Goal: Task Accomplishment & Management: Use online tool/utility

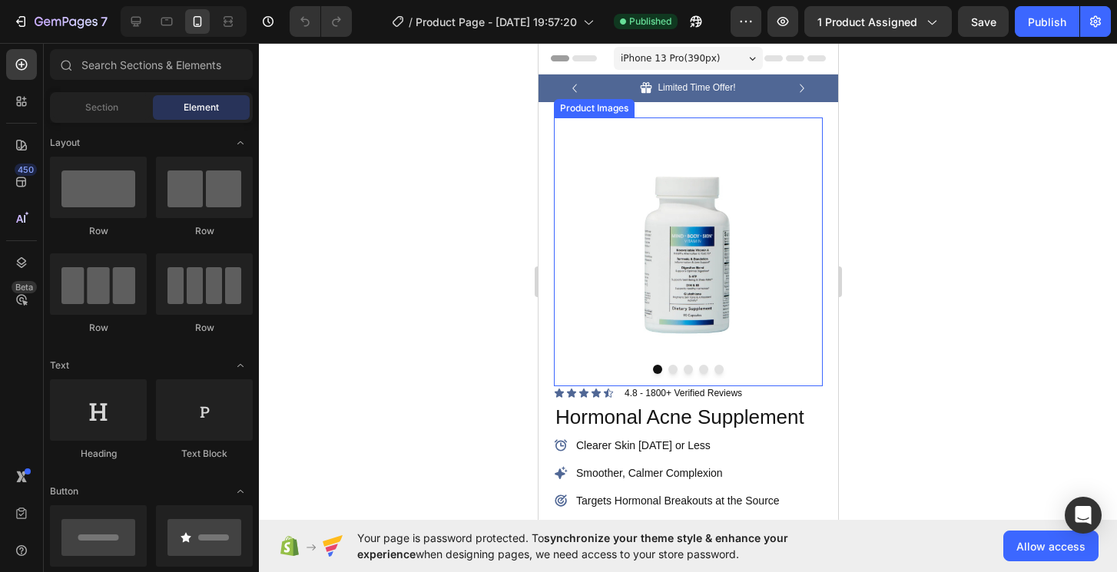
click at [676, 368] on button "Dot" at bounding box center [672, 369] width 9 height 9
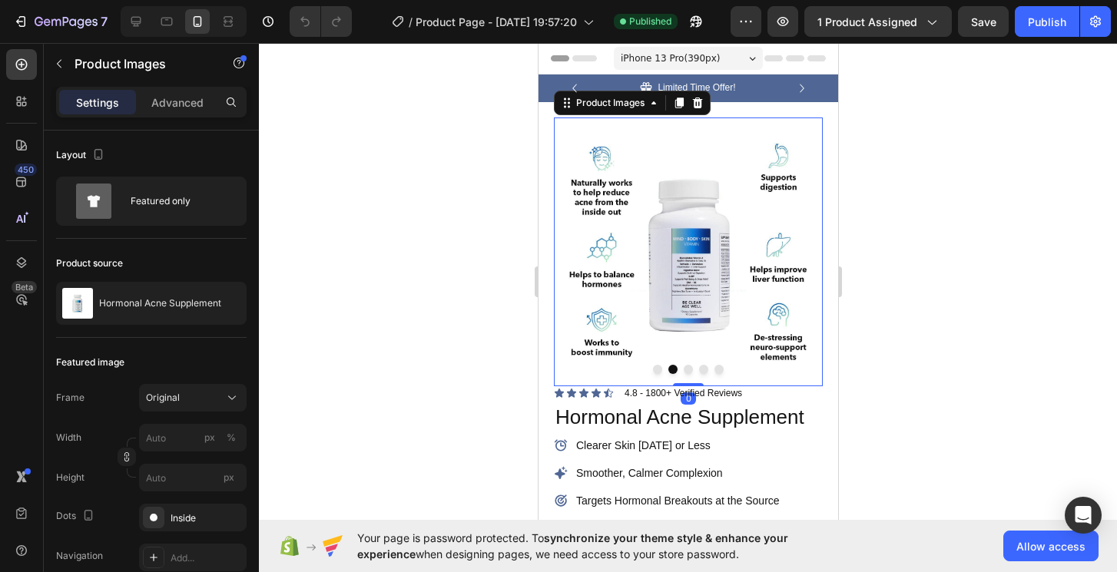
click at [685, 369] on button "Dot" at bounding box center [687, 369] width 9 height 9
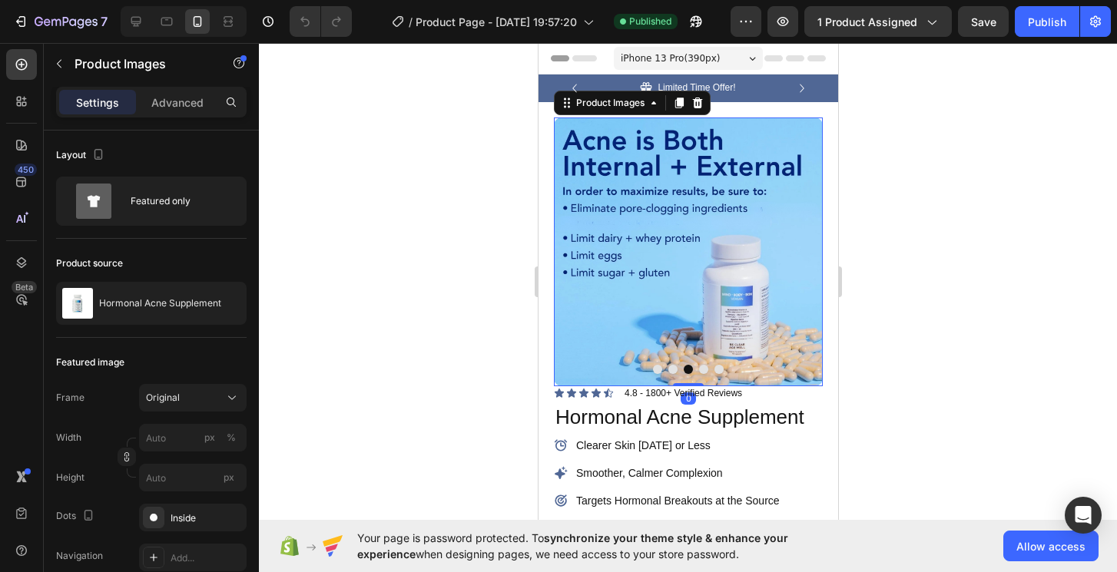
click at [703, 370] on button "Dot" at bounding box center [702, 369] width 9 height 9
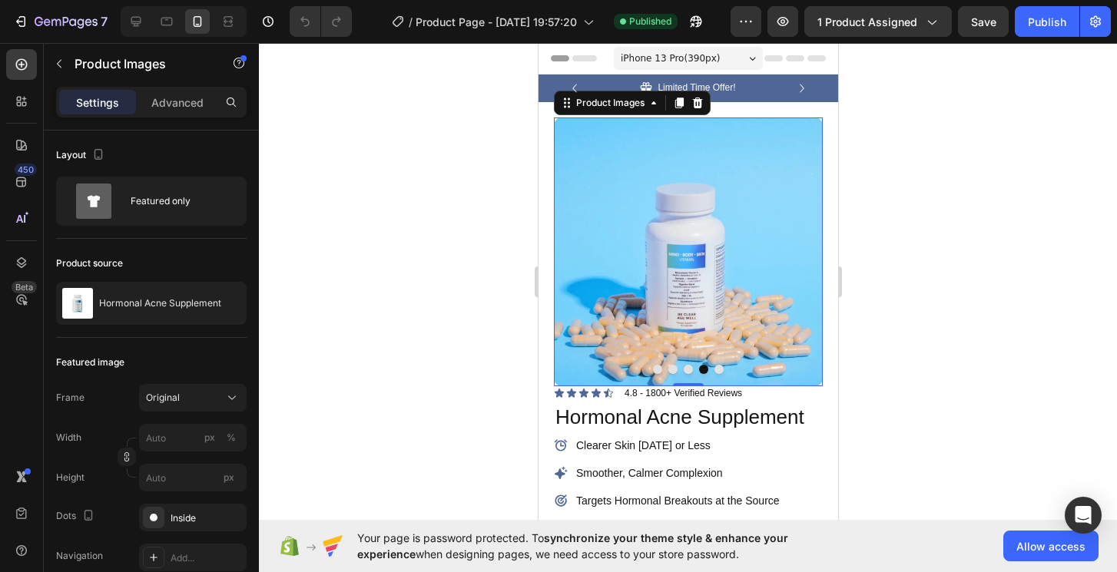
click at [720, 367] on button "Dot" at bounding box center [718, 369] width 9 height 9
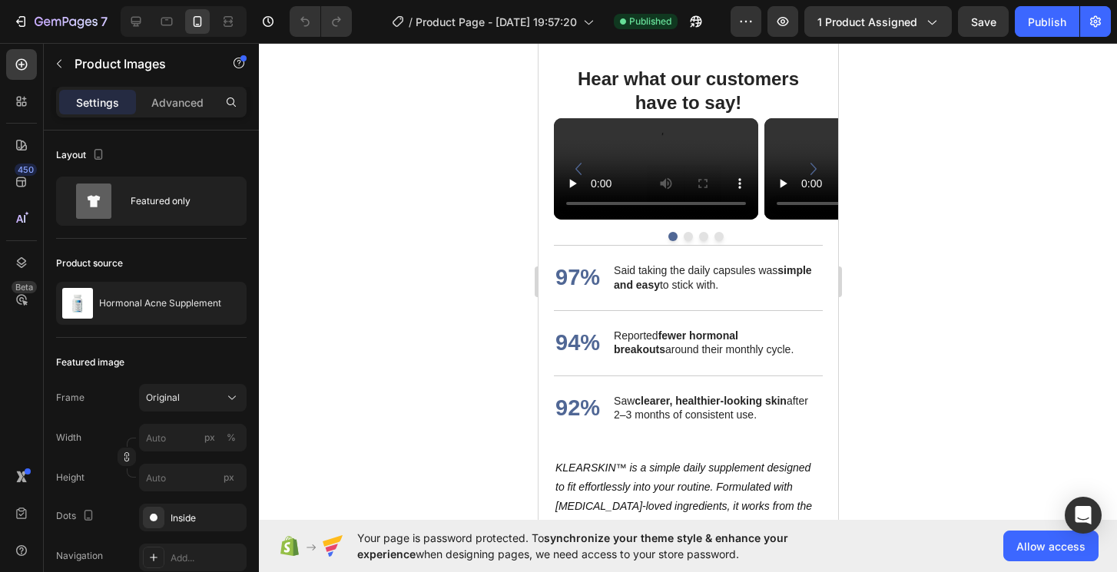
scroll to position [2603, 0]
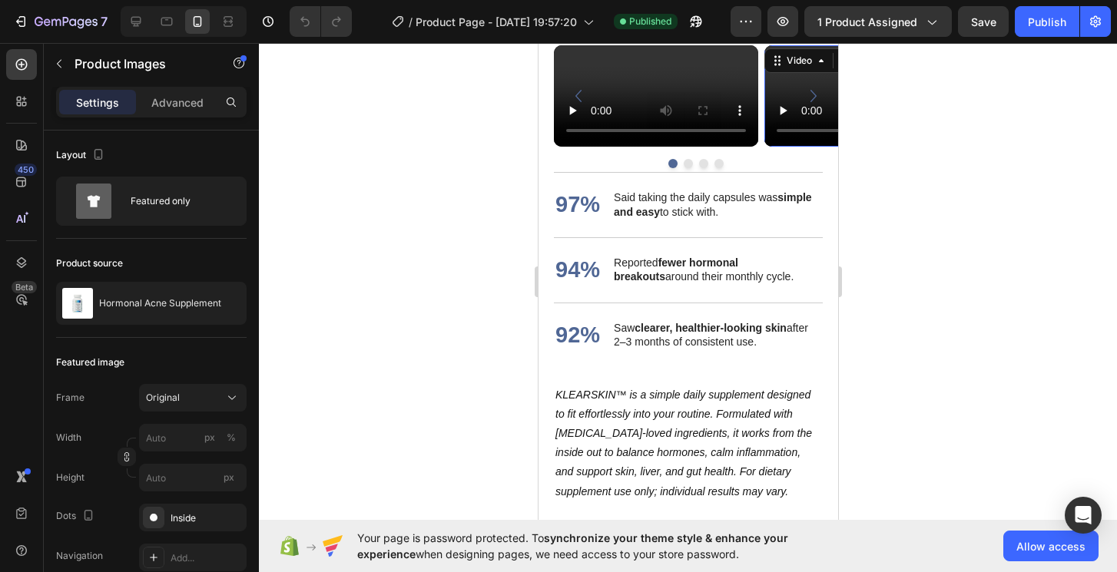
click at [813, 148] on video at bounding box center [866, 96] width 204 height 102
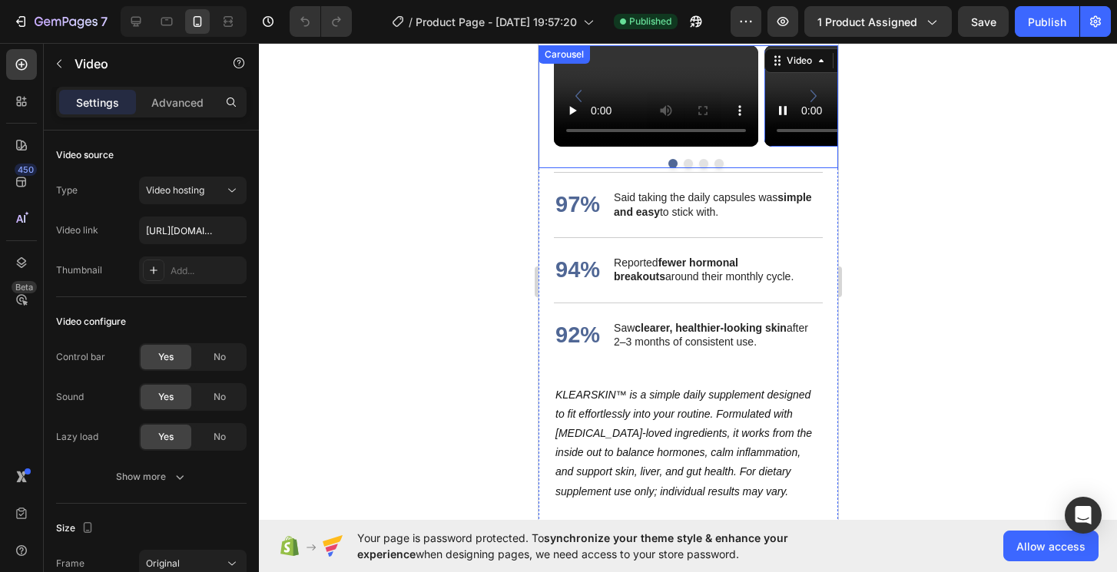
click at [698, 168] on div at bounding box center [695, 163] width 284 height 9
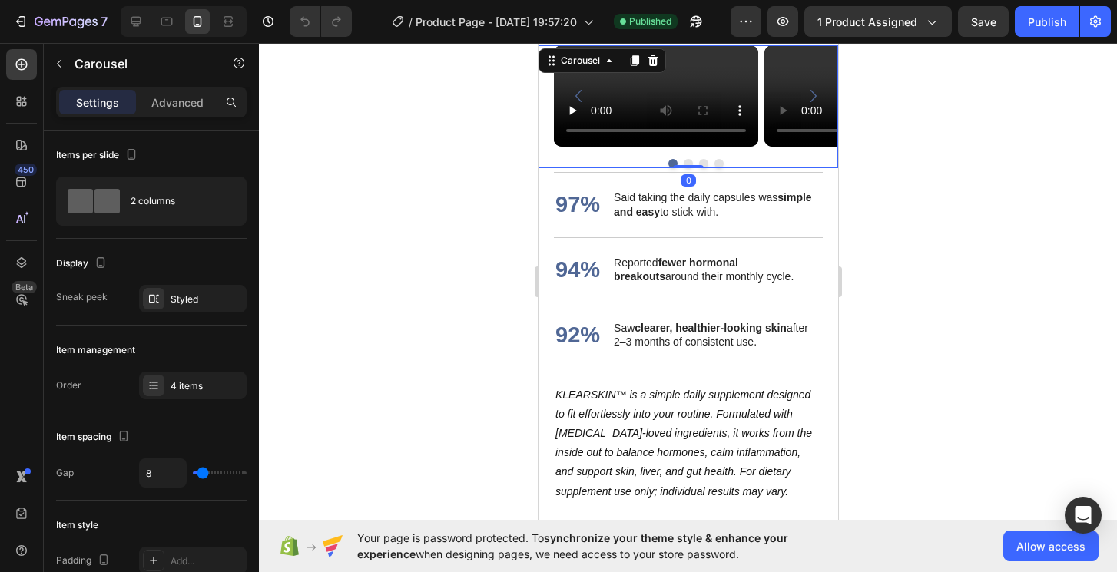
click at [702, 168] on button "Dot" at bounding box center [702, 163] width 9 height 9
click at [716, 168] on button "Dot" at bounding box center [718, 163] width 9 height 9
click at [694, 168] on div at bounding box center [695, 163] width 284 height 9
click at [682, 168] on div at bounding box center [695, 163] width 284 height 9
click at [688, 168] on button "Dot" at bounding box center [687, 163] width 9 height 9
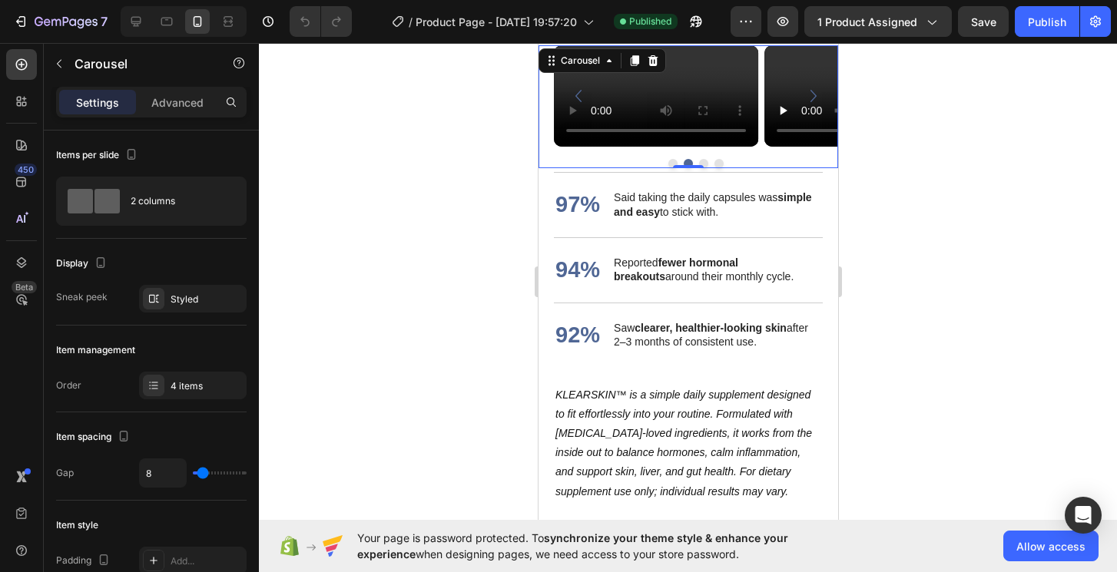
click at [671, 168] on button "Dot" at bounding box center [672, 163] width 9 height 9
click at [659, 148] on video at bounding box center [655, 96] width 204 height 102
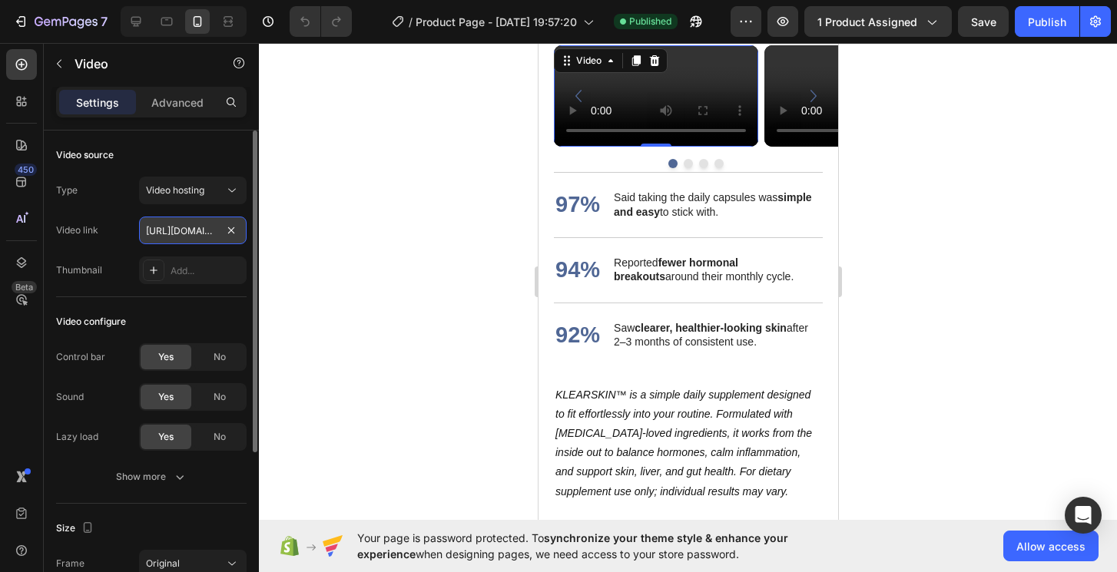
click at [172, 230] on input "[URL][DOMAIN_NAME]" at bounding box center [193, 231] width 108 height 28
type input "[URL][DOMAIN_NAME]"
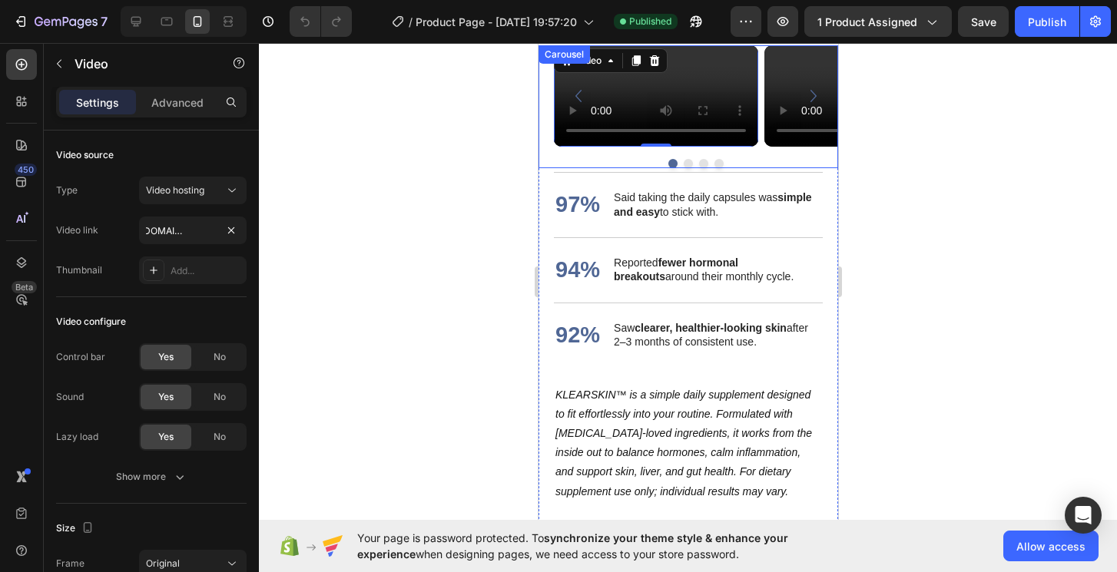
click at [689, 168] on button "Dot" at bounding box center [687, 163] width 9 height 9
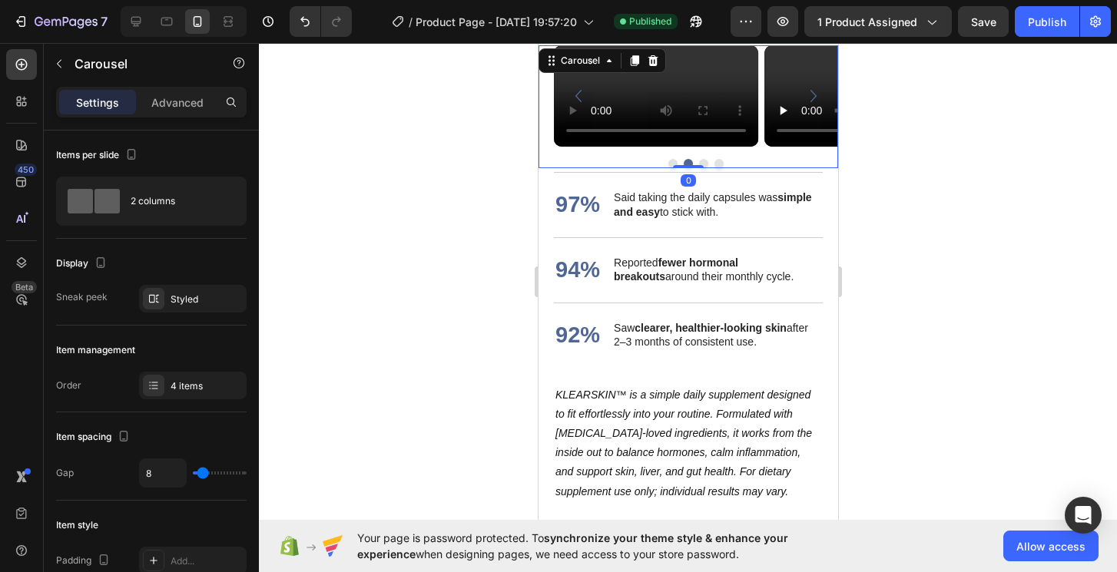
click at [704, 168] on button "Dot" at bounding box center [702, 163] width 9 height 9
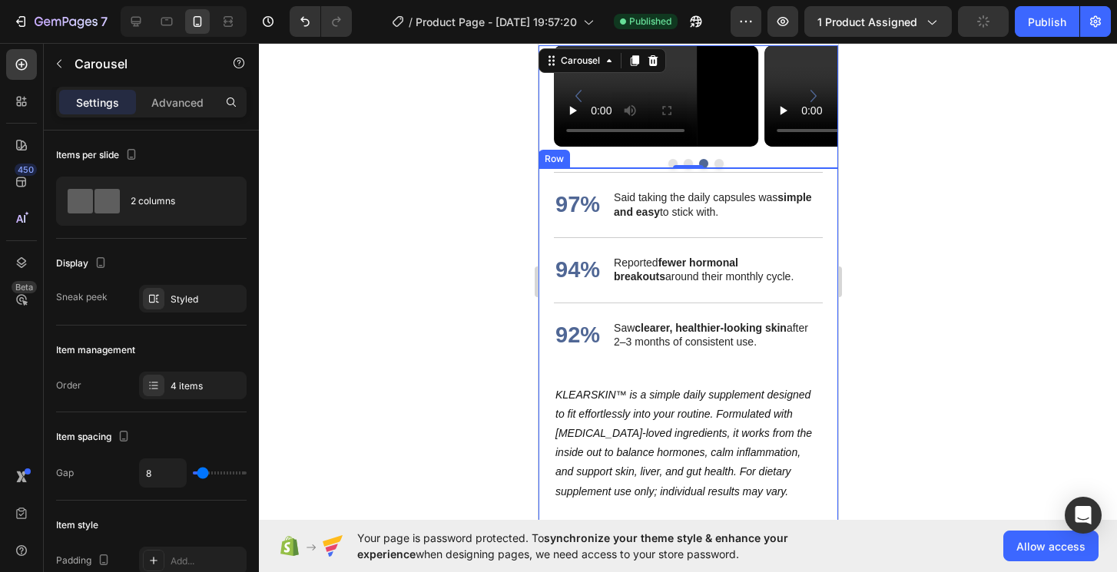
click at [719, 168] on button "Dot" at bounding box center [718, 163] width 9 height 9
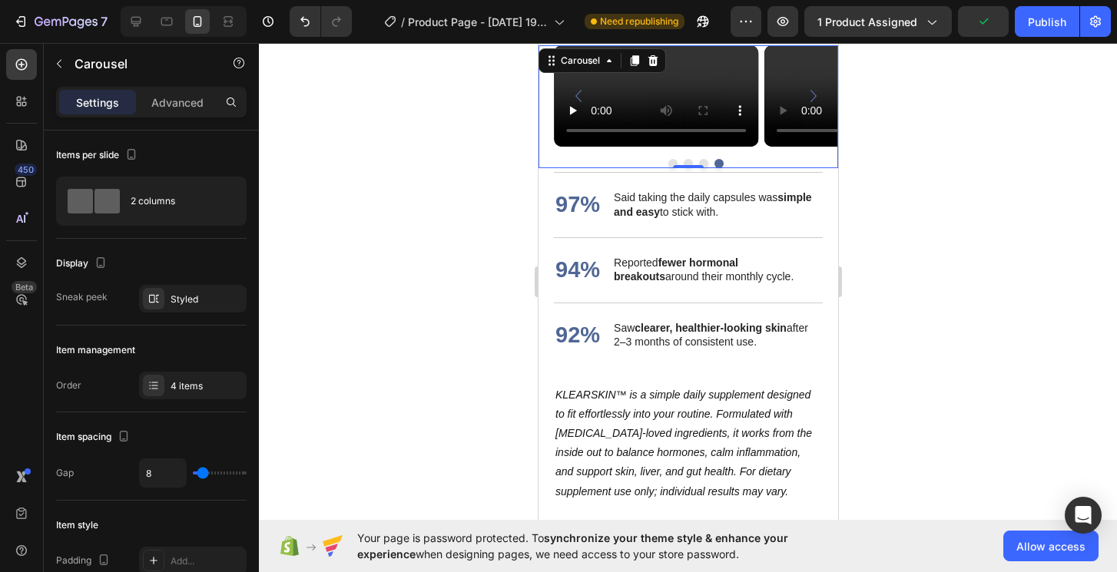
click at [673, 168] on button "Dot" at bounding box center [672, 163] width 9 height 9
click at [205, 105] on div "Advanced" at bounding box center [177, 102] width 77 height 25
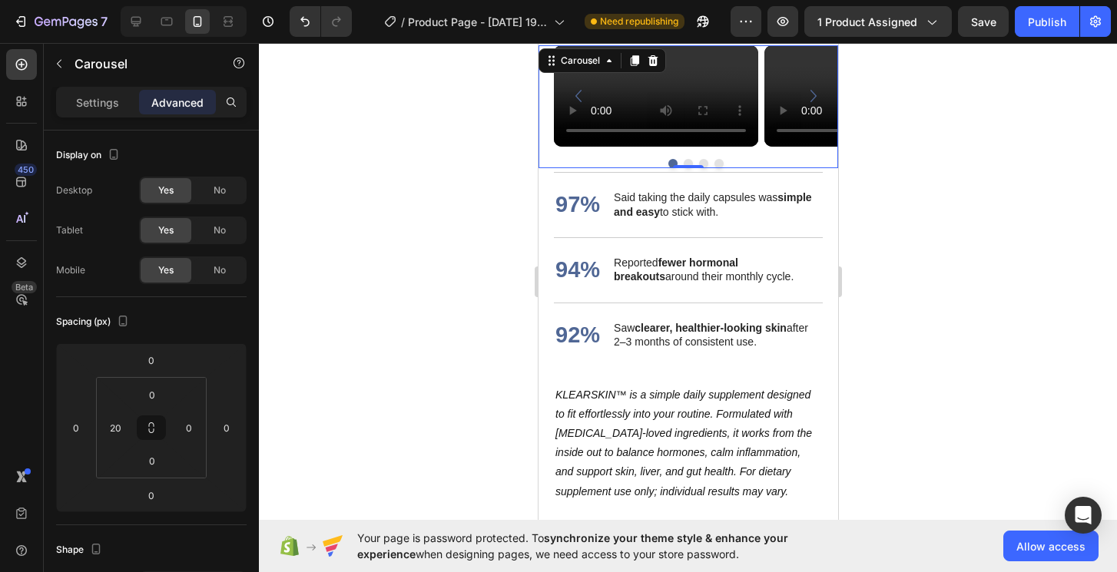
click at [685, 168] on button "Dot" at bounding box center [687, 163] width 9 height 9
click at [705, 168] on button "Dot" at bounding box center [702, 163] width 9 height 9
click at [720, 168] on button "Dot" at bounding box center [718, 163] width 9 height 9
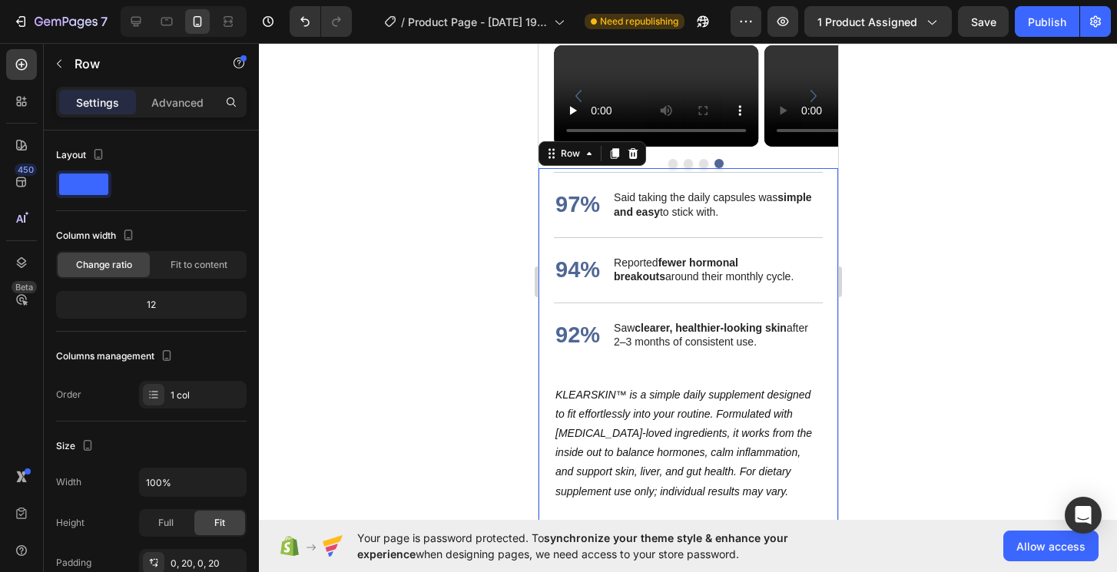
click at [829, 448] on div "What customers are noticing with KLEARSKIN™ Heading 97% Text Block Said taking …" at bounding box center [688, 360] width 300 height 385
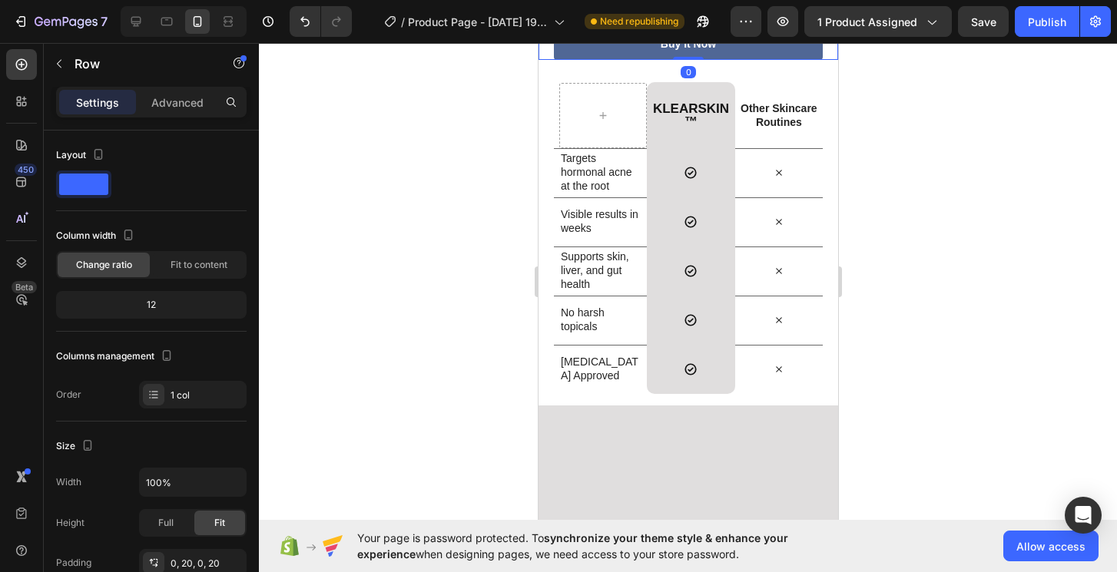
scroll to position [3066, 0]
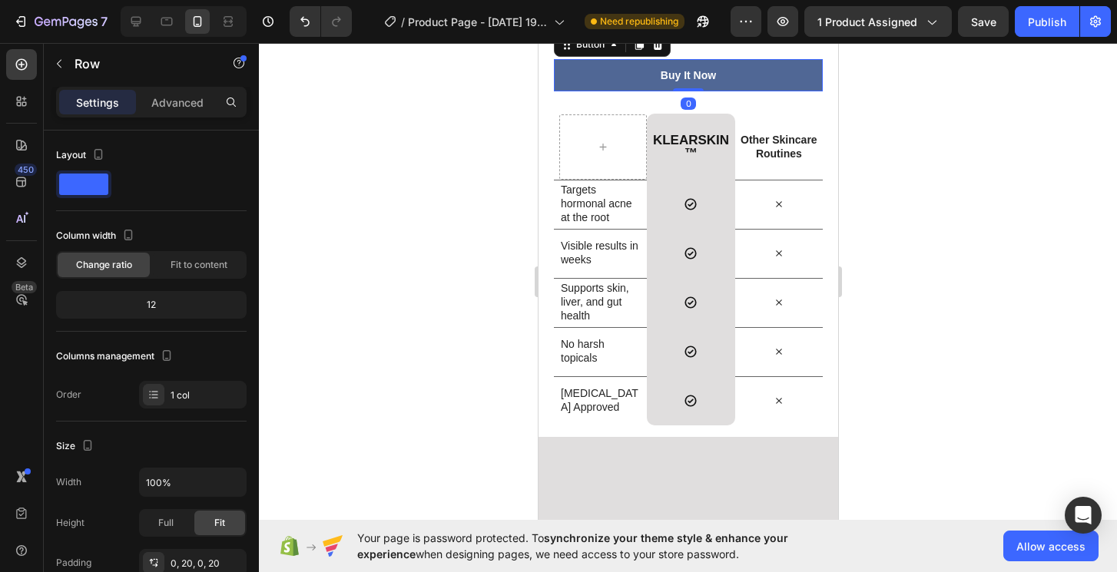
click at [707, 91] on button "Buy It Now" at bounding box center [687, 75] width 269 height 32
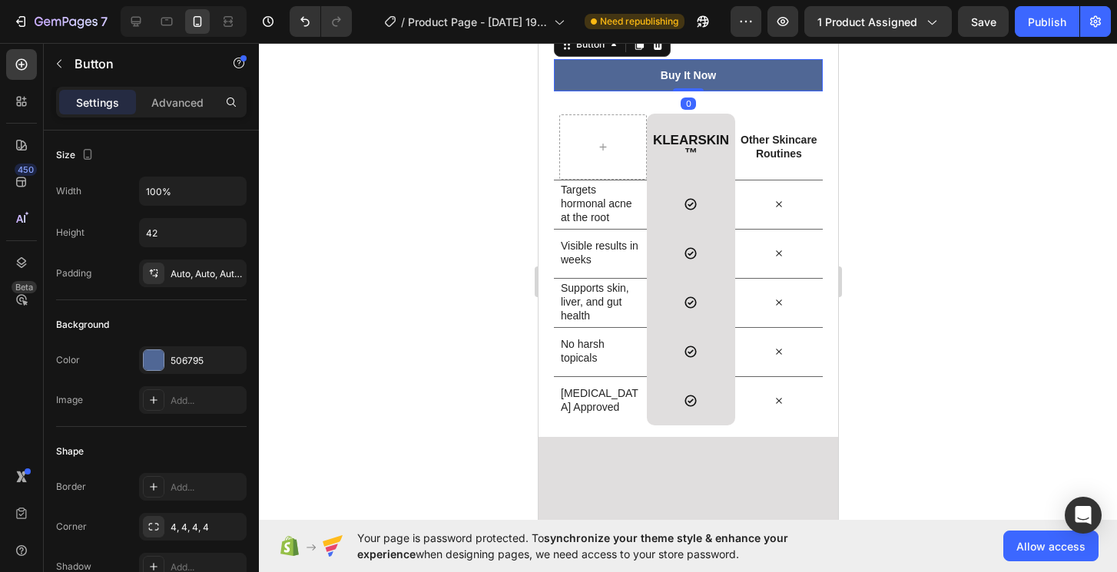
click at [707, 91] on button "Buy It Now" at bounding box center [687, 75] width 269 height 32
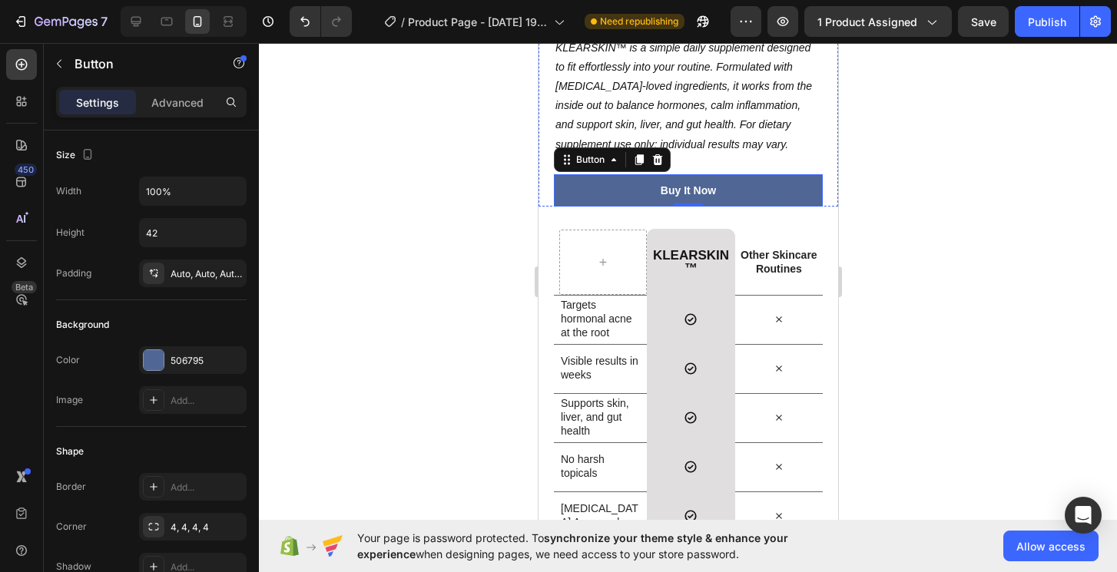
scroll to position [2943, 0]
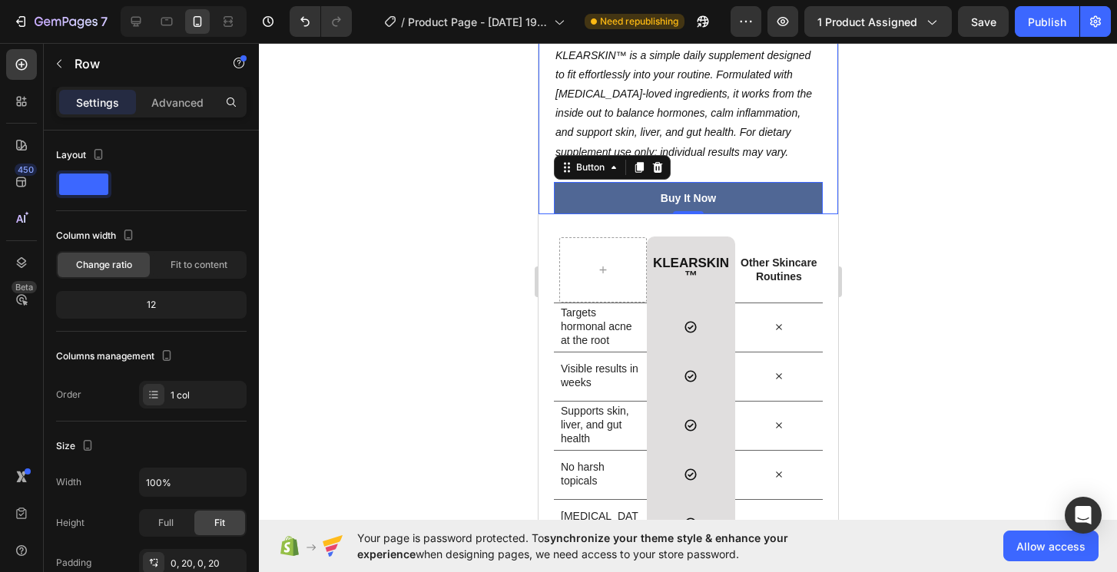
click at [786, 214] on div "What customers are noticing with KLEARSKIN™ Heading 97% Text Block Said taking …" at bounding box center [687, 21] width 269 height 385
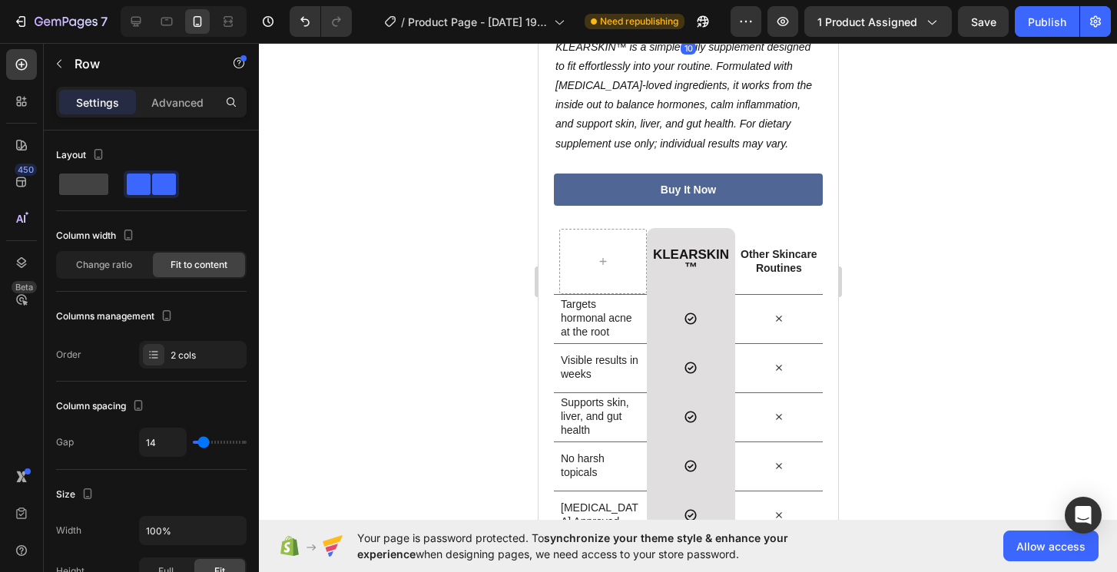
drag, startPoint x: 693, startPoint y: 304, endPoint x: 692, endPoint y: 296, distance: 8.5
click at [692, 36] on div at bounding box center [687, 34] width 31 height 5
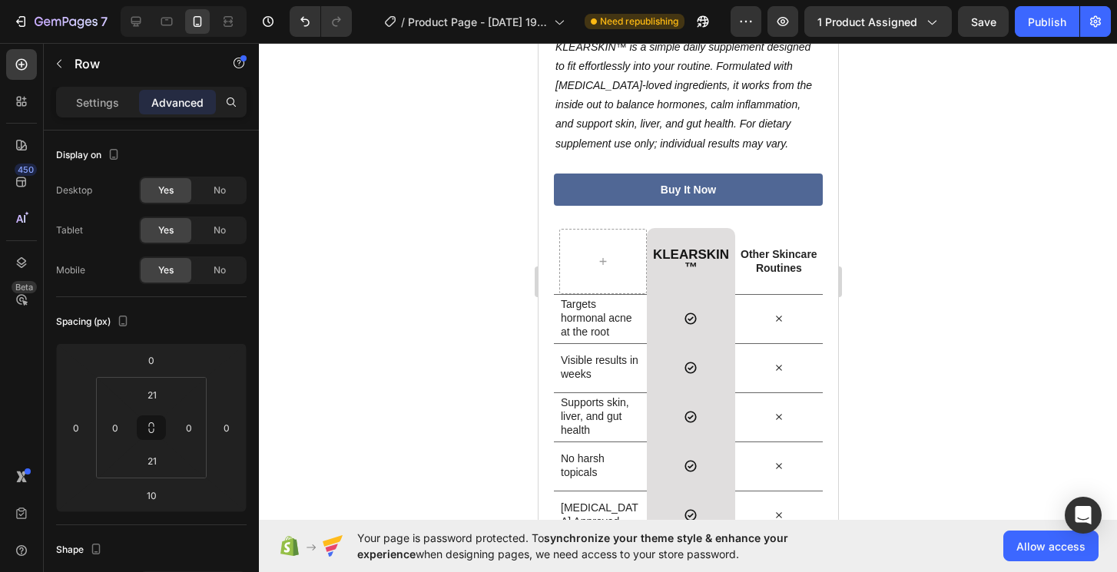
click at [891, 298] on div at bounding box center [688, 307] width 858 height 529
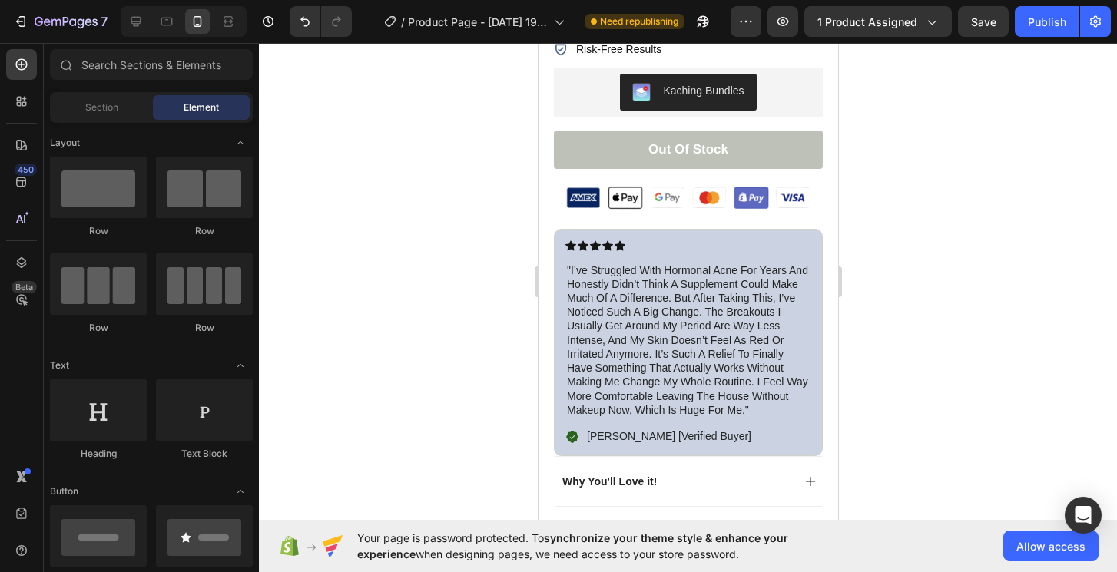
scroll to position [509, 0]
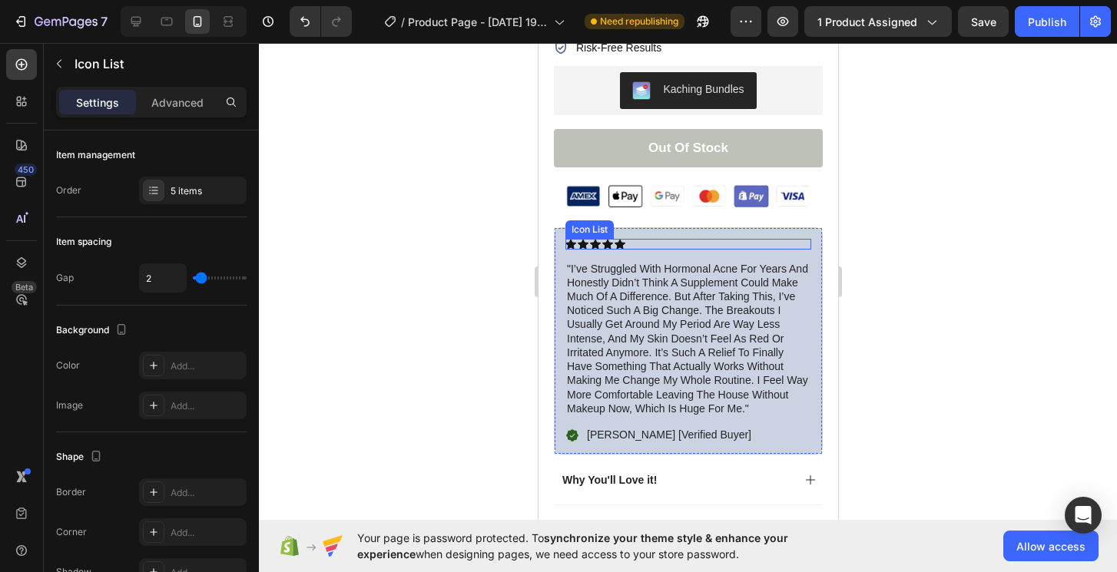
click at [725, 246] on div "Icon Icon Icon Icon Icon" at bounding box center [688, 244] width 246 height 11
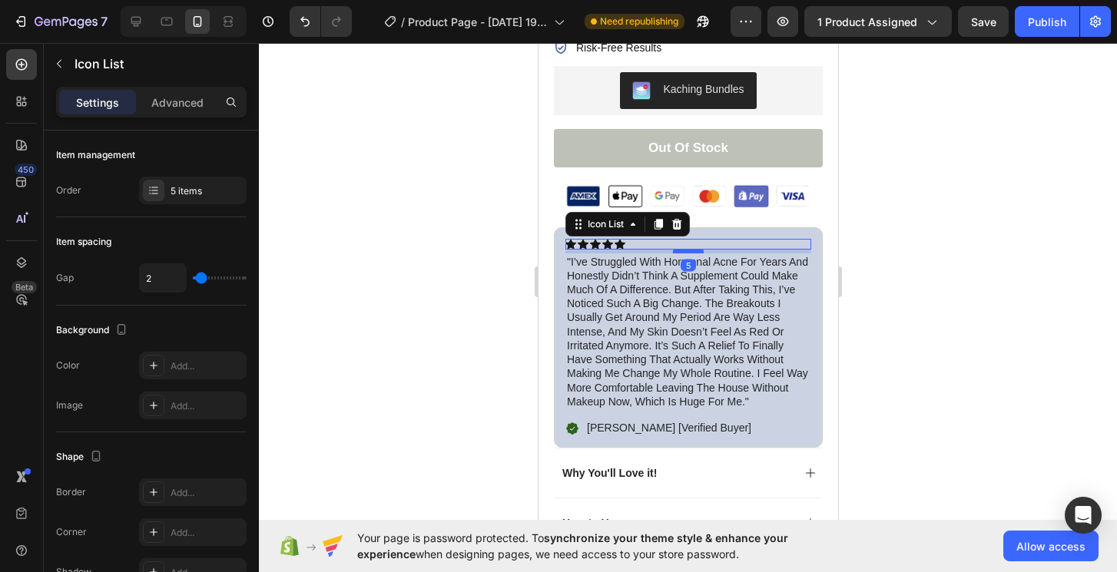
click at [683, 252] on div at bounding box center [687, 251] width 31 height 5
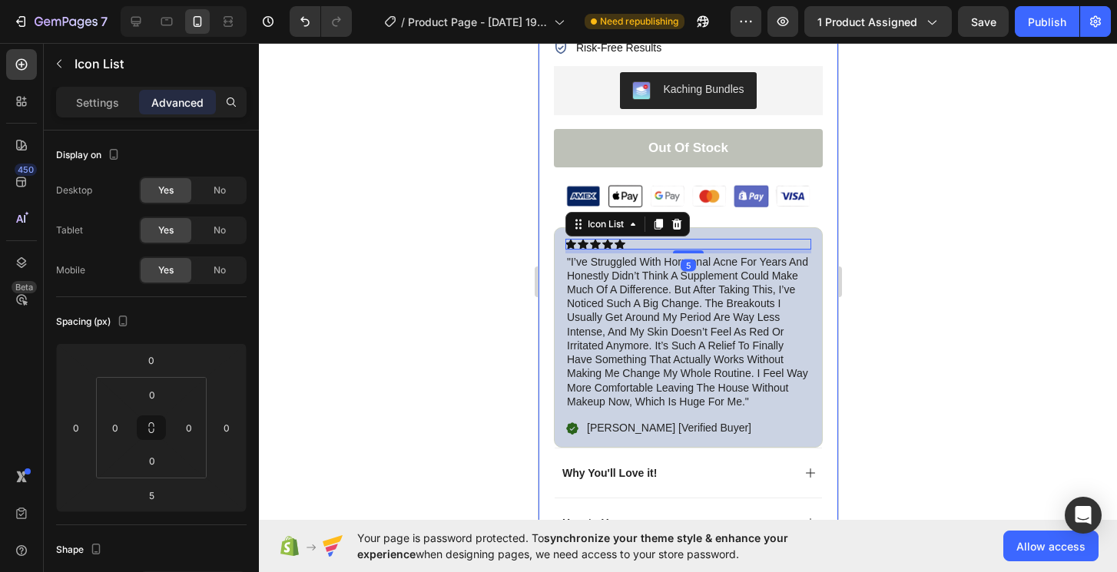
click at [480, 377] on div at bounding box center [688, 307] width 858 height 529
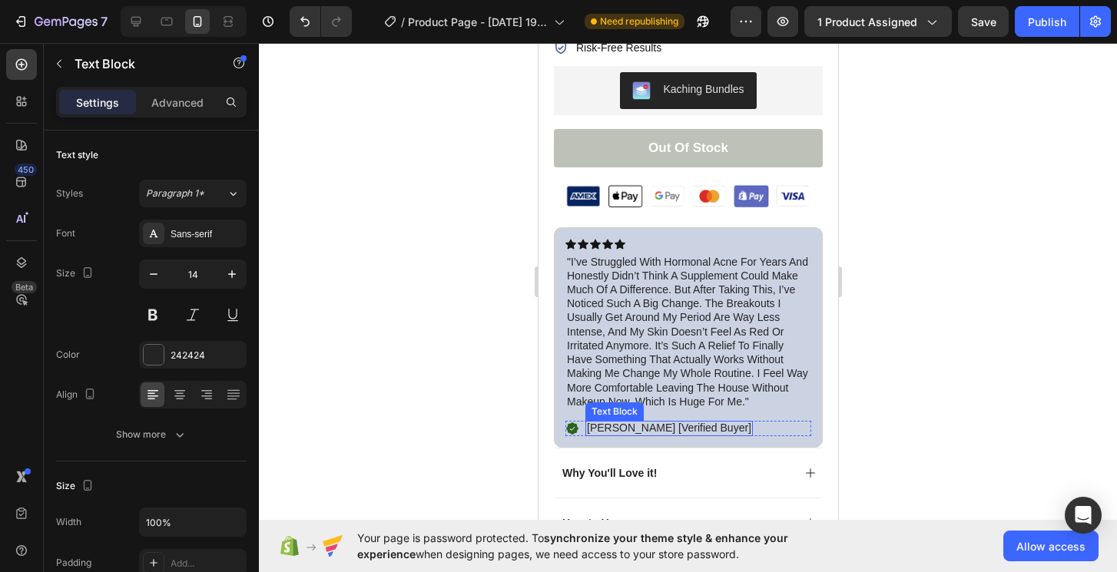
click at [628, 421] on div "[PERSON_NAME] [Verified Buyer] Text Block" at bounding box center [669, 428] width 168 height 15
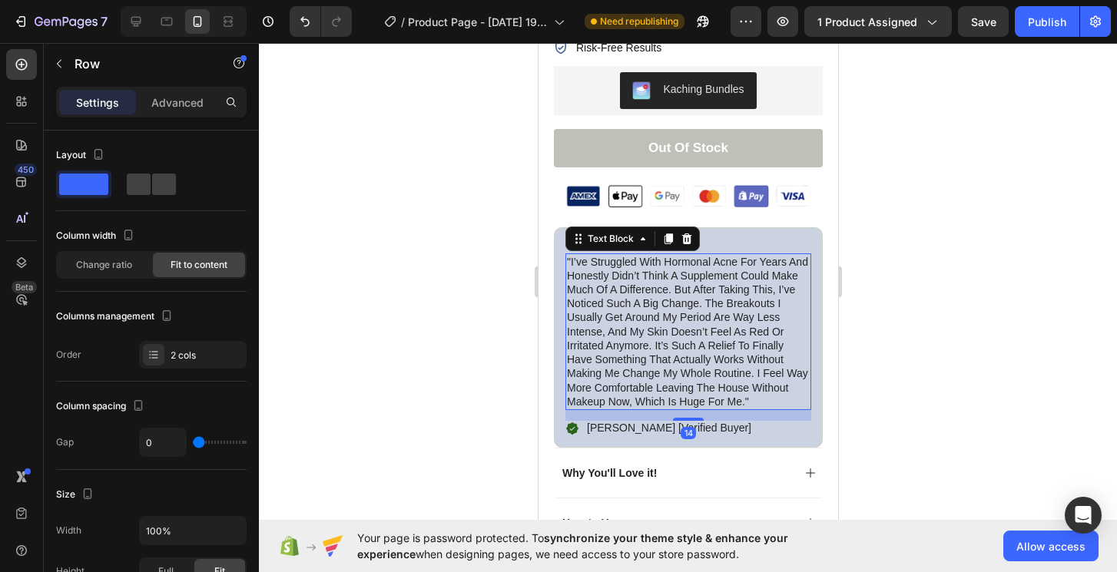
click at [621, 408] on p ""i’ve struggled with hormonal acne for years and honestly didn’t think a supple…" at bounding box center [687, 332] width 243 height 154
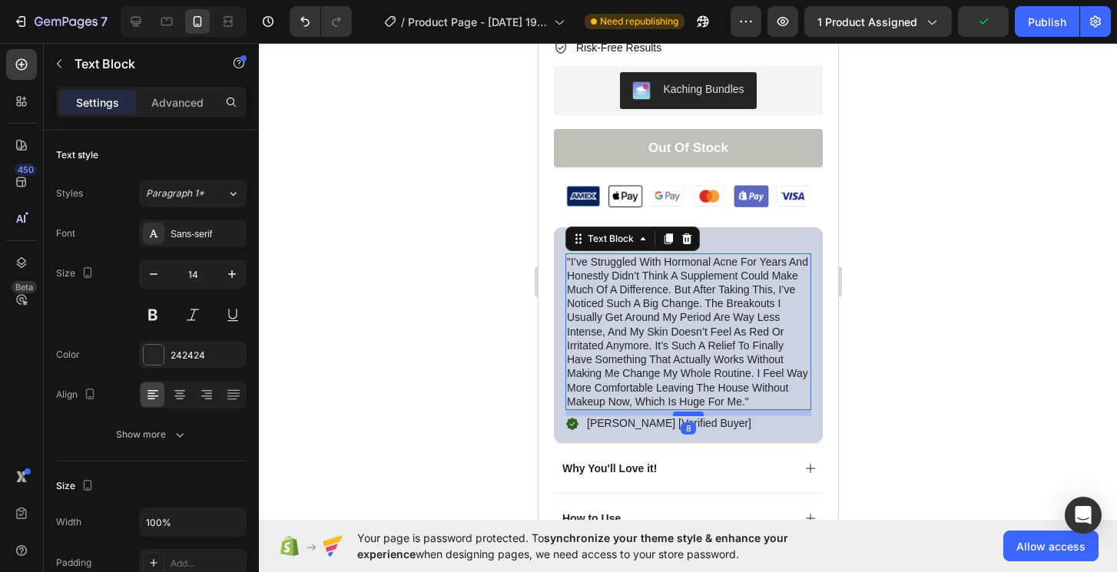
click at [685, 413] on div at bounding box center [687, 414] width 31 height 5
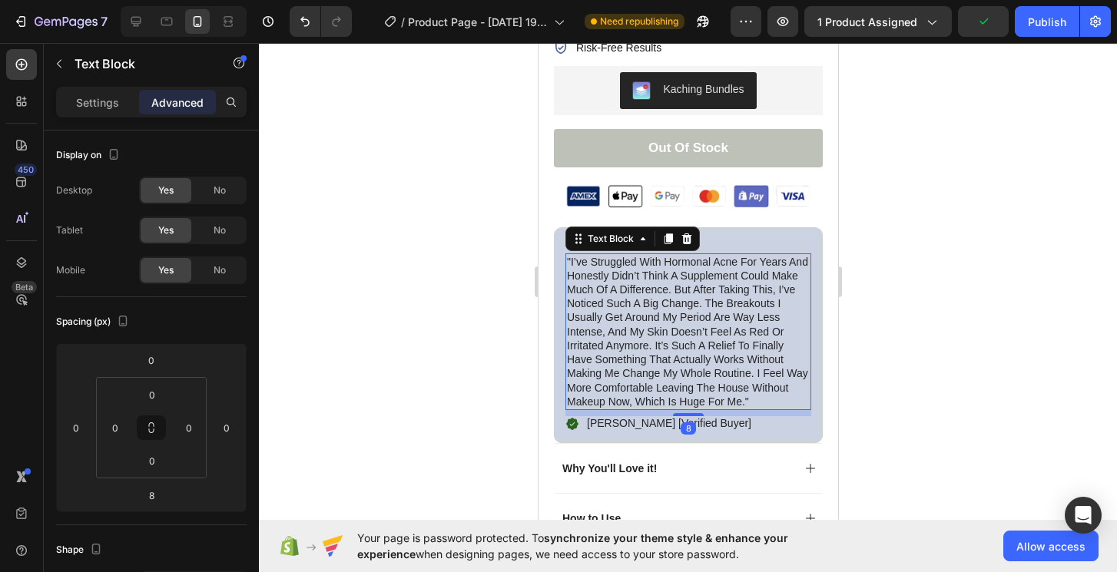
click at [493, 458] on div at bounding box center [688, 307] width 858 height 529
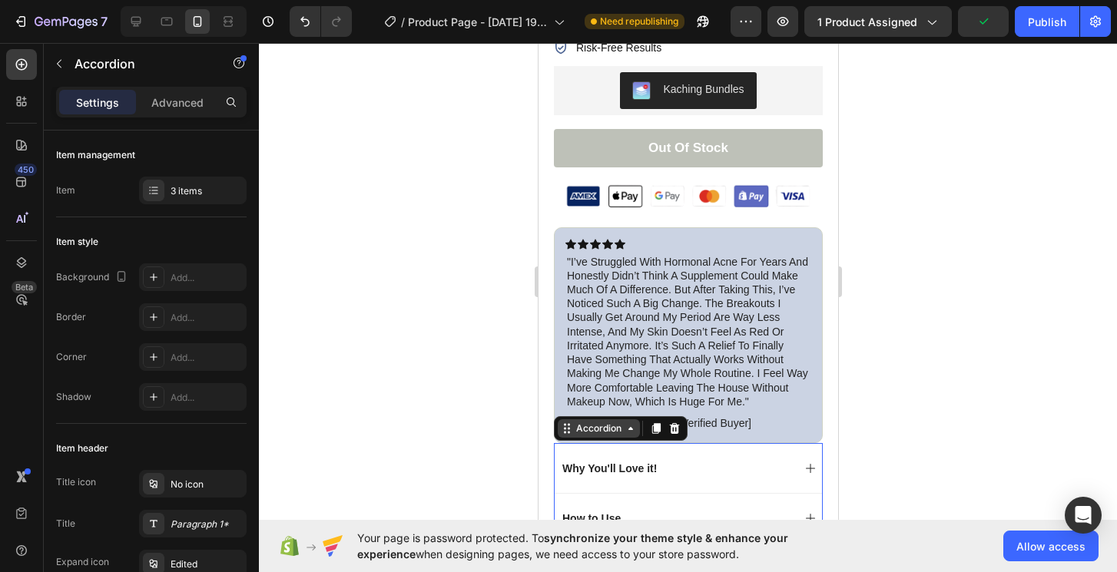
click at [592, 436] on div "Accordion" at bounding box center [598, 429] width 82 height 18
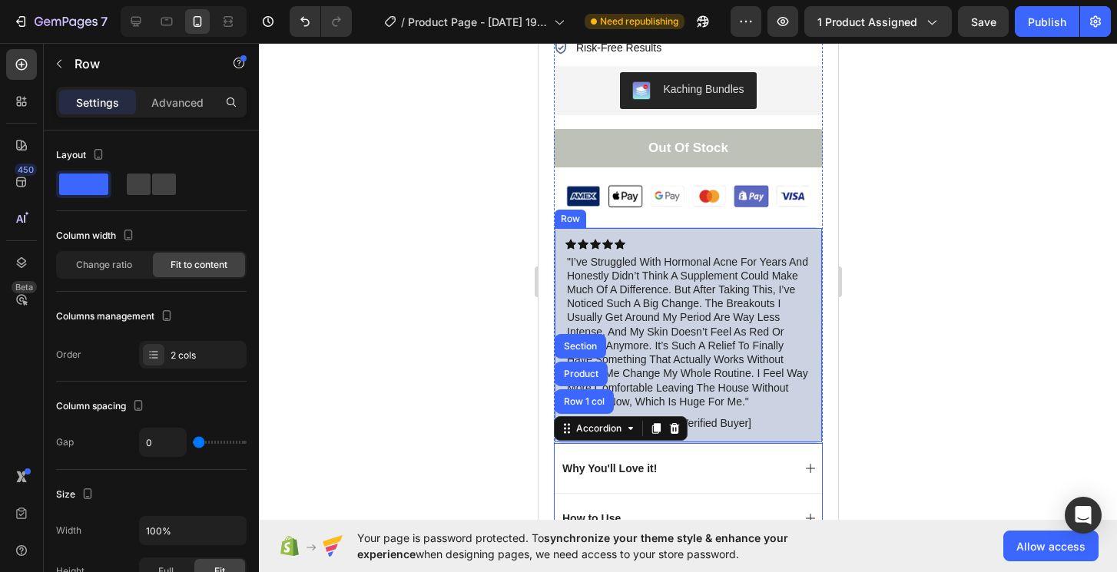
click at [728, 432] on div "Icon Icon Icon Icon Icon Icon List "i’ve struggled with hormonal acne for years…" at bounding box center [687, 335] width 269 height 216
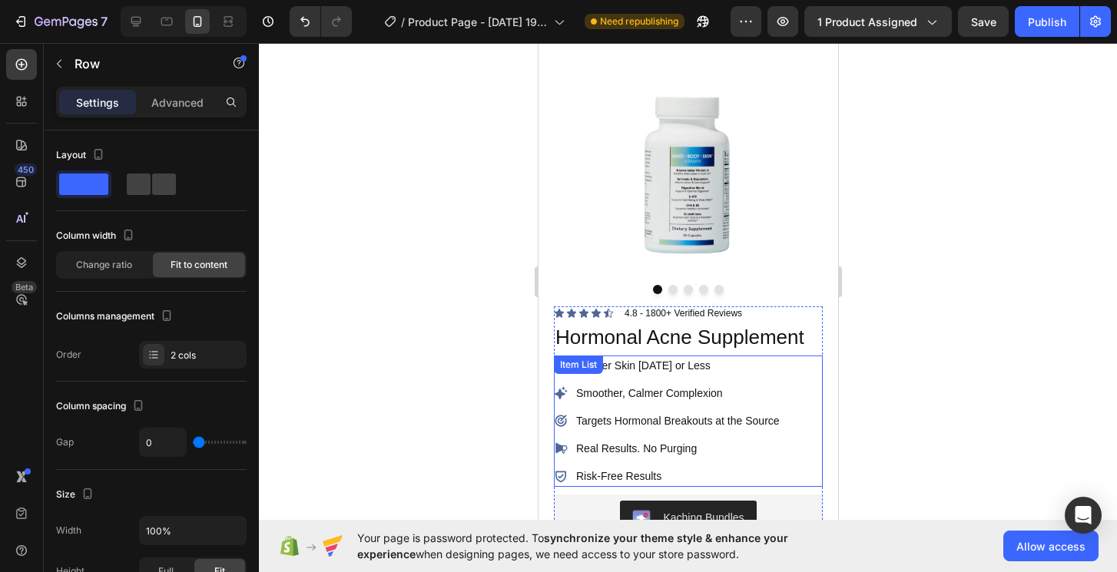
scroll to position [0, 0]
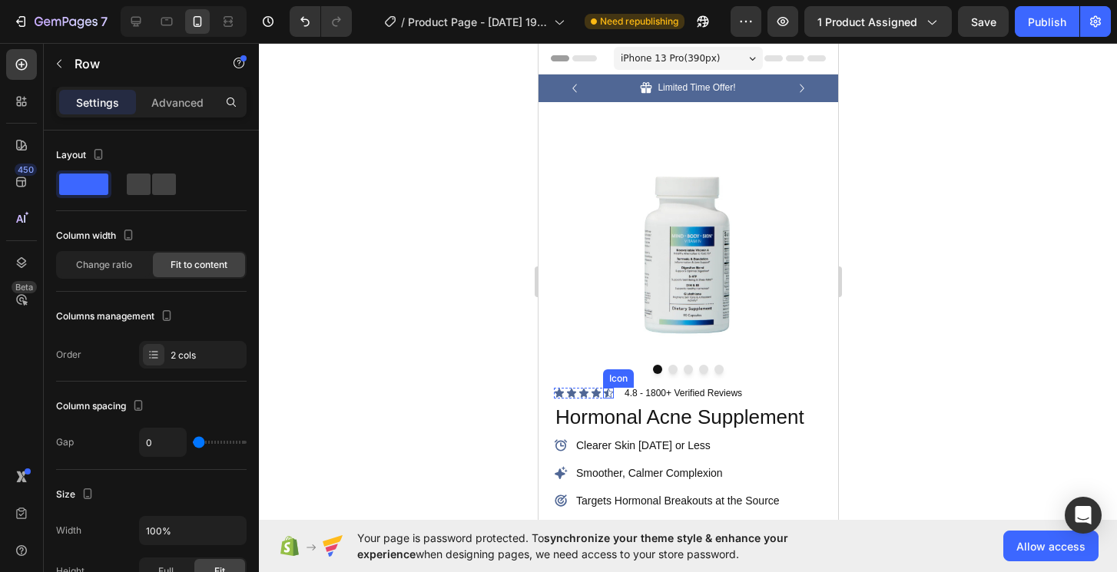
click at [607, 397] on div "Icon" at bounding box center [607, 393] width 11 height 11
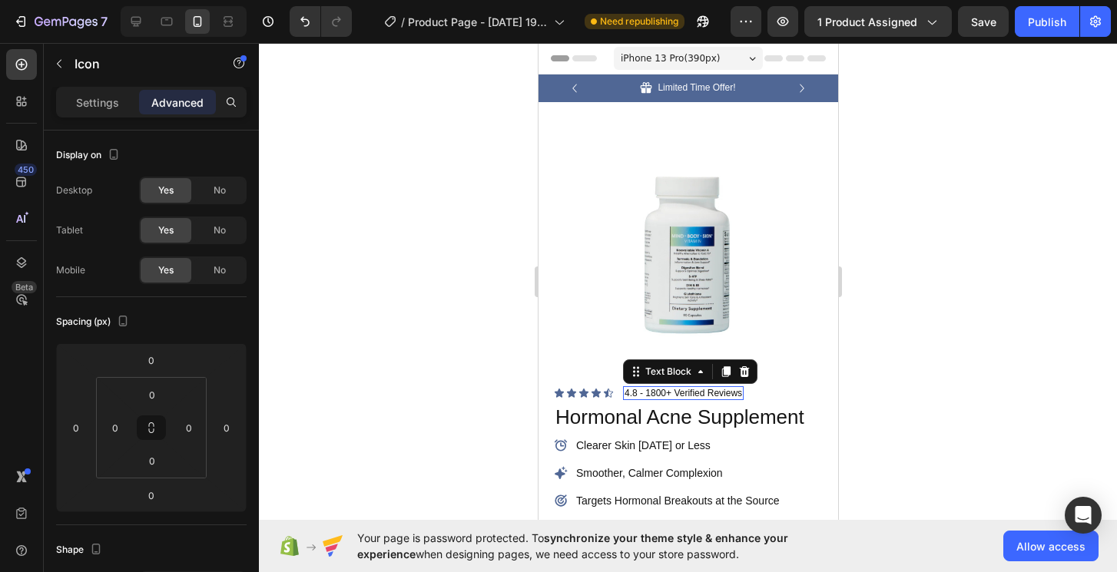
click at [622, 390] on div "4.8 - 1800+ Verified Reviews" at bounding box center [682, 394] width 121 height 12
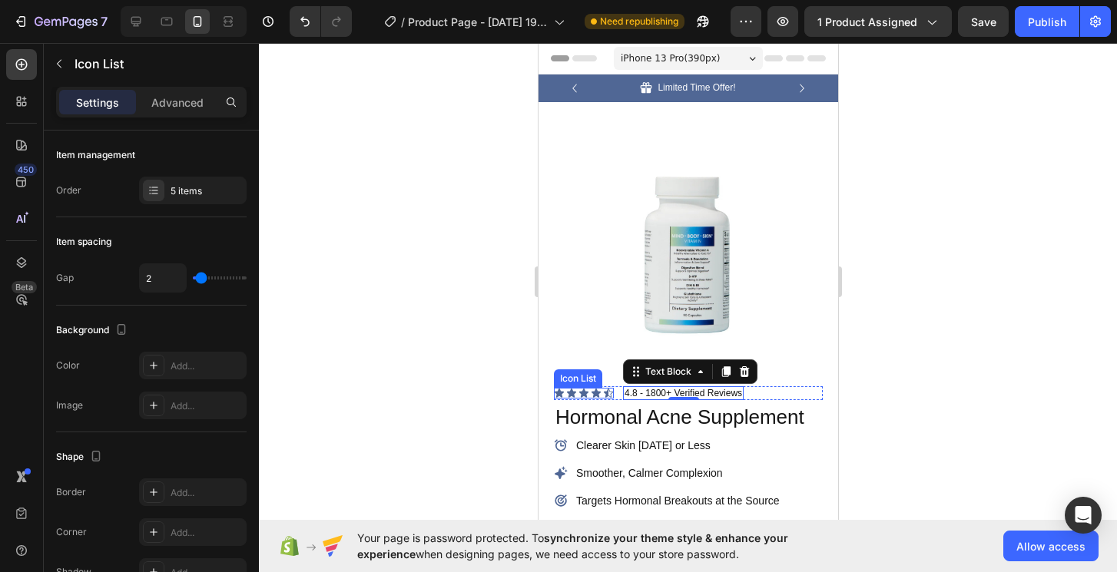
click at [589, 396] on div "Icon Icon Icon Icon Icon Icon List" at bounding box center [583, 393] width 60 height 11
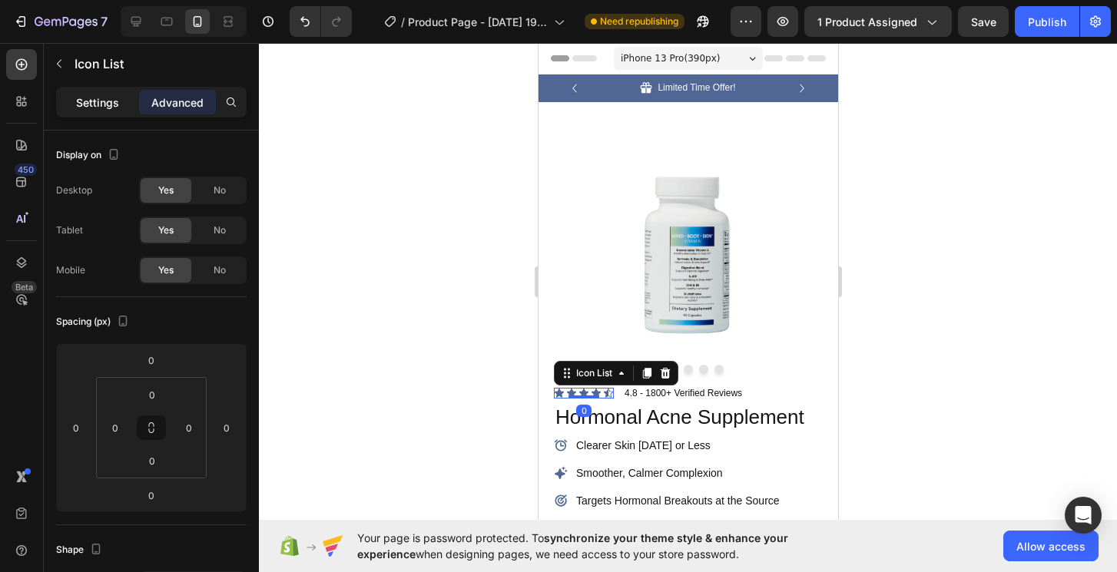
click at [88, 105] on p "Settings" at bounding box center [97, 103] width 43 height 16
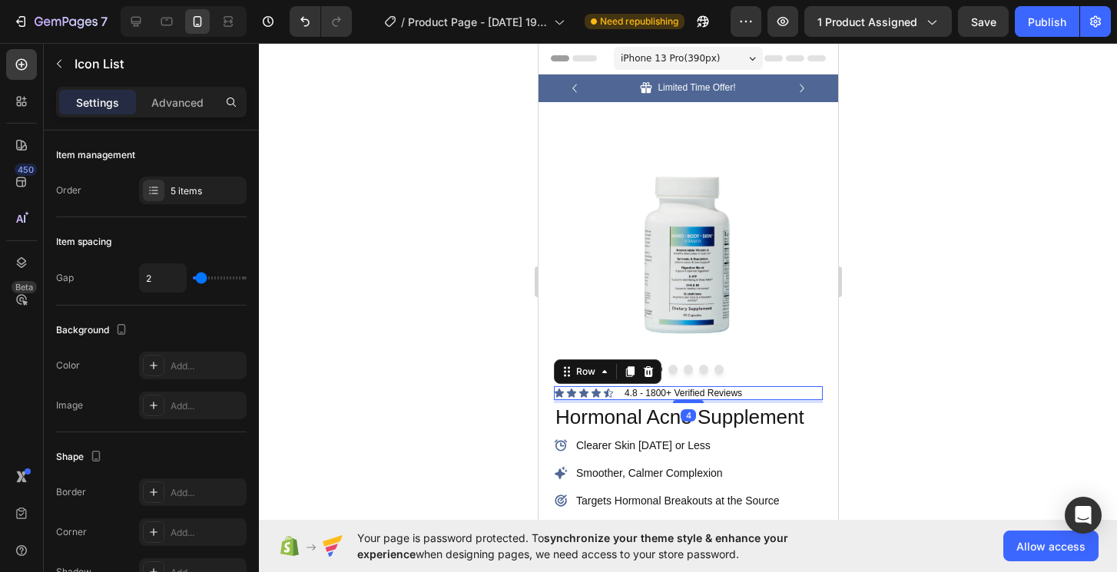
click at [759, 396] on div "Icon Icon Icon Icon Icon Icon List 4.8 - 1800+ Verified Reviews Text Block Row 4" at bounding box center [687, 394] width 269 height 14
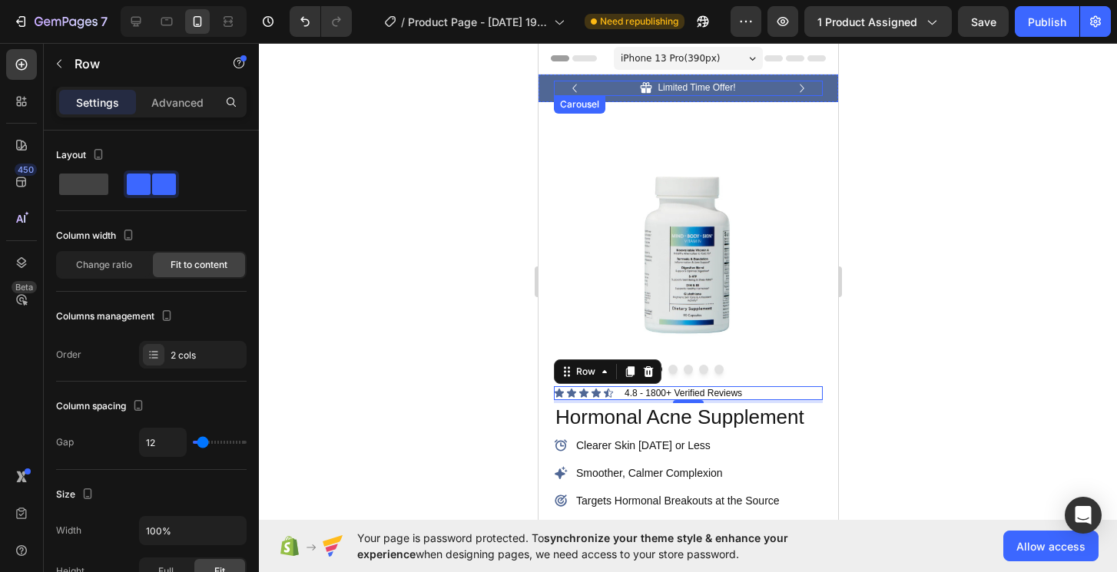
click at [805, 84] on icon "Carousel Next Arrow" at bounding box center [801, 88] width 17 height 17
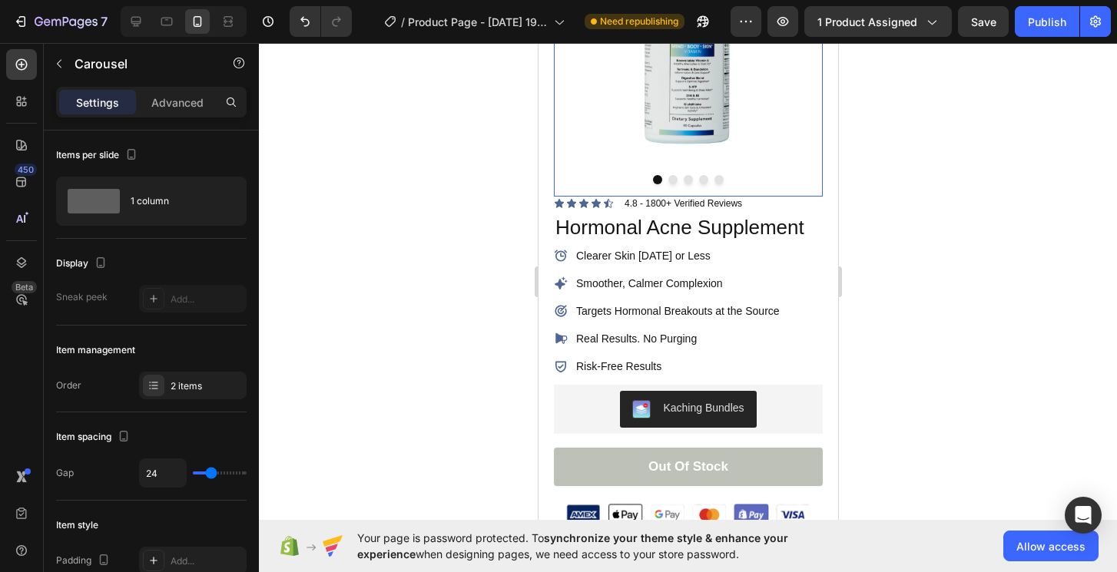
scroll to position [191, 0]
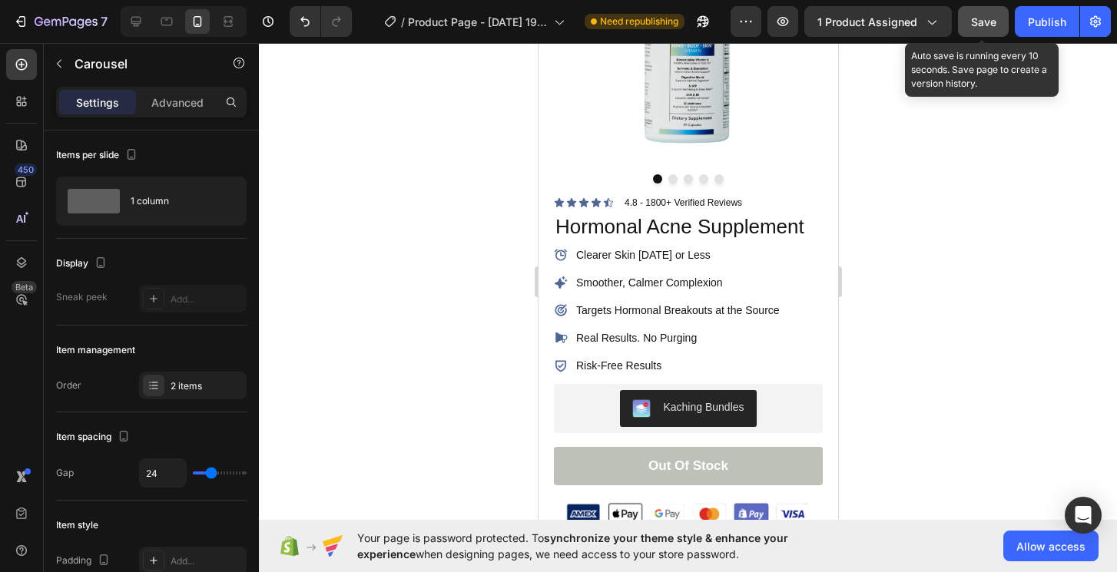
click at [986, 19] on span "Save" at bounding box center [983, 21] width 25 height 13
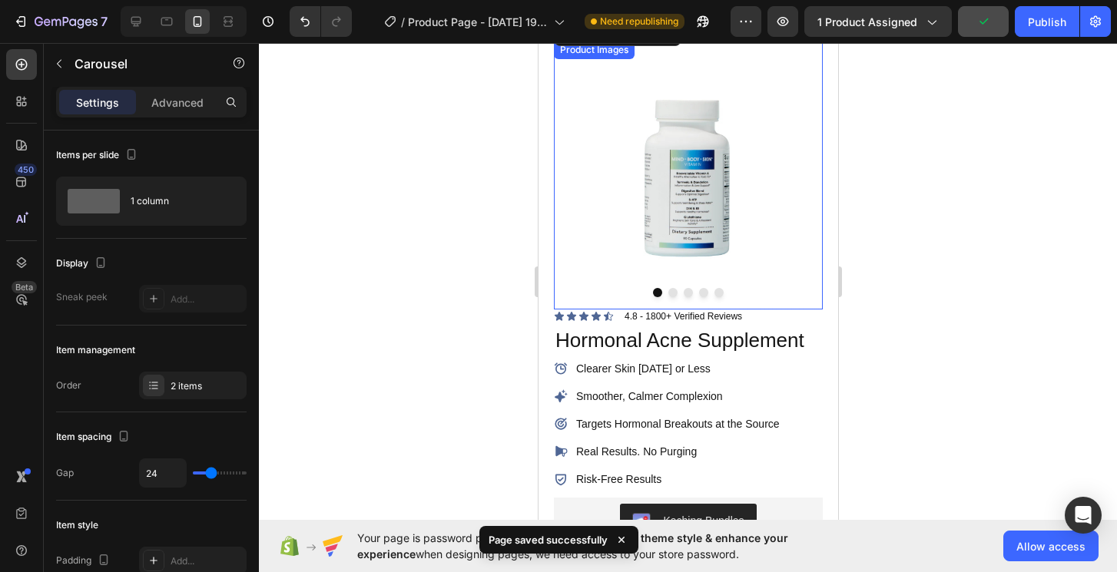
scroll to position [0, 0]
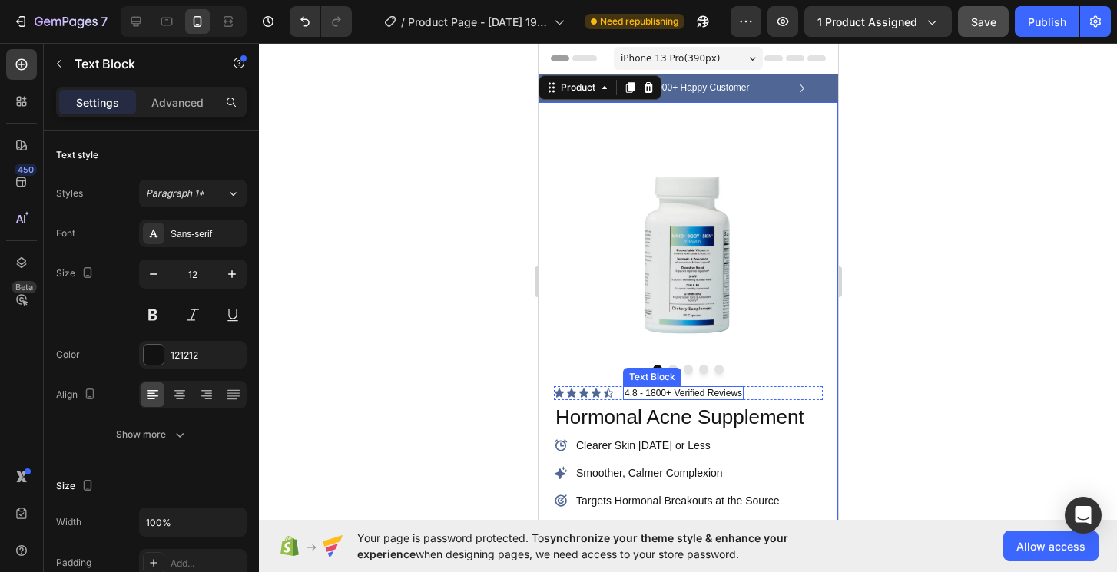
click at [669, 373] on div "Text Block" at bounding box center [651, 377] width 52 height 14
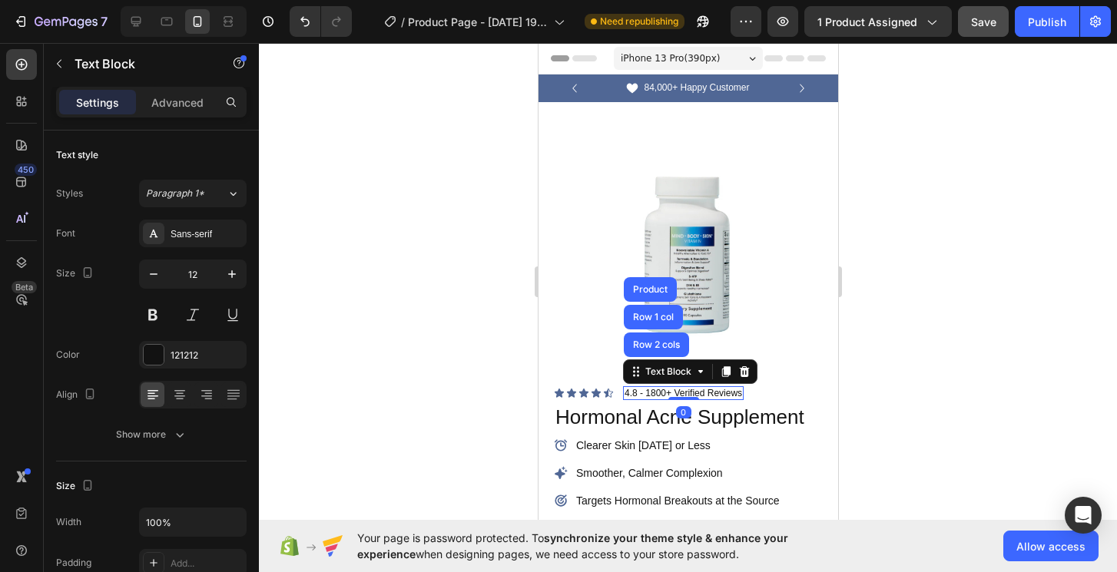
click at [592, 363] on img at bounding box center [687, 252] width 269 height 269
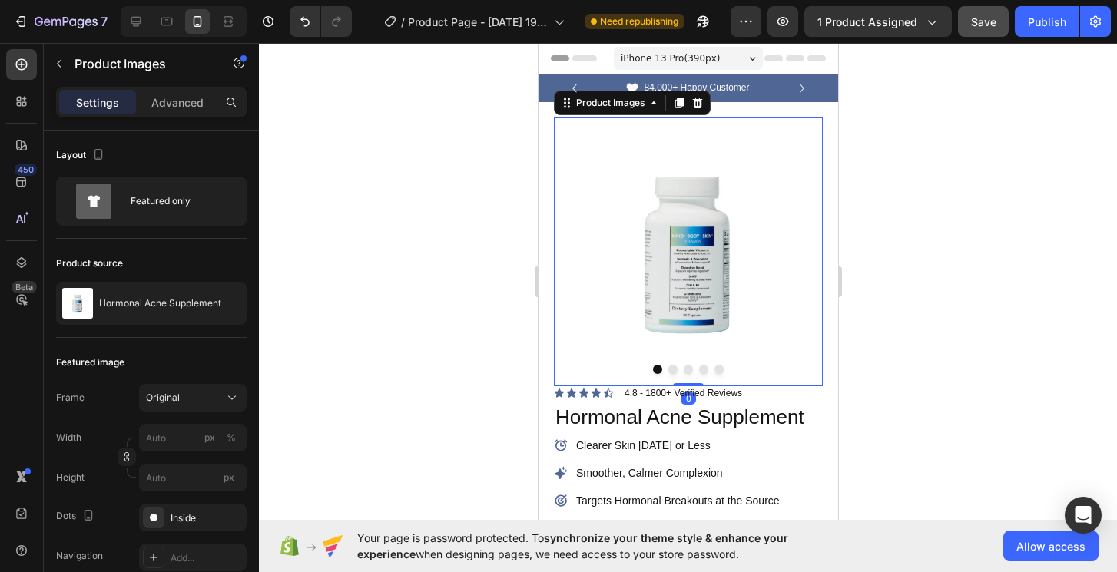
click at [682, 367] on div at bounding box center [687, 369] width 269 height 9
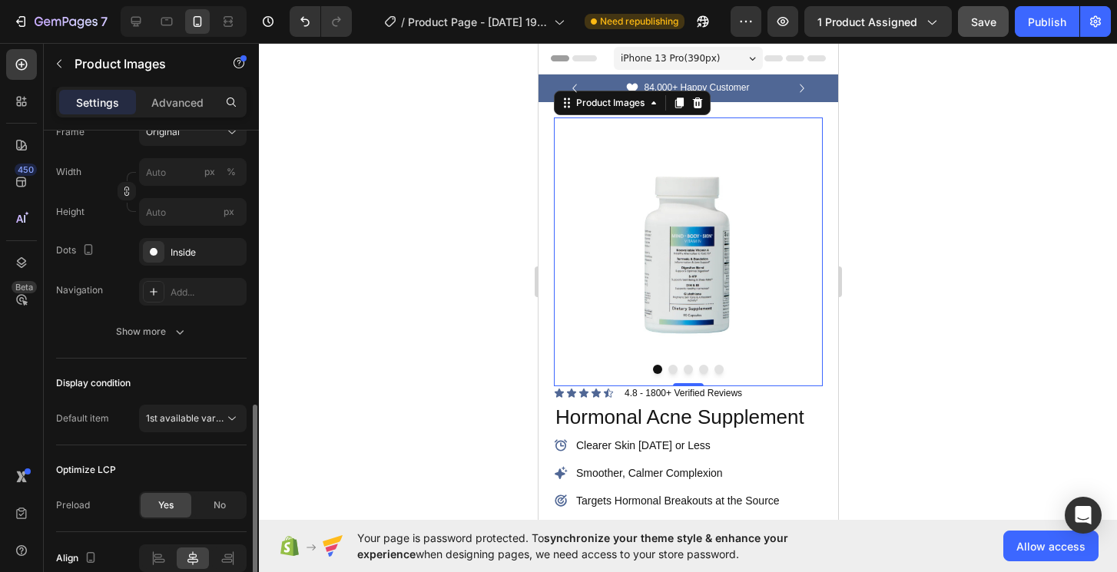
scroll to position [340, 0]
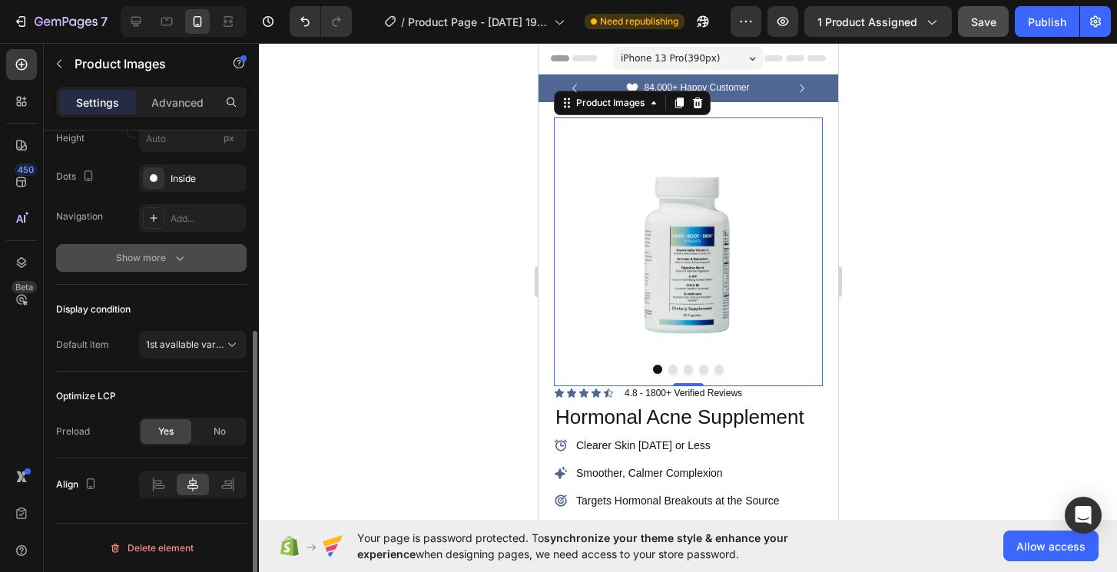
click at [166, 265] on div "Show more" at bounding box center [151, 258] width 71 height 15
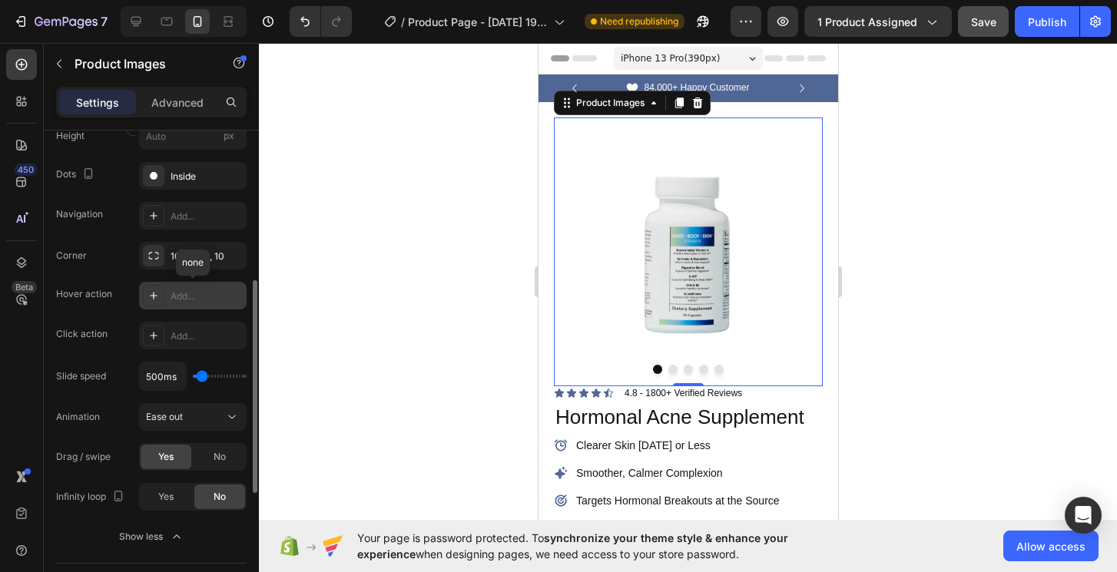
scroll to position [345, 0]
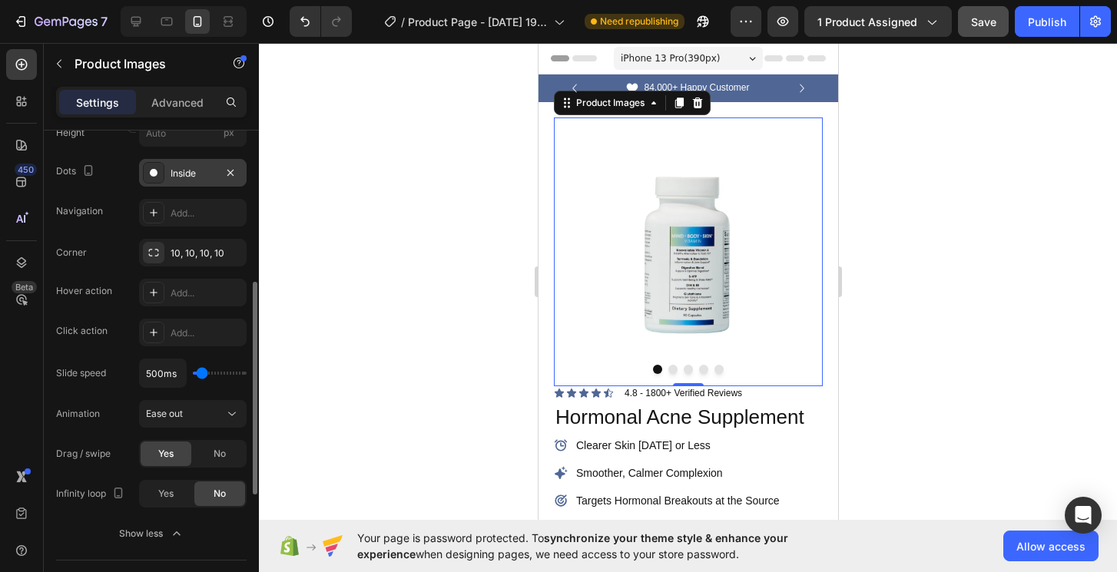
click at [185, 170] on div "Inside" at bounding box center [193, 174] width 45 height 14
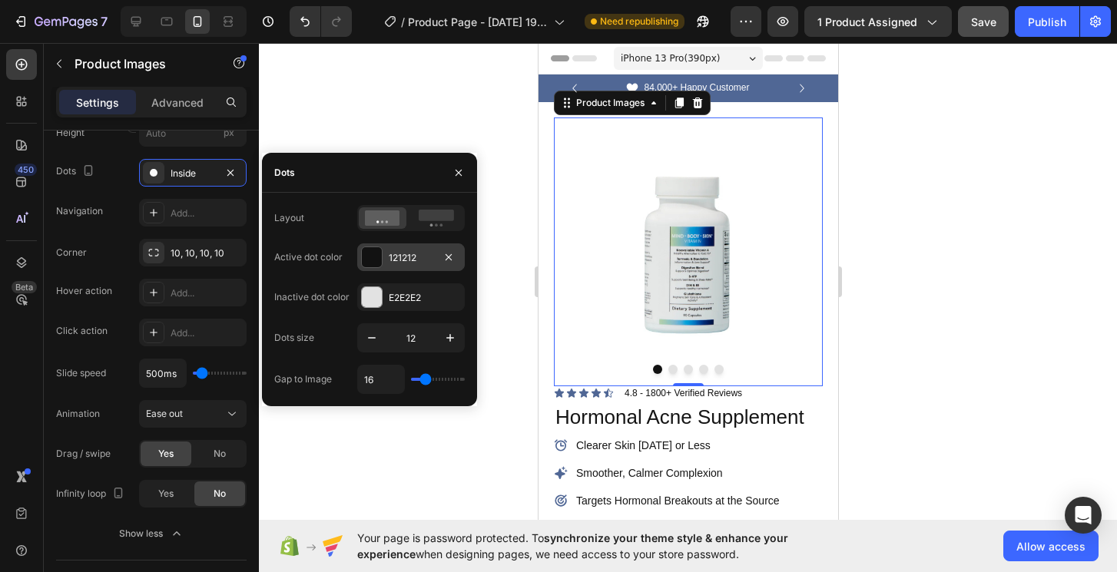
click at [425, 260] on div "121212" at bounding box center [411, 258] width 45 height 14
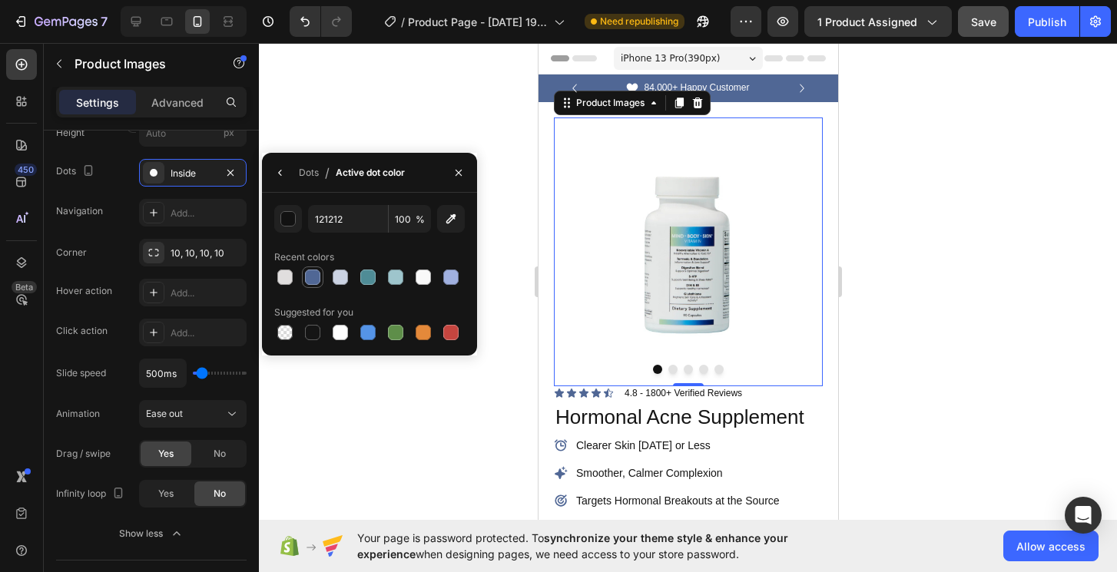
click at [312, 270] on div at bounding box center [312, 277] width 15 height 15
type input "506795"
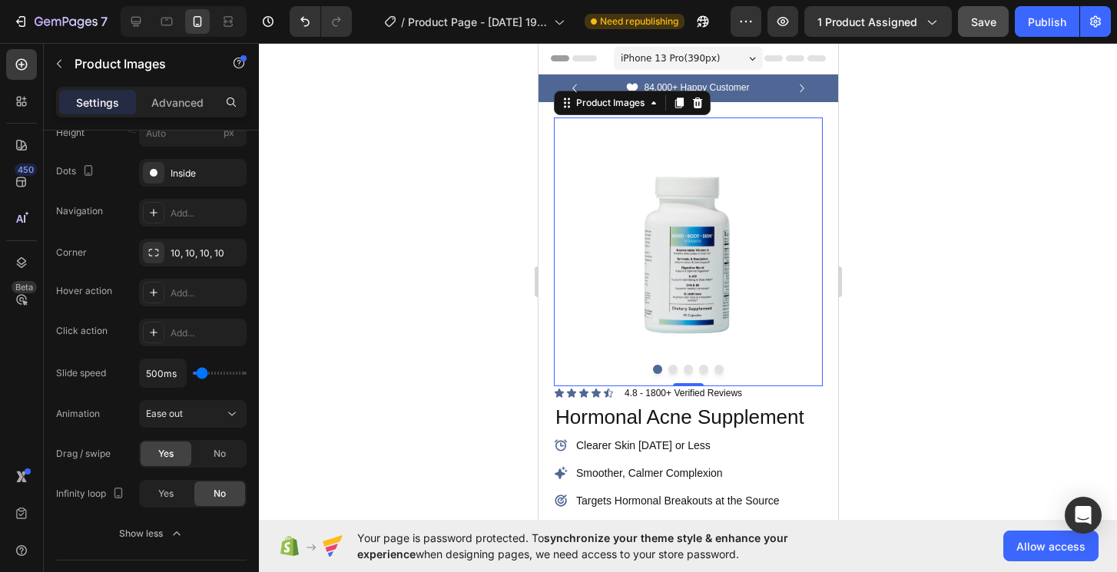
click at [393, 102] on div at bounding box center [688, 307] width 858 height 529
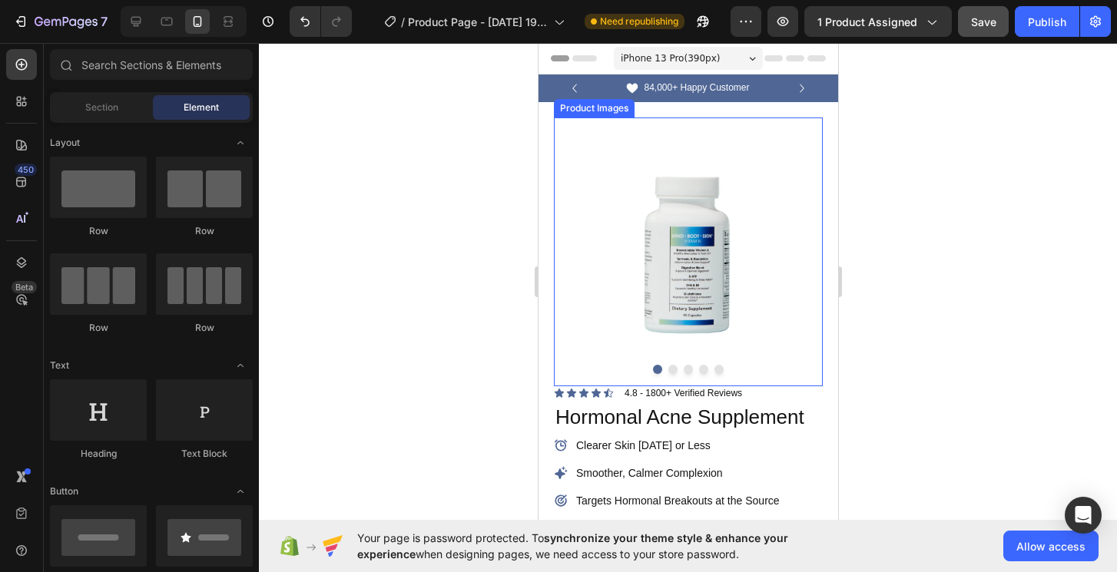
click at [698, 294] on img at bounding box center [687, 252] width 269 height 269
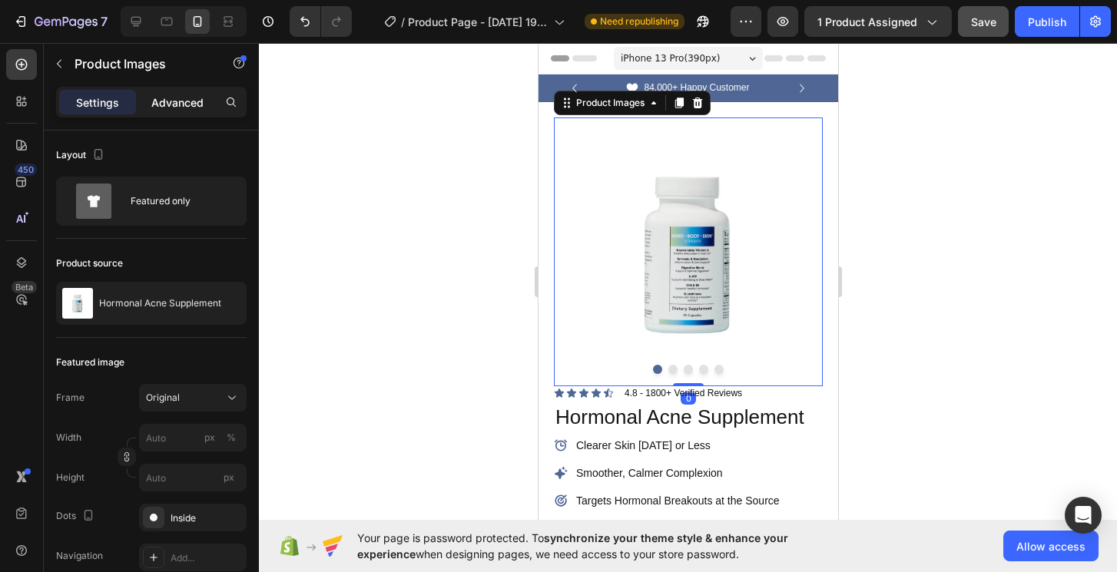
click at [196, 101] on p "Advanced" at bounding box center [177, 103] width 52 height 16
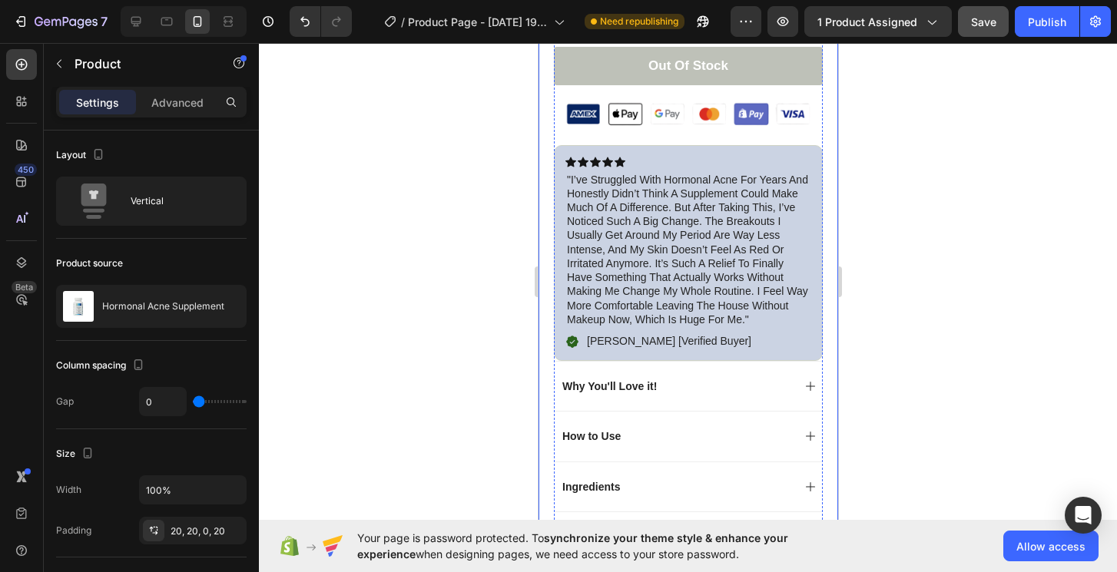
scroll to position [600, 0]
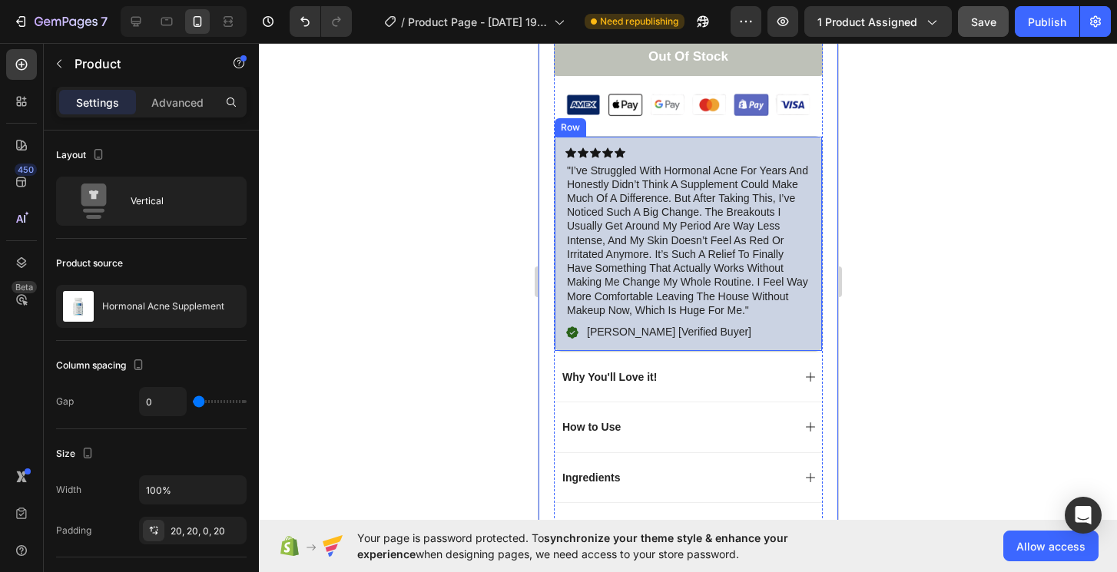
click at [762, 352] on div "Why You'll Love it!" at bounding box center [687, 377] width 267 height 50
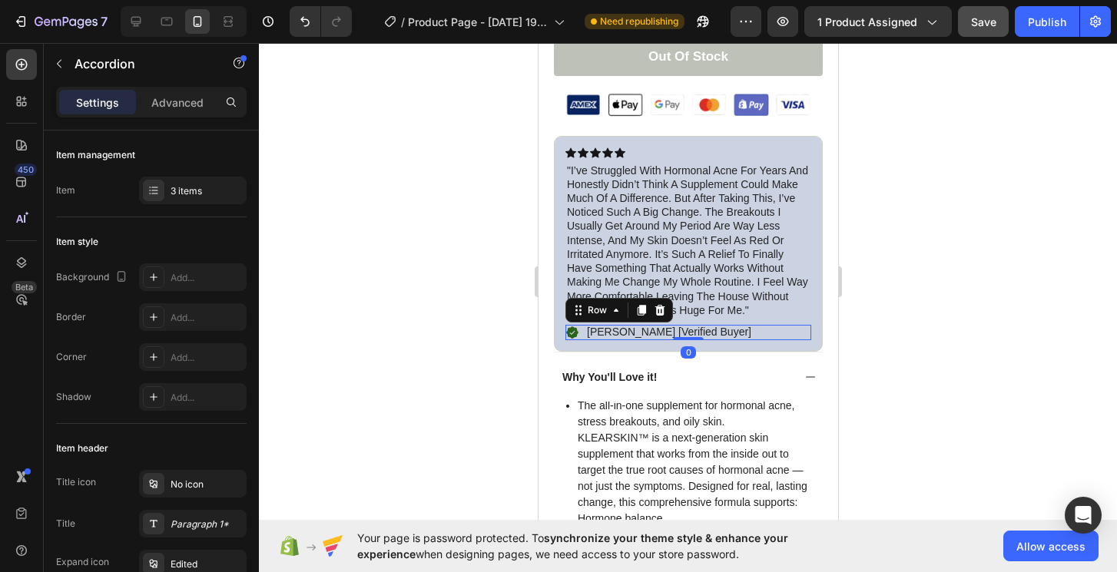
click at [771, 337] on div "Icon [PERSON_NAME] [Verified Buyer] Text Block Row 0" at bounding box center [688, 332] width 246 height 15
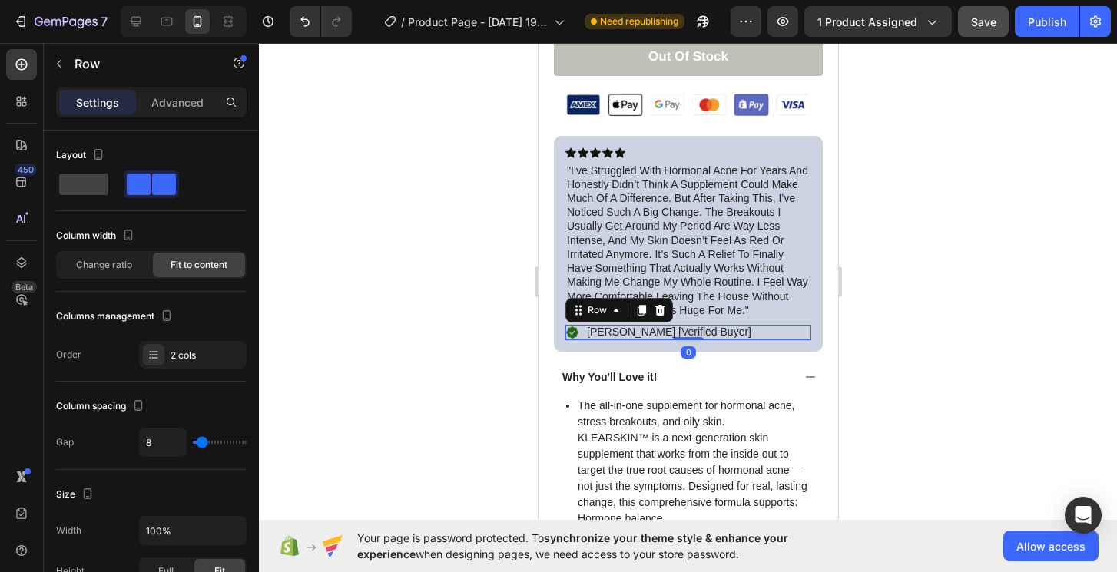
click at [807, 335] on div "Icon [PERSON_NAME] [Verified Buyer] Text Block Row 0" at bounding box center [688, 332] width 246 height 15
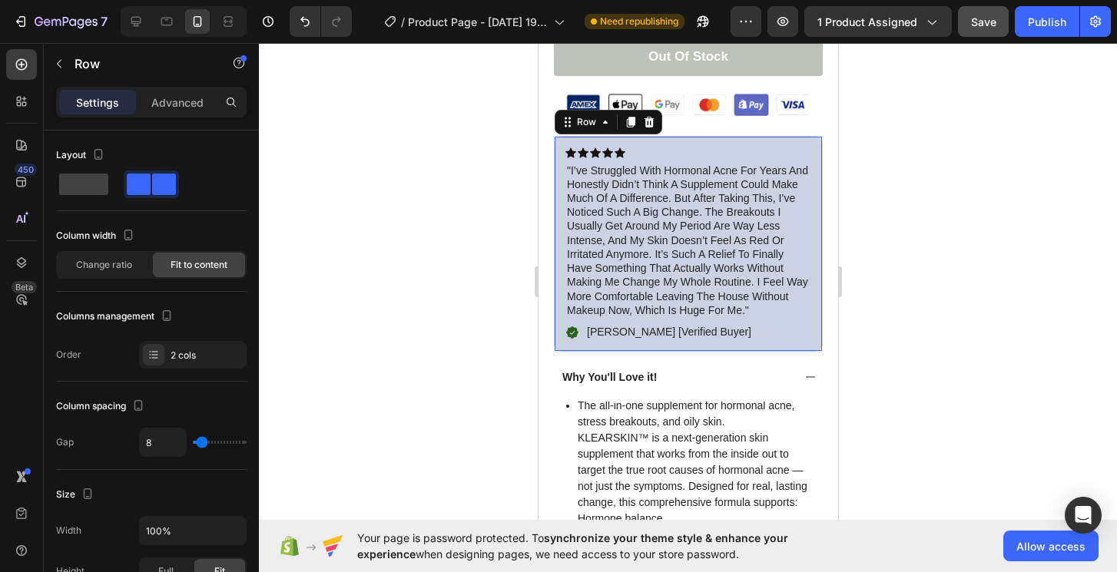
scroll to position [345, 0]
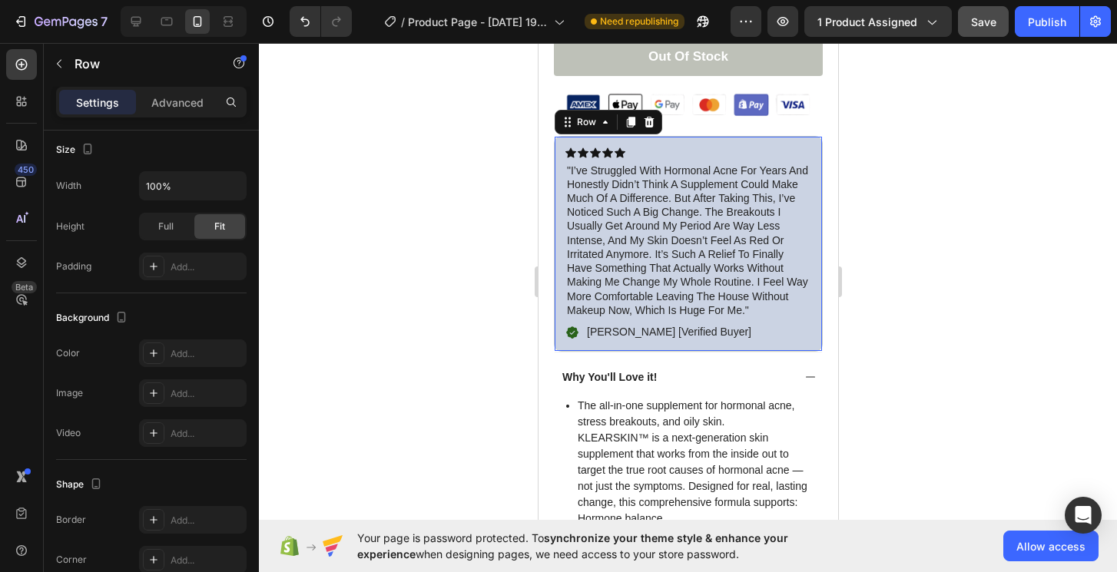
click at [811, 340] on div "Icon Icon Icon Icon Icon Icon List "i’ve struggled with hormonal acne for years…" at bounding box center [687, 244] width 269 height 216
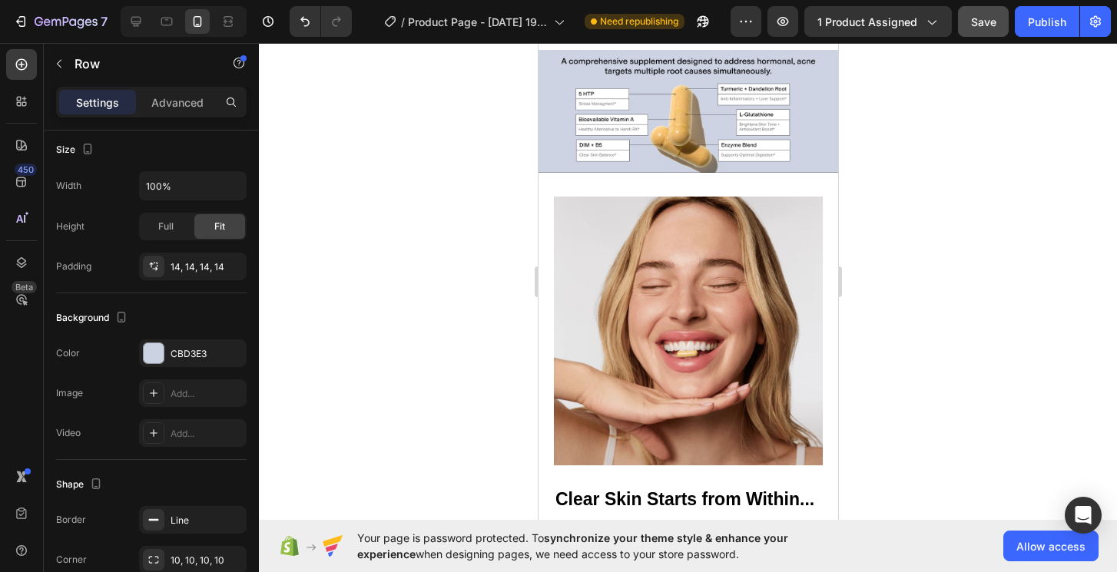
scroll to position [1840, 0]
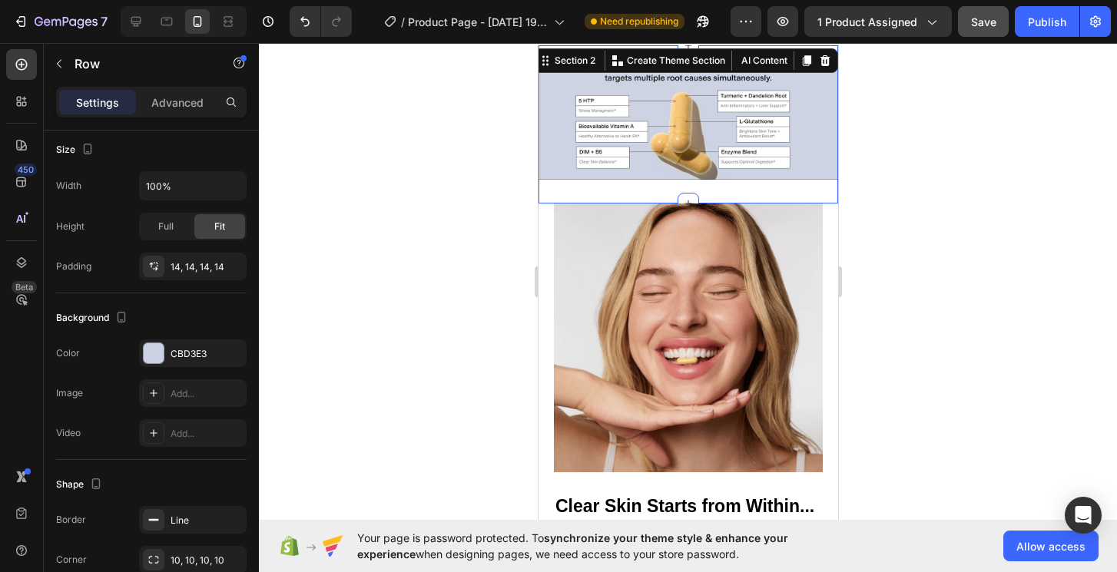
click at [569, 190] on div "Image Row" at bounding box center [688, 124] width 300 height 135
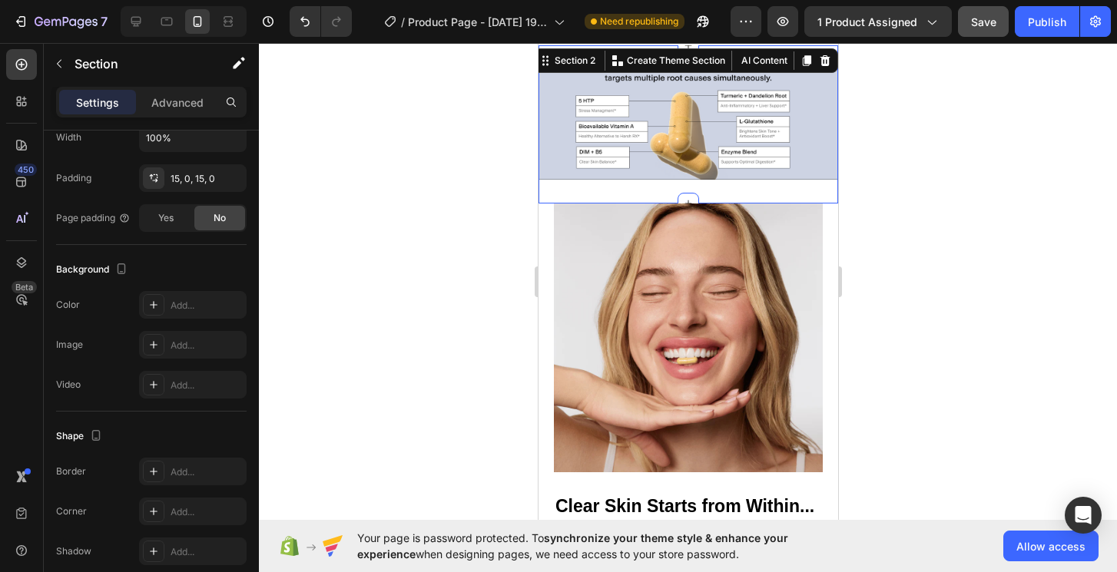
scroll to position [0, 0]
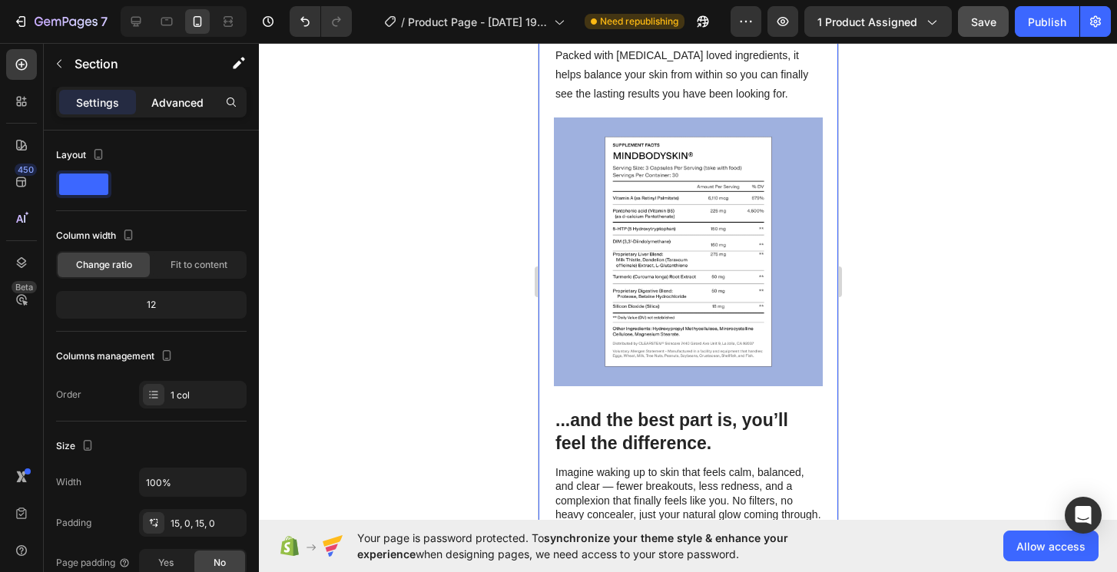
click at [172, 101] on p "Advanced" at bounding box center [177, 103] width 52 height 16
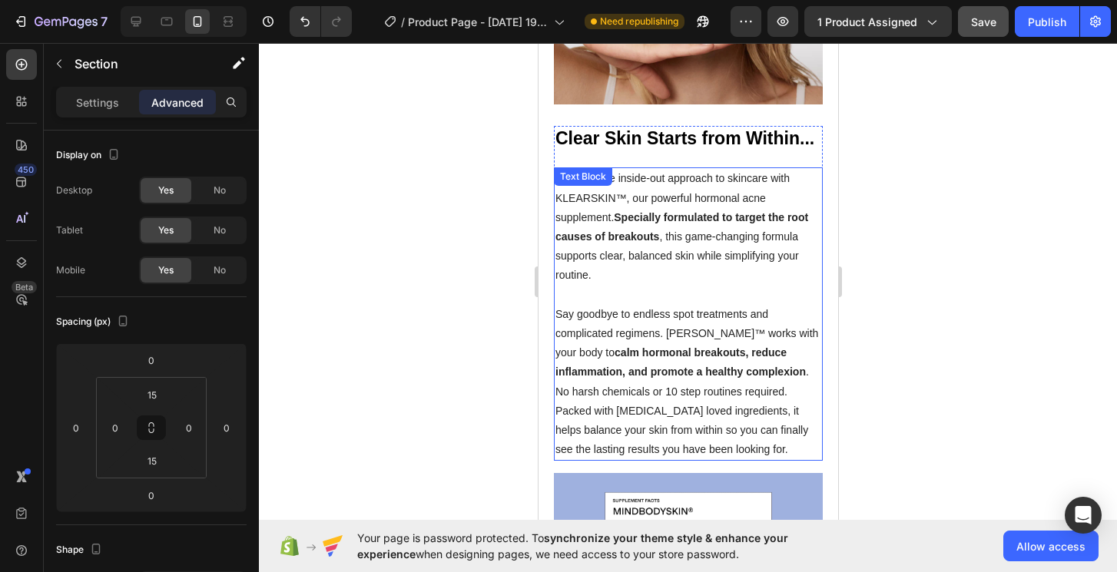
scroll to position [1446, 0]
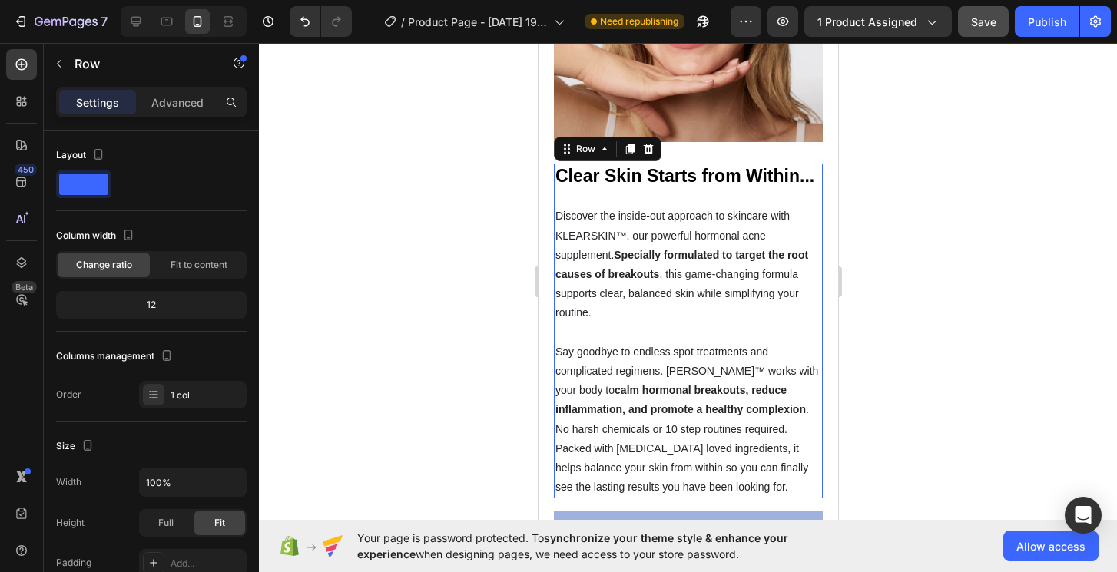
click at [649, 189] on div "Clear Skin Starts from Within... Heading Discover the inside-out approach to sk…" at bounding box center [687, 332] width 269 height 336
click at [678, 190] on div "Clear Skin Starts from Within... Heading Discover the inside-out approach to sk…" at bounding box center [687, 332] width 269 height 336
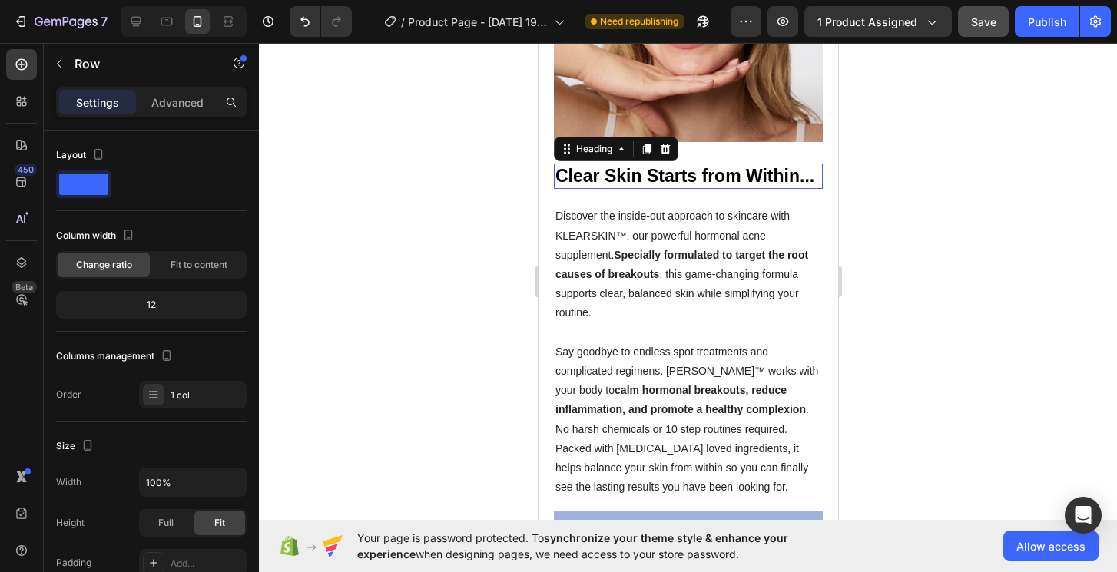
click at [687, 183] on strong "Clear Skin Starts from Within..." at bounding box center [684, 176] width 259 height 20
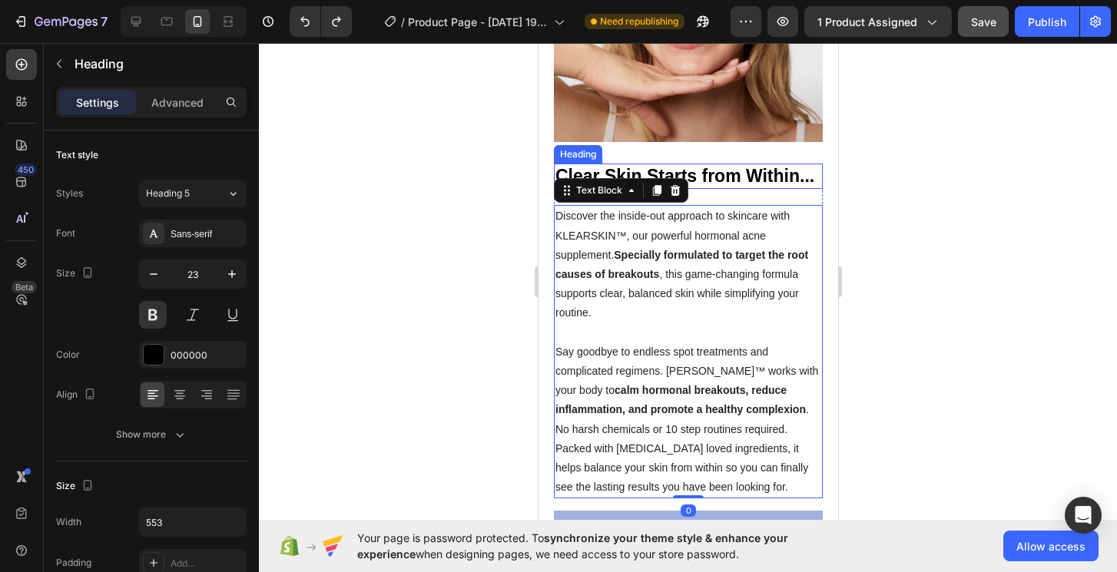
click at [703, 170] on strong "Clear Skin Starts from Within..." at bounding box center [684, 176] width 259 height 20
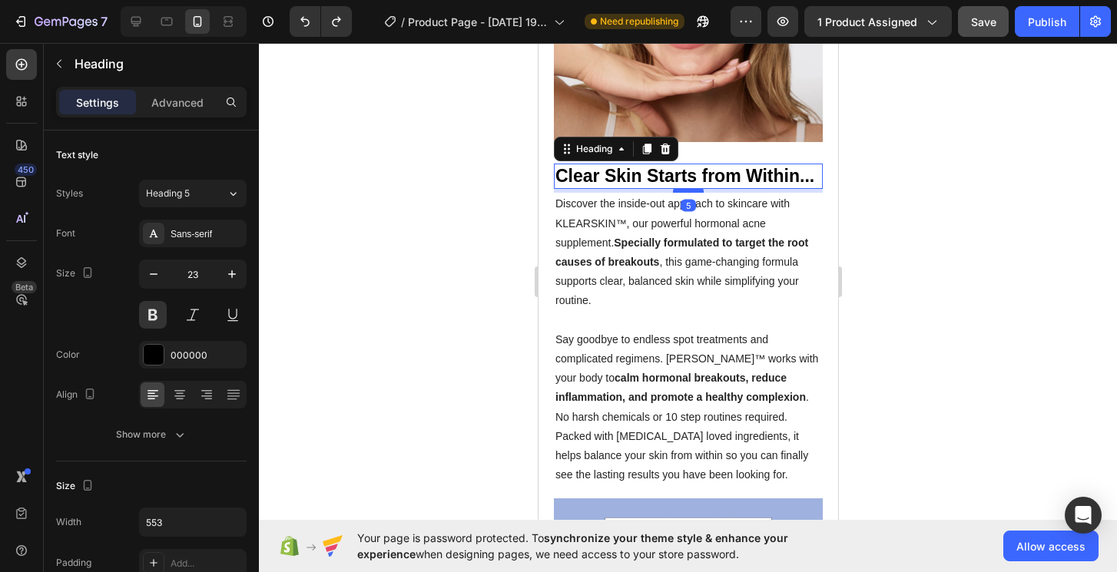
drag, startPoint x: 692, startPoint y: 204, endPoint x: 692, endPoint y: 191, distance: 12.3
click at [692, 191] on div at bounding box center [687, 190] width 31 height 5
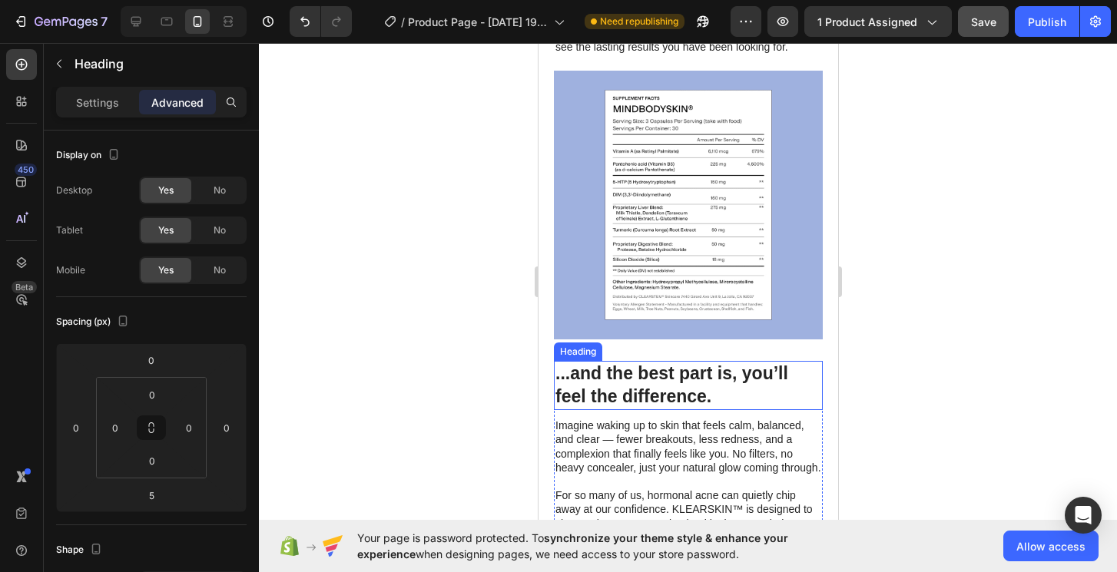
scroll to position [2058, 0]
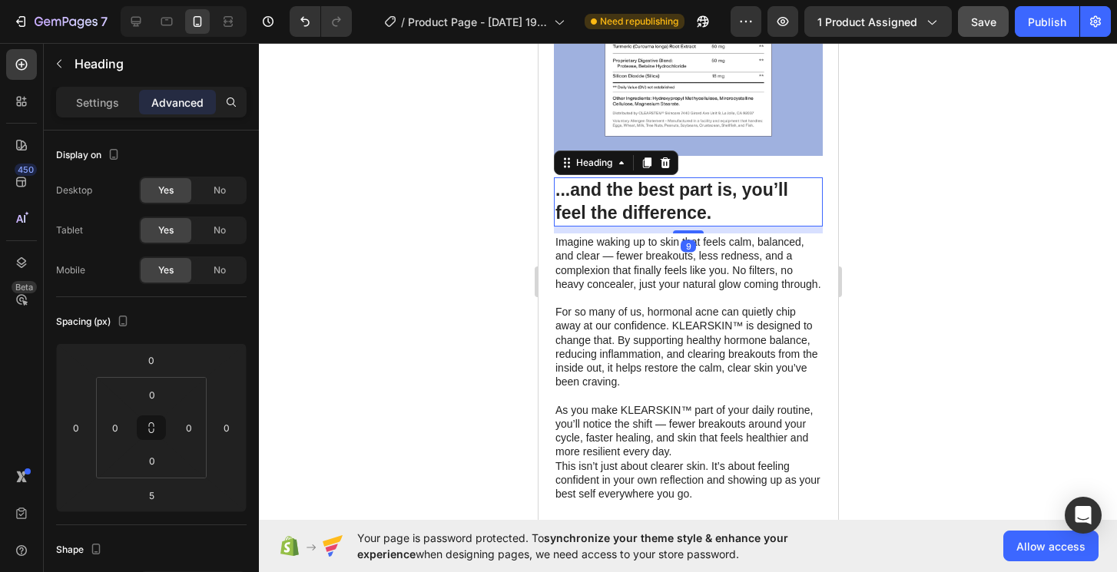
click at [761, 214] on h2 "...and the best part is, you’ll feel the difference." at bounding box center [687, 202] width 269 height 49
click at [698, 231] on div "...and the best part is, you’ll feel the difference. Heading 5 Imagine waking u…" at bounding box center [687, 339] width 269 height 322
type input "5"
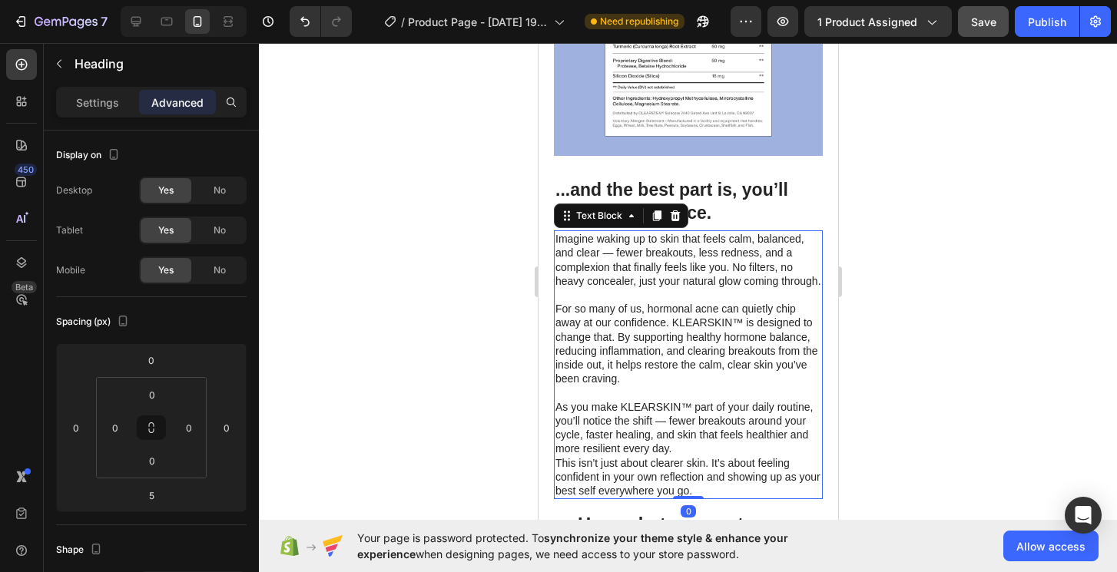
click at [712, 275] on p "Imagine waking up to skin that feels calm, balanced, and clear — fewer breakout…" at bounding box center [688, 260] width 266 height 56
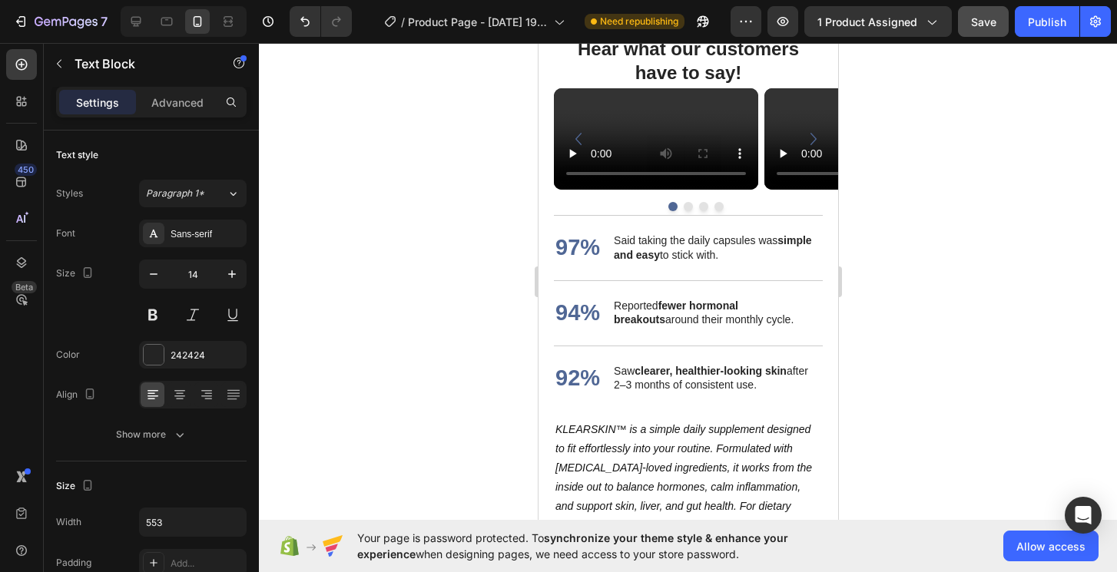
scroll to position [1847, 0]
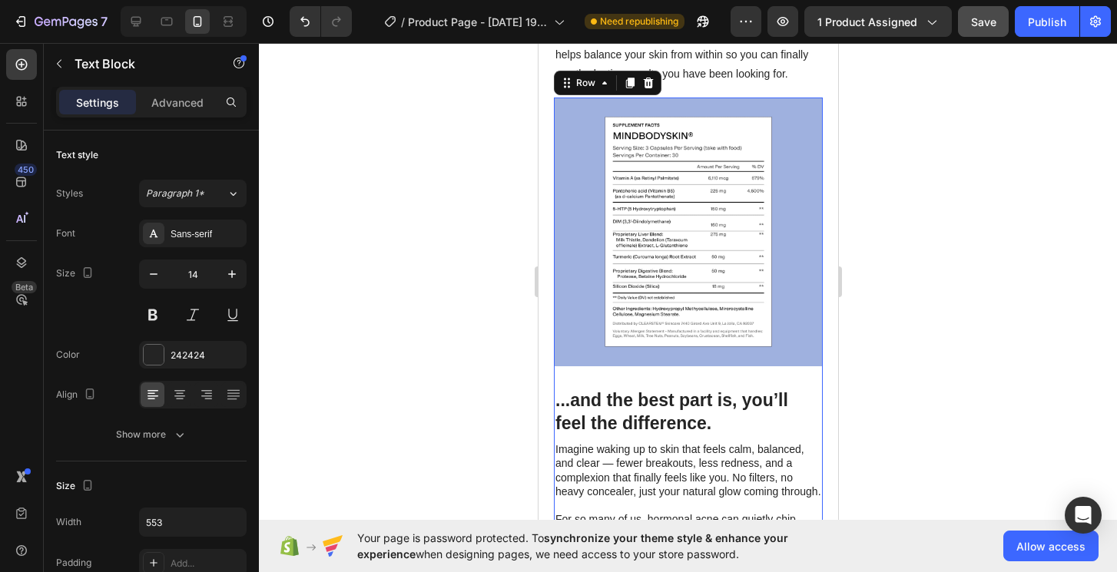
click at [740, 386] on div "...and the best part is, you’ll feel the difference. Heading Imagine waking up …" at bounding box center [687, 538] width 269 height 343
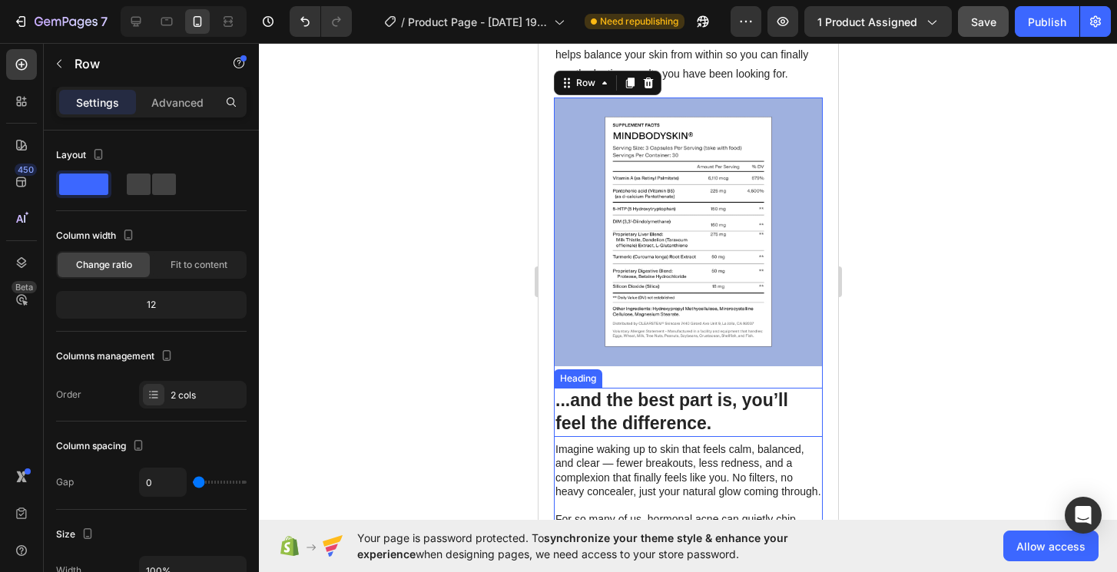
click at [710, 426] on h2 "...and the best part is, you’ll feel the difference." at bounding box center [687, 412] width 269 height 49
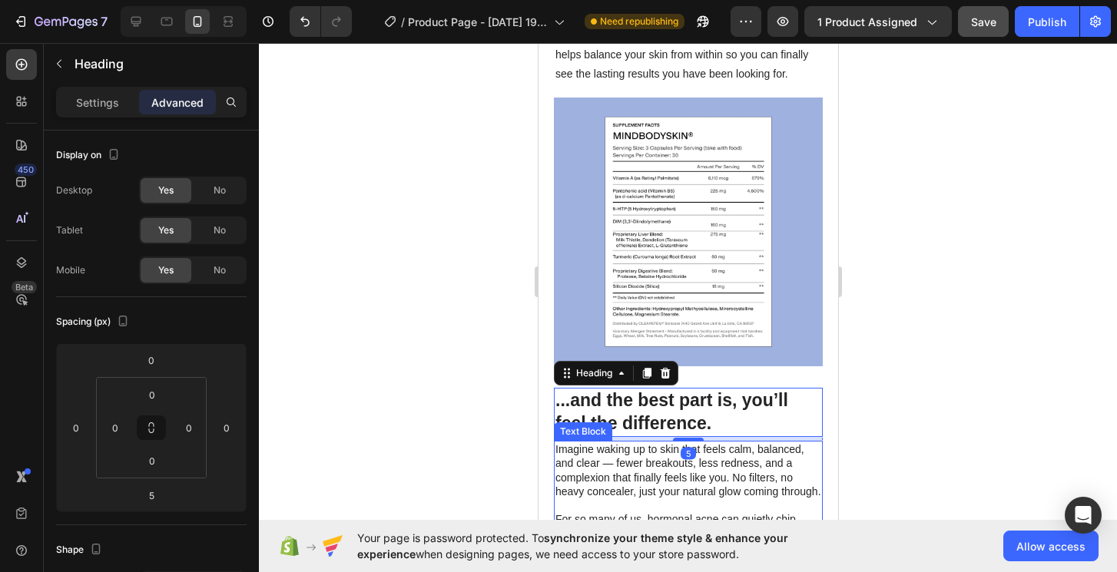
scroll to position [1880, 0]
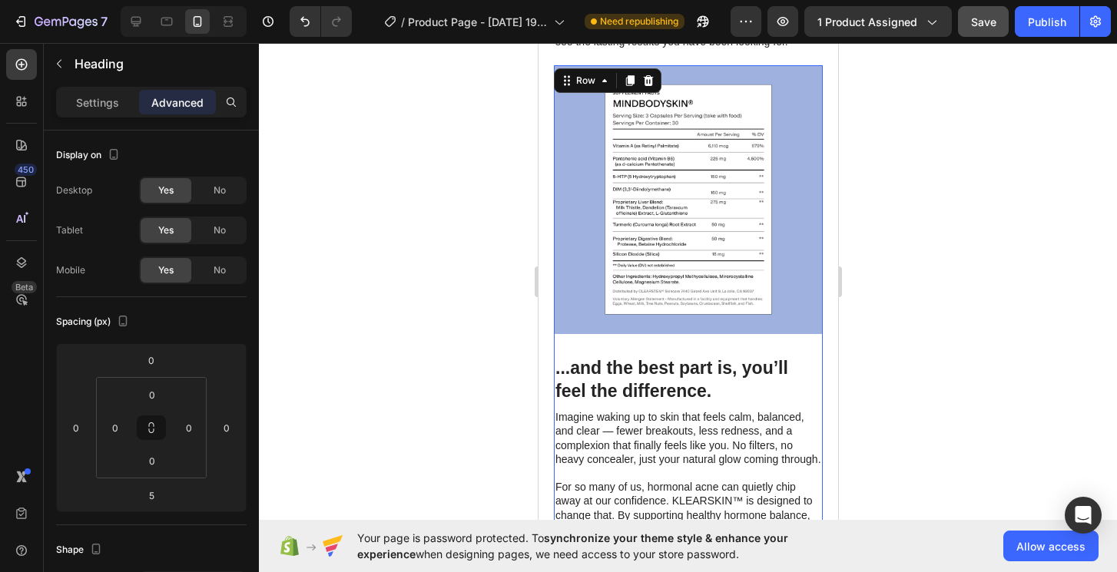
click at [761, 341] on div "...and the best part is, you’ll feel the difference. Heading Imagine waking up …" at bounding box center [687, 505] width 269 height 343
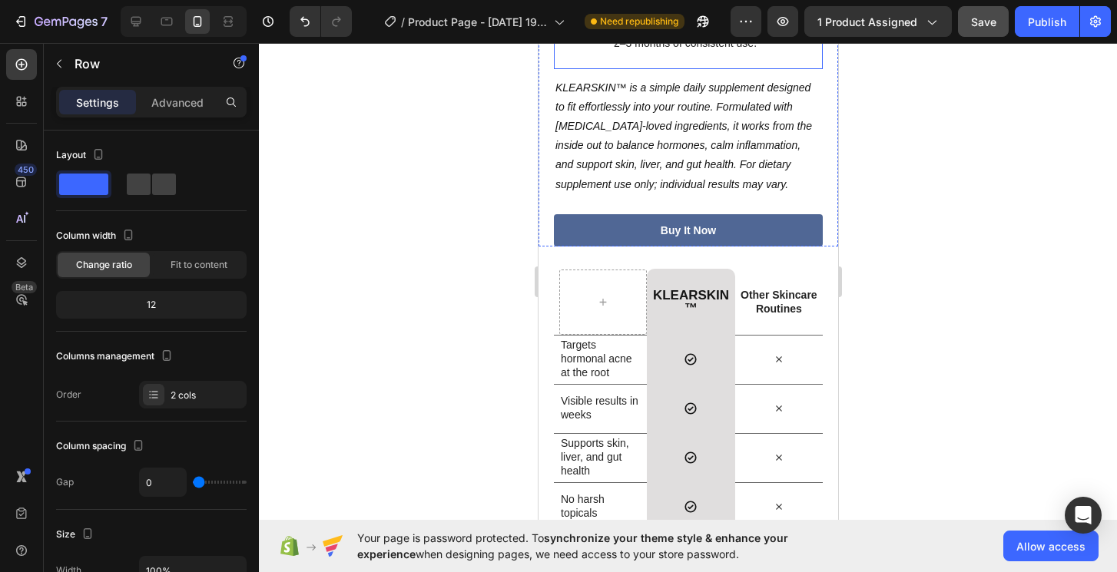
scroll to position [2882, 0]
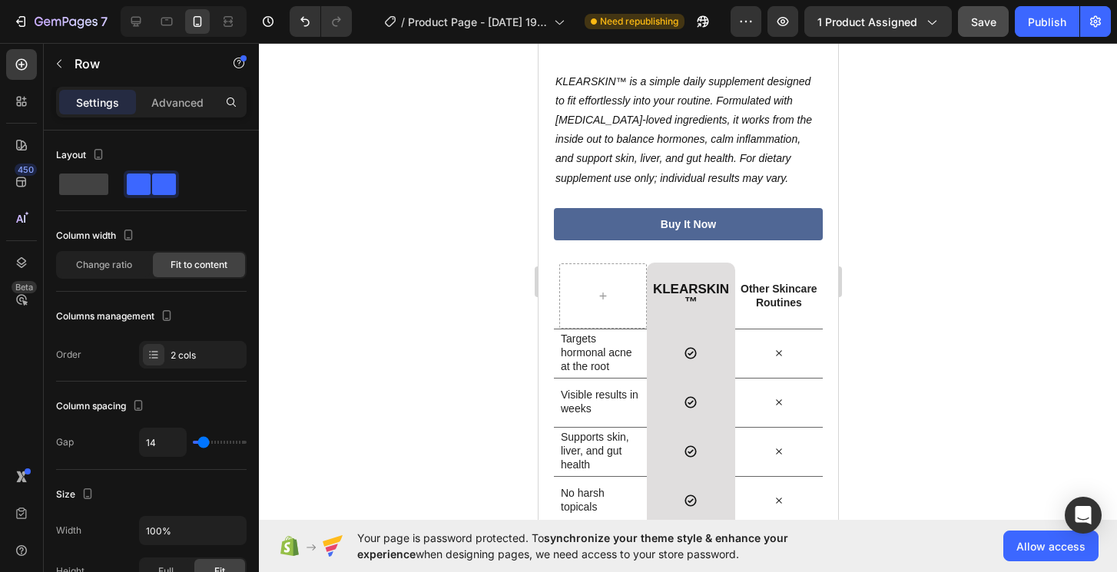
click at [174, 104] on p "Advanced" at bounding box center [177, 103] width 52 height 16
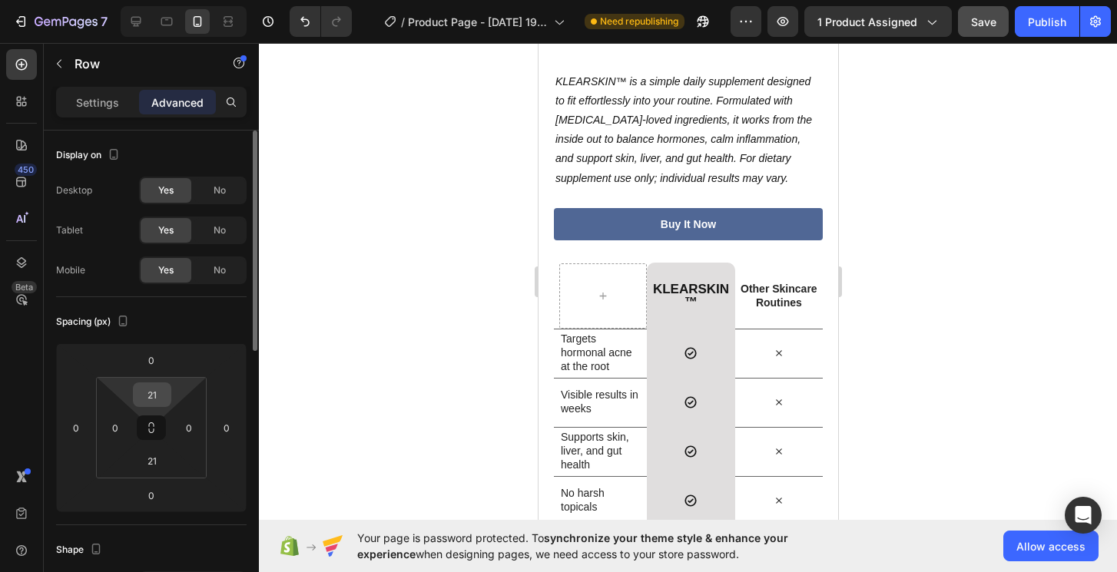
click at [161, 396] on input "21" at bounding box center [152, 394] width 31 height 23
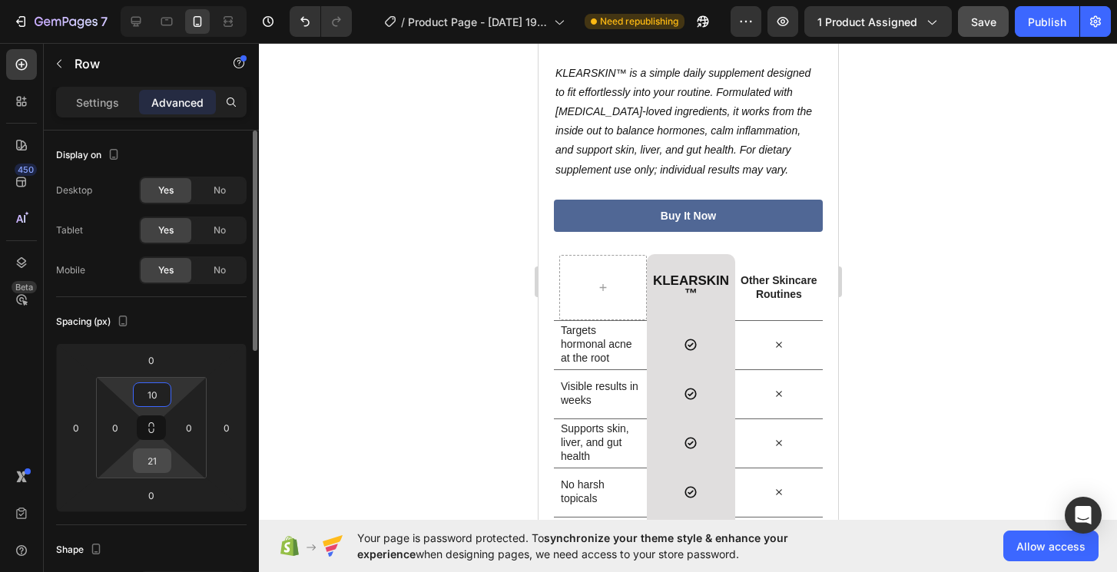
type input "10"
click at [151, 453] on input "21" at bounding box center [152, 461] width 31 height 23
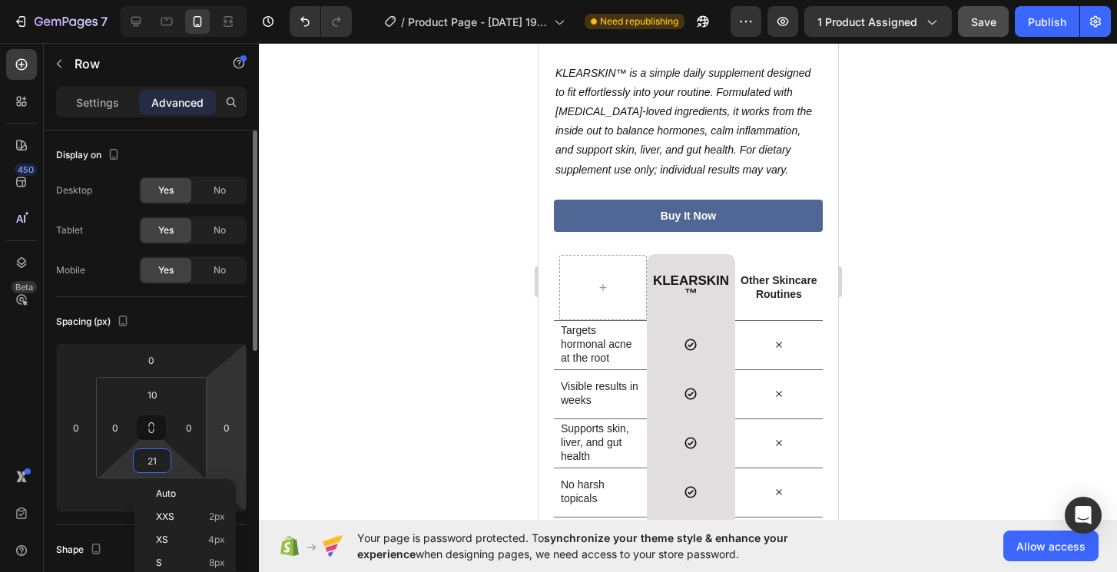
type input "5"
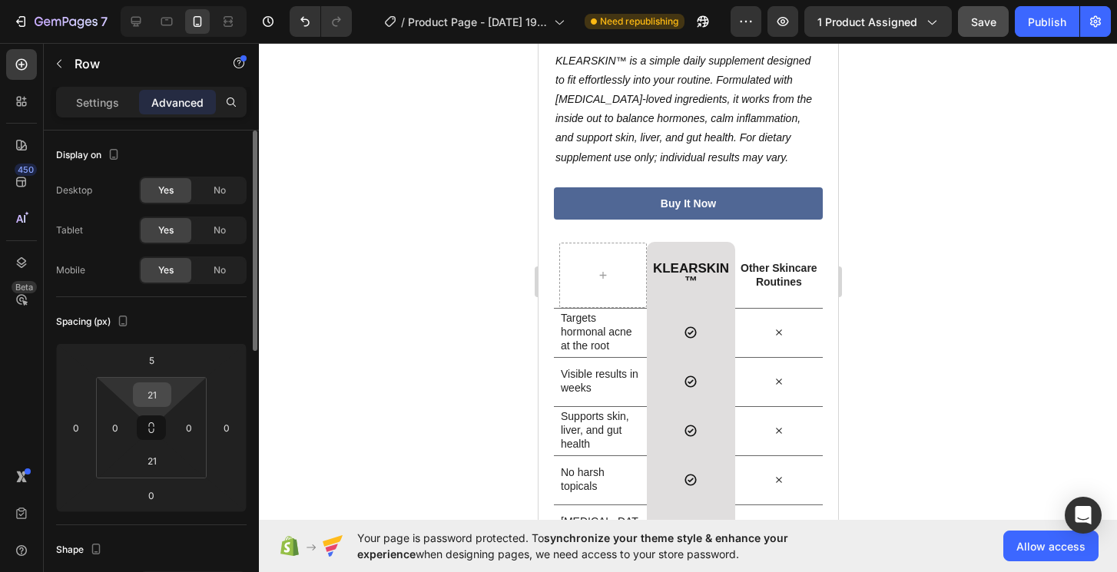
click at [161, 393] on input "21" at bounding box center [152, 394] width 31 height 23
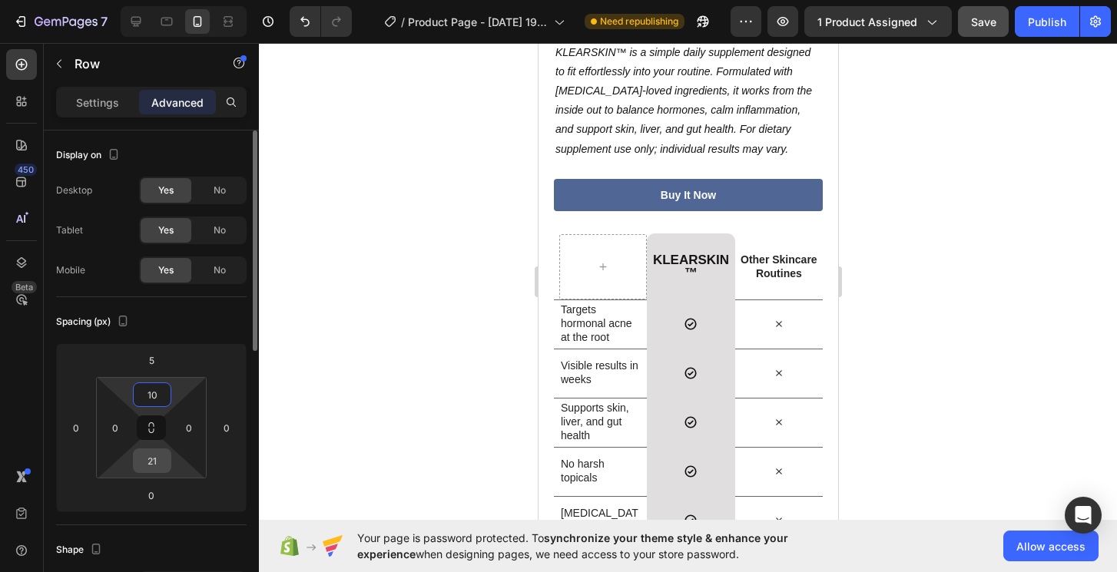
type input "10"
click at [160, 468] on input "21" at bounding box center [152, 461] width 31 height 23
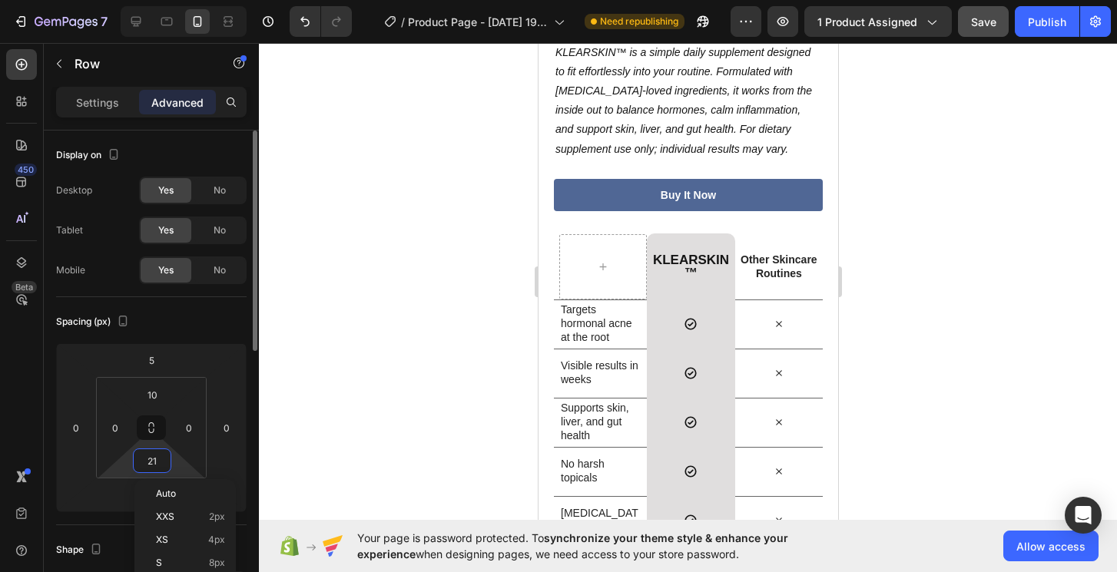
type input "5"
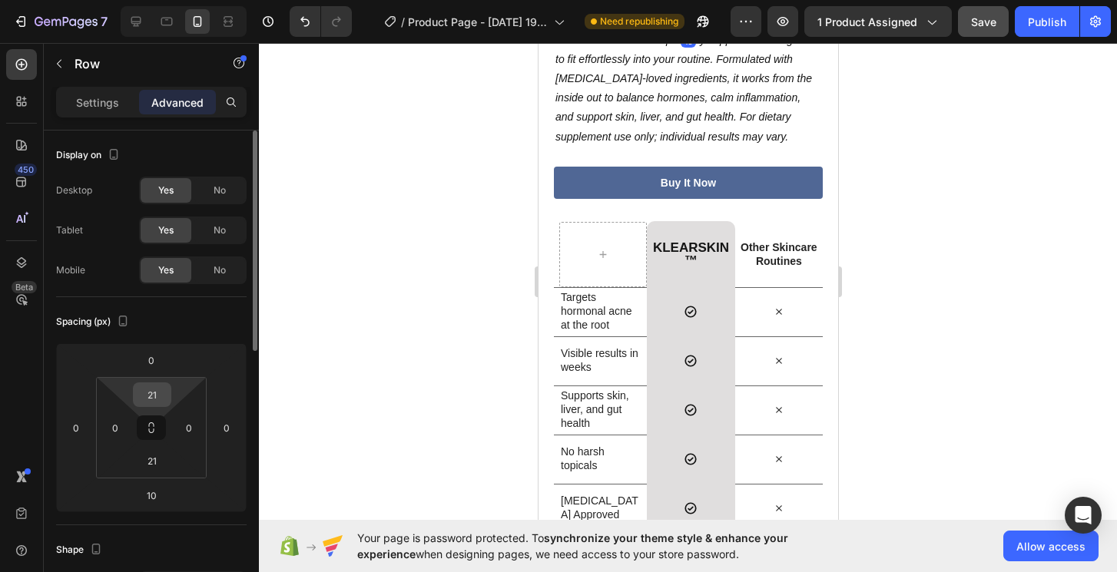
click at [148, 396] on input "21" at bounding box center [152, 394] width 31 height 23
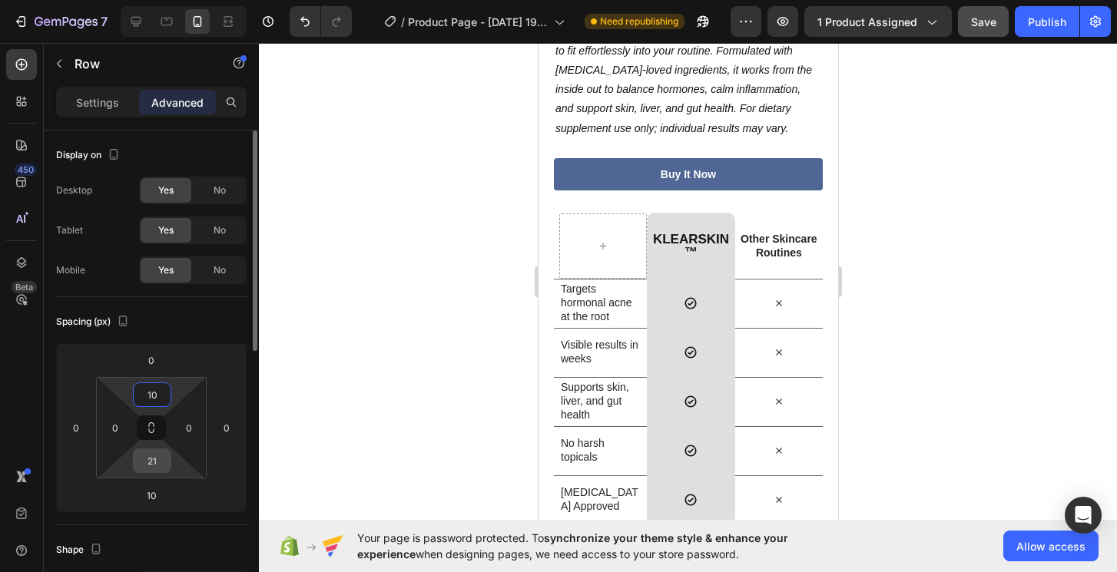
type input "10"
click at [162, 454] on input "21" at bounding box center [152, 461] width 31 height 23
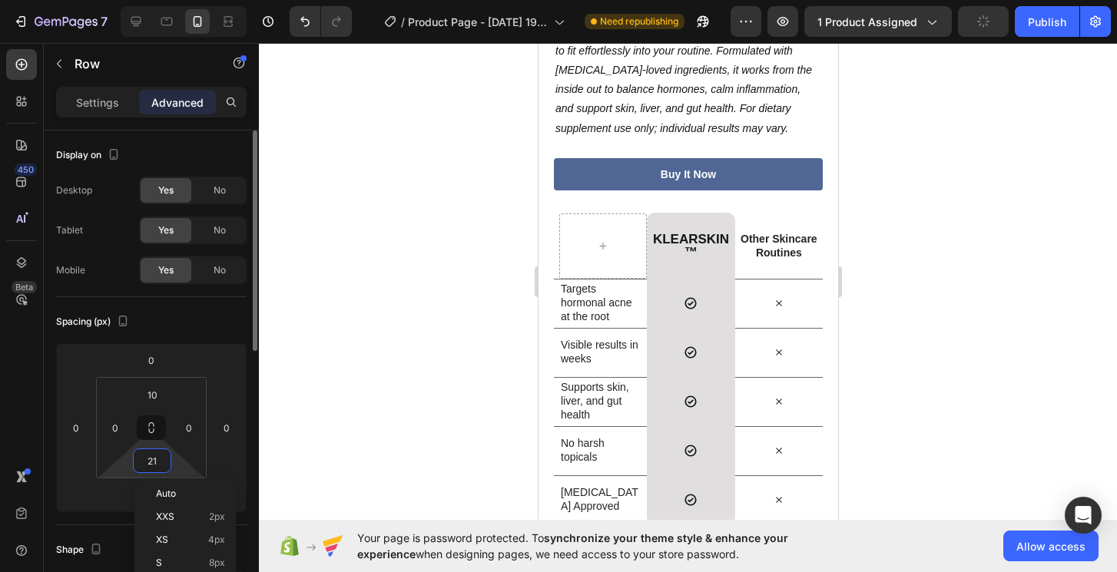
type input "5"
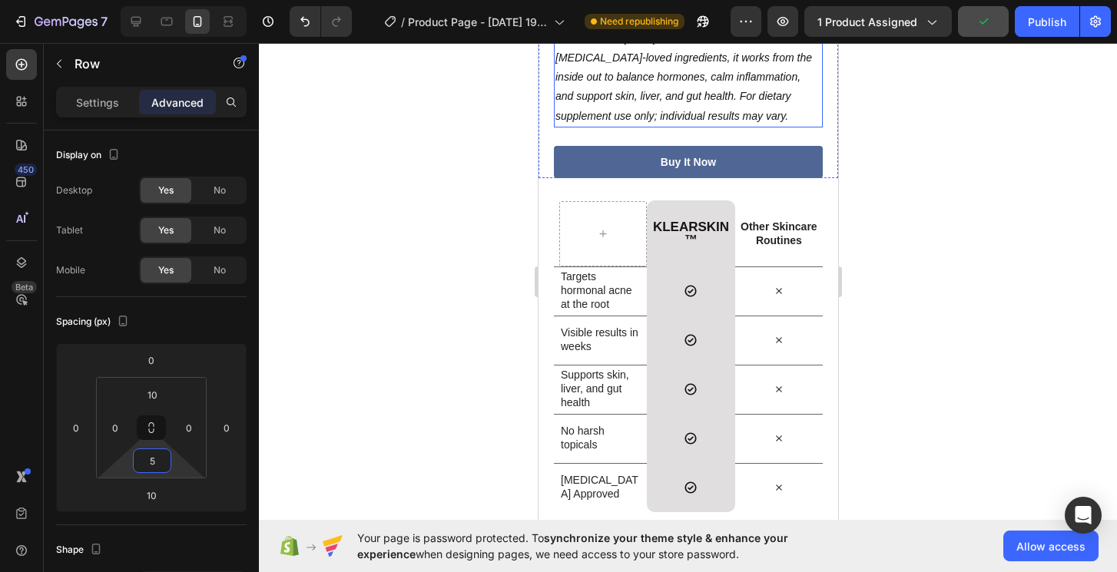
click at [467, 305] on div at bounding box center [688, 307] width 858 height 529
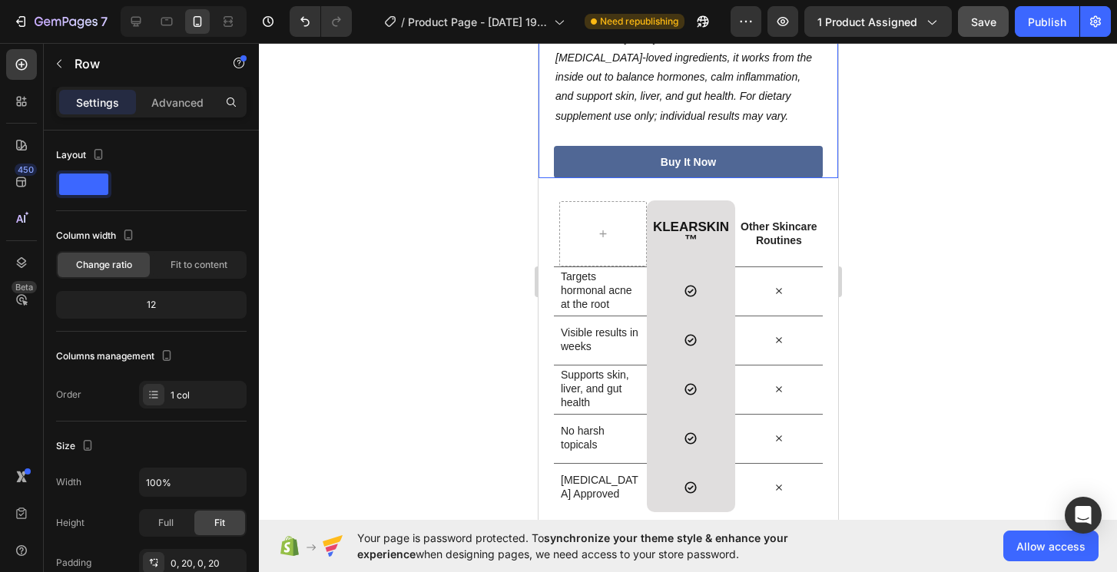
click at [543, 149] on div "What customers are noticing with KLEARSKIN™ Heading 97% Text Block Said taking …" at bounding box center [688, 20] width 300 height 314
click at [159, 108] on p "Advanced" at bounding box center [177, 103] width 52 height 16
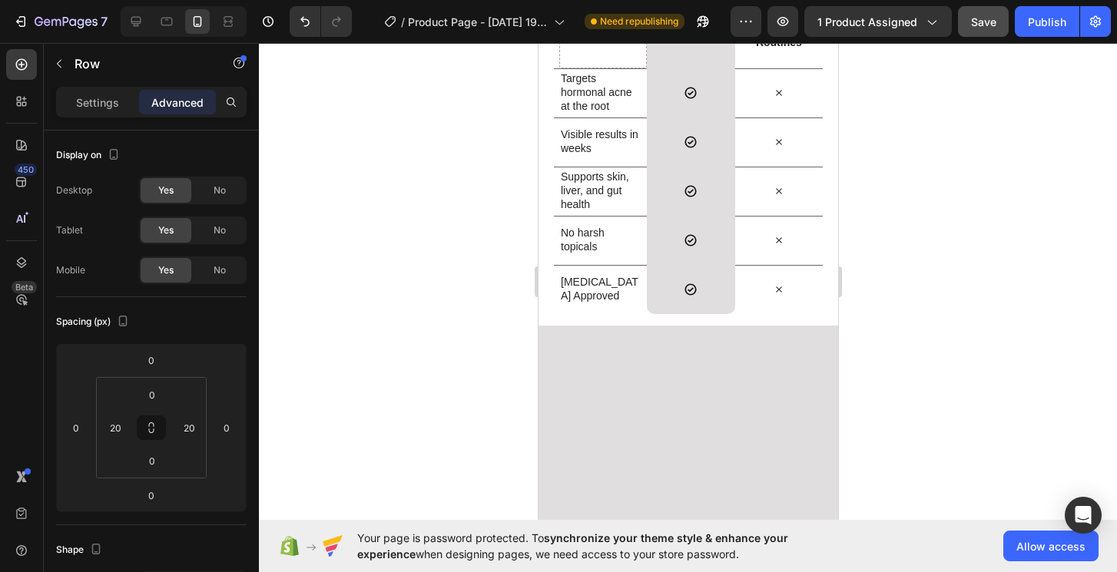
scroll to position [3084, 0]
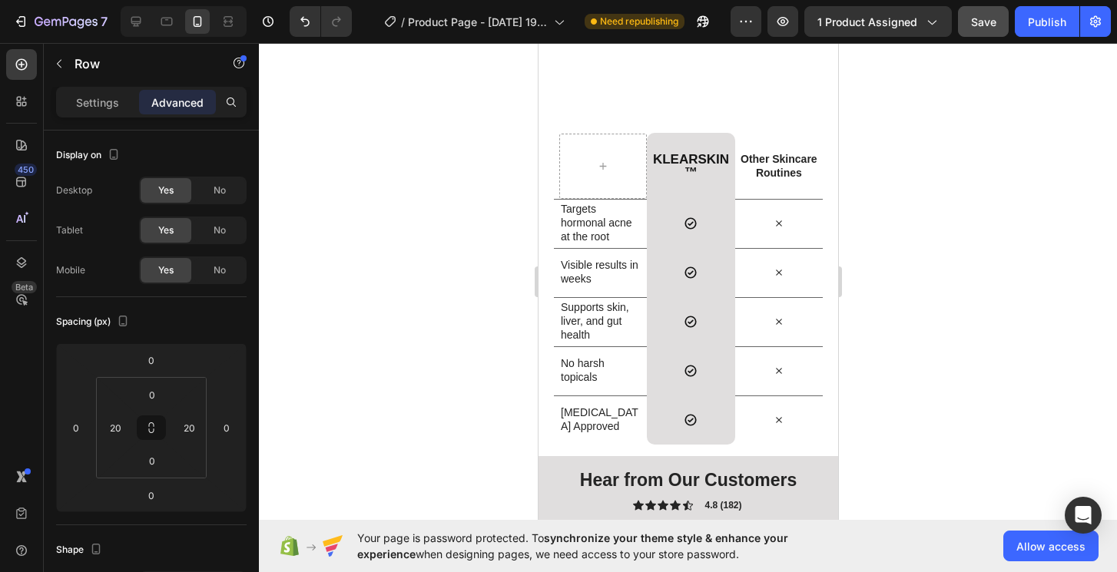
scroll to position [3217, 0]
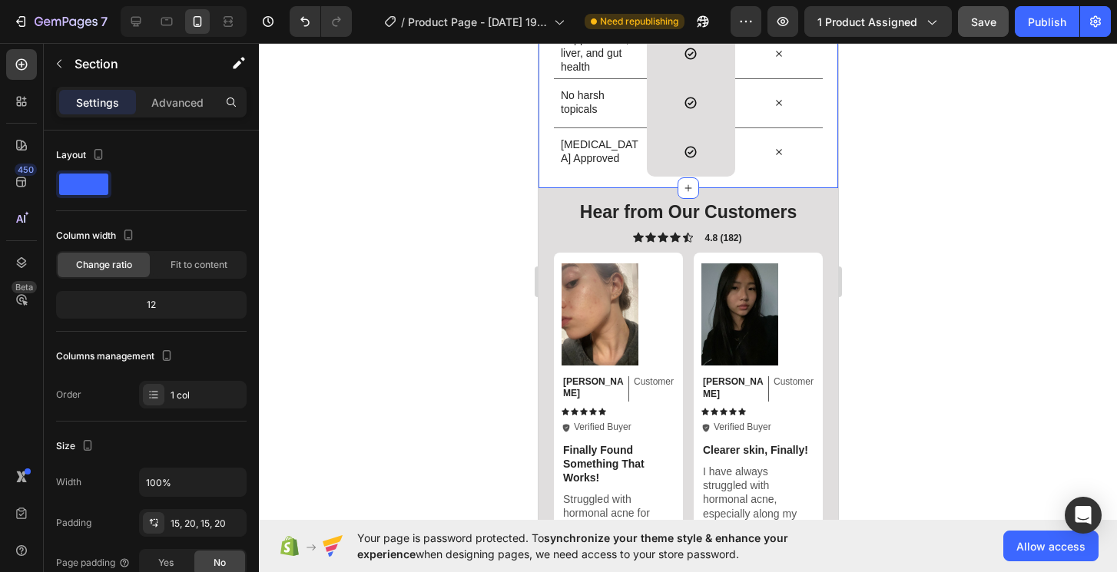
click at [542, 188] on div "KLEARSKIN™ Heading Row Other Skincare Routines Text Block Row Targets hormonal …" at bounding box center [688, 21] width 300 height 334
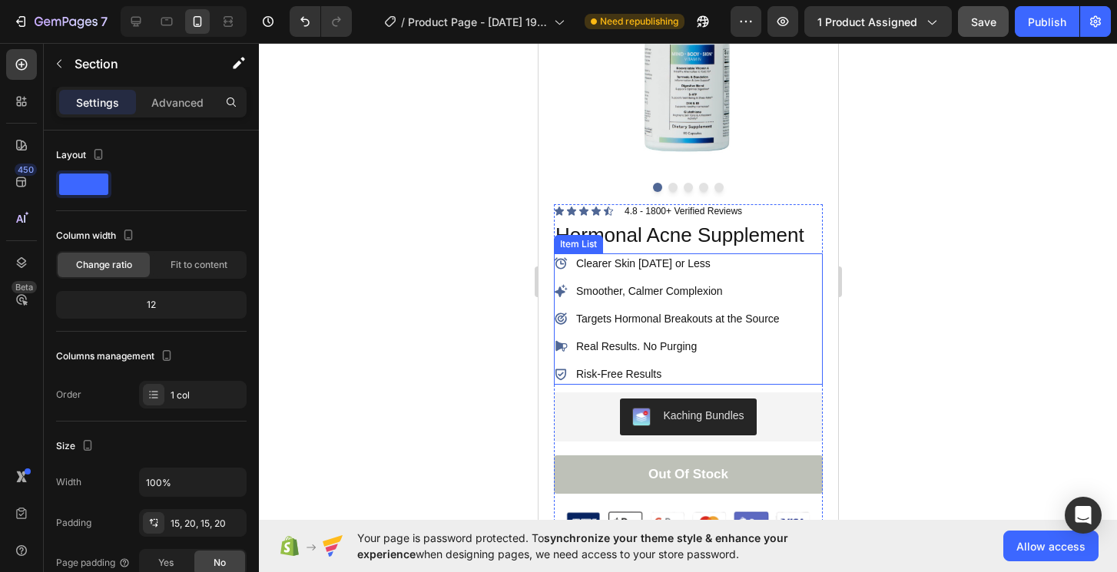
scroll to position [0, 0]
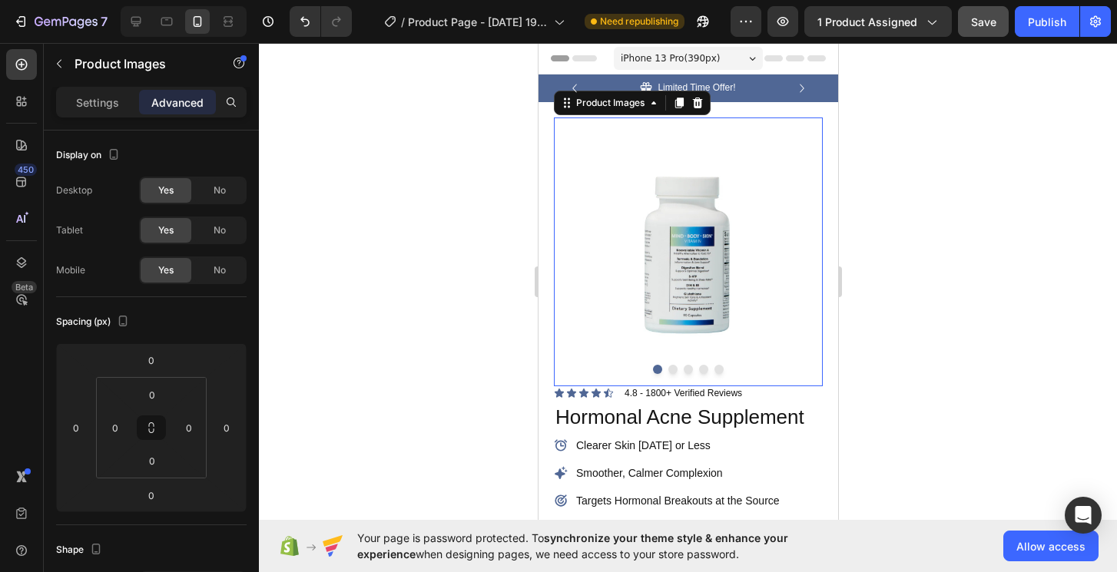
click at [738, 377] on img at bounding box center [687, 252] width 269 height 269
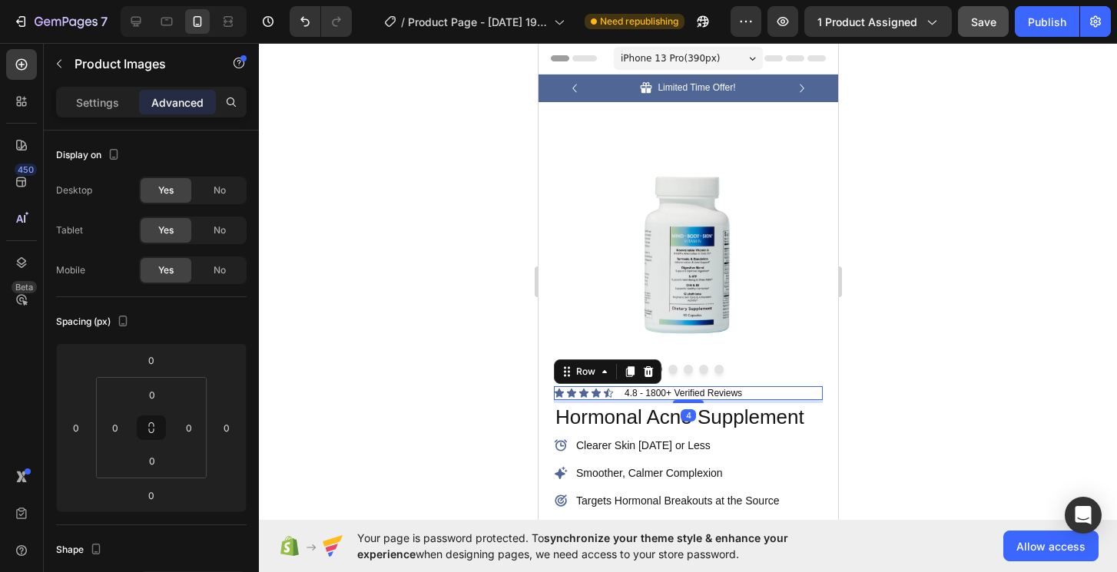
click at [790, 394] on div "Icon Icon Icon Icon Icon Icon List 4.8 - 1800+ Verified Reviews Text Block Row 4" at bounding box center [687, 394] width 269 height 14
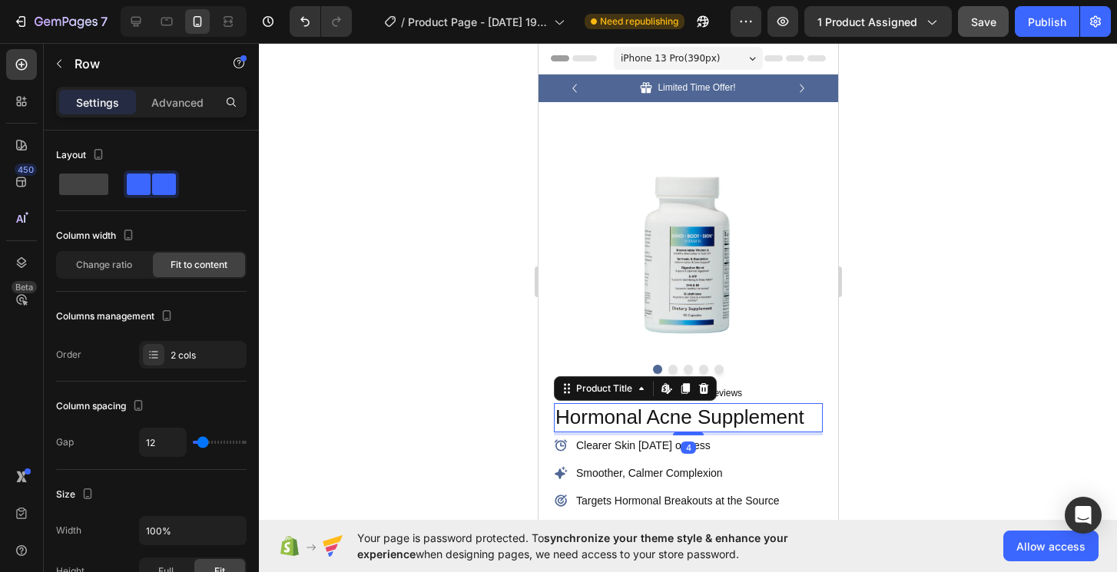
click at [811, 418] on h1 "Hormonal Acne Supplement" at bounding box center [687, 417] width 269 height 29
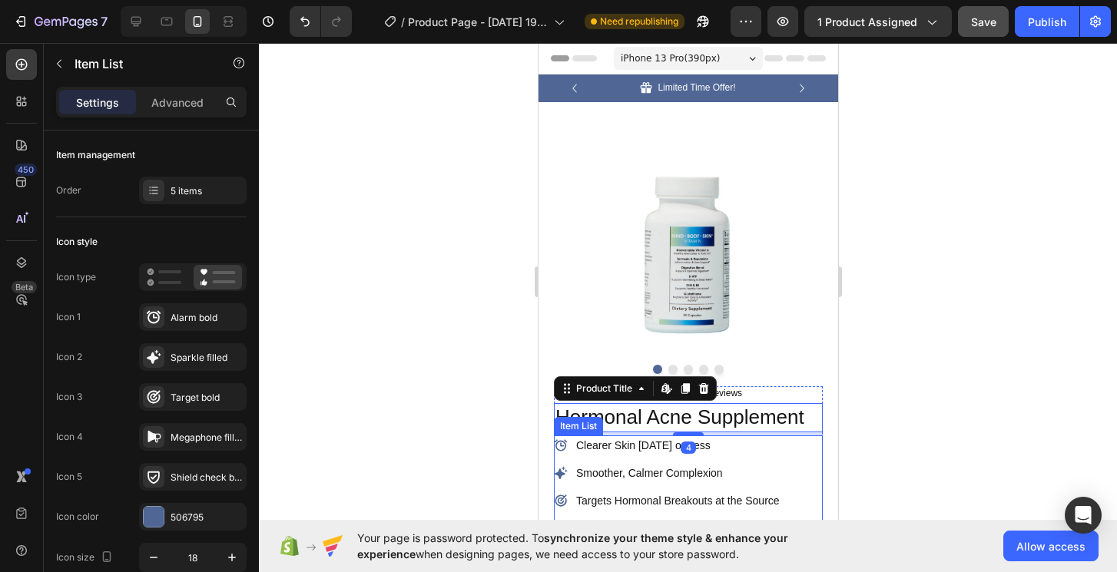
click at [821, 446] on div "Clearer Skin [DATE] or Less Smoother, Calmer Complexion Targets Hormonal Breako…" at bounding box center [687, 501] width 269 height 131
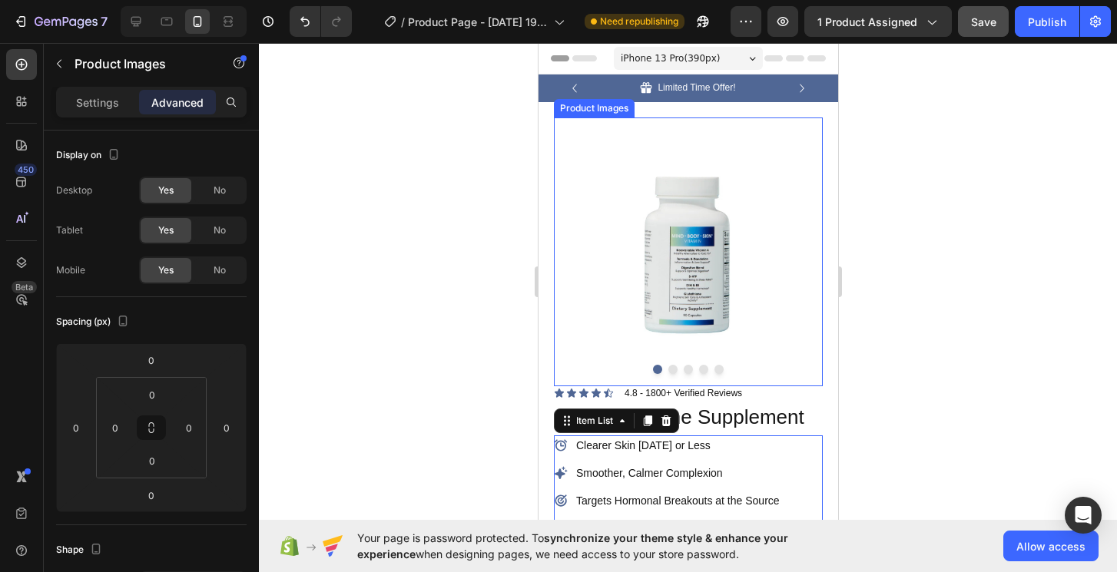
click at [790, 374] on img at bounding box center [687, 252] width 269 height 269
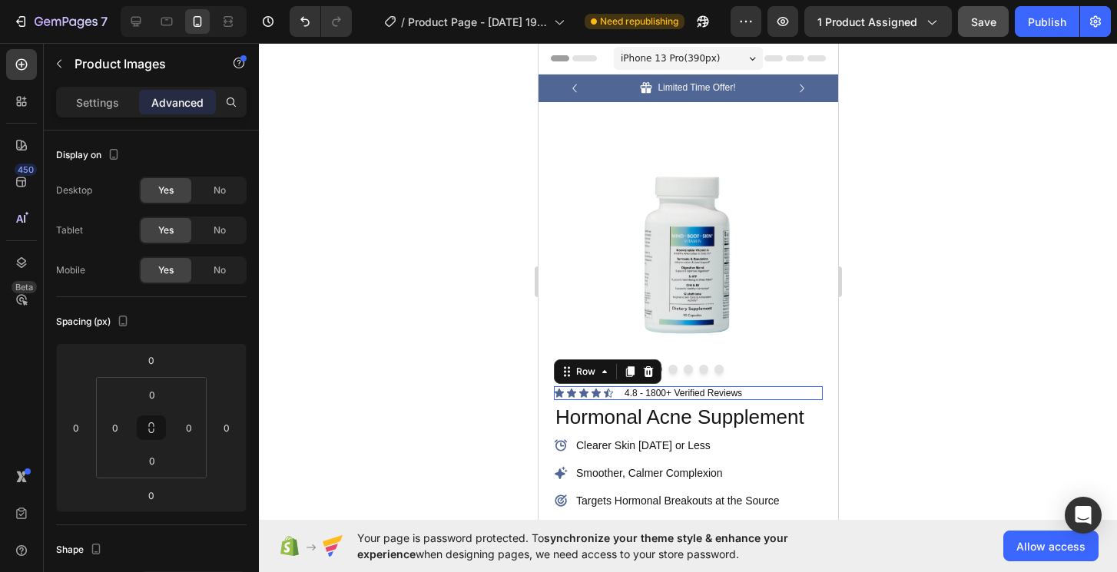
click at [801, 394] on div "Icon Icon Icon Icon Icon Icon List 4.8 - 1800+ Verified Reviews Text Block Row 0" at bounding box center [687, 394] width 269 height 14
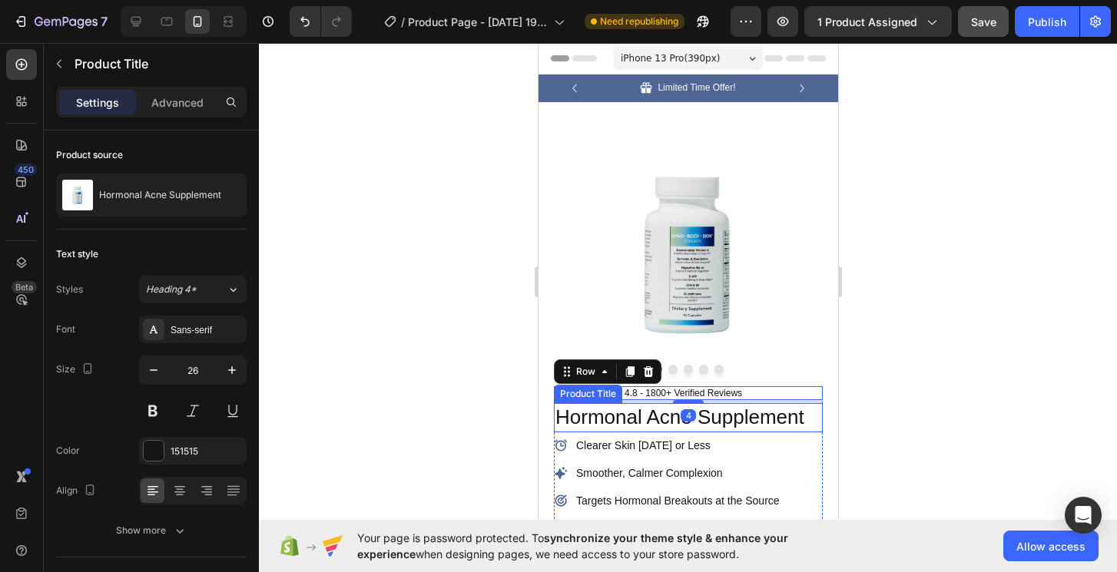
click at [808, 413] on h1 "Hormonal Acne Supplement" at bounding box center [687, 417] width 269 height 29
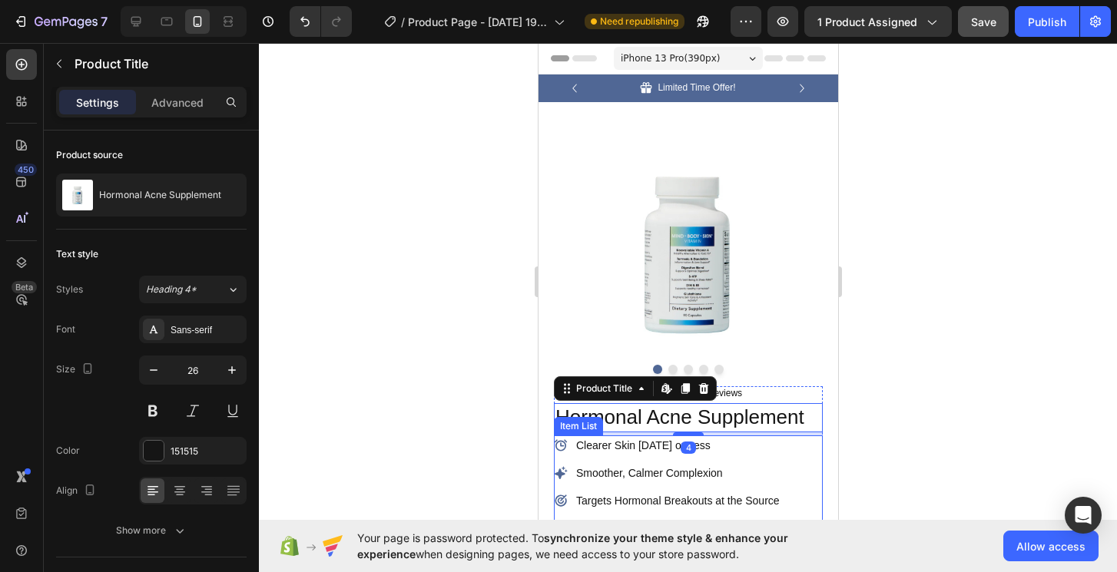
click at [815, 439] on div "Clearer Skin [DATE] or Less Smoother, Calmer Complexion Targets Hormonal Breako…" at bounding box center [687, 501] width 269 height 131
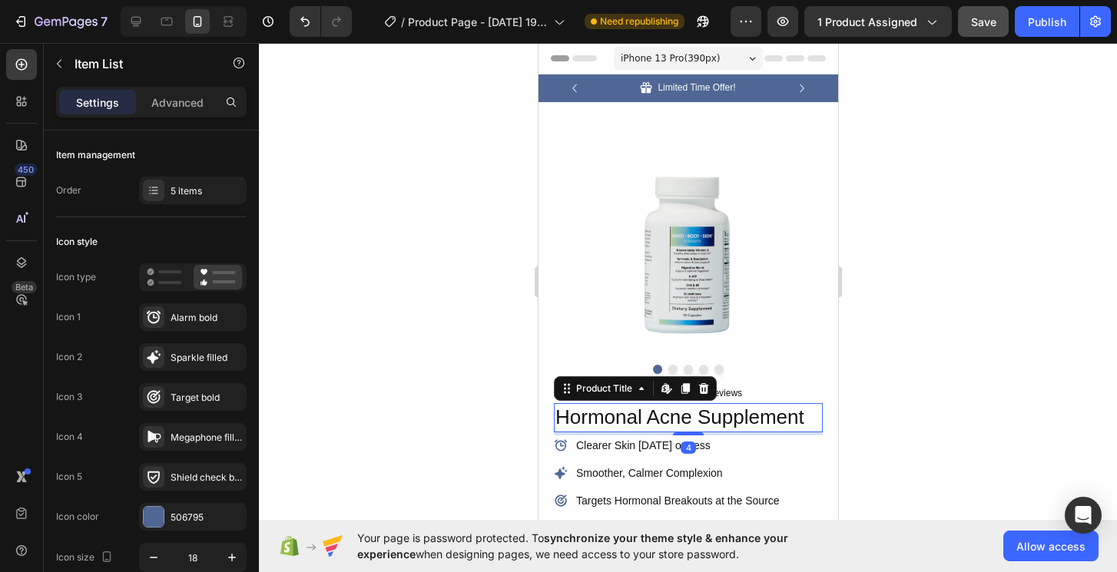
click at [812, 423] on h1 "Hormonal Acne Supplement" at bounding box center [687, 417] width 269 height 29
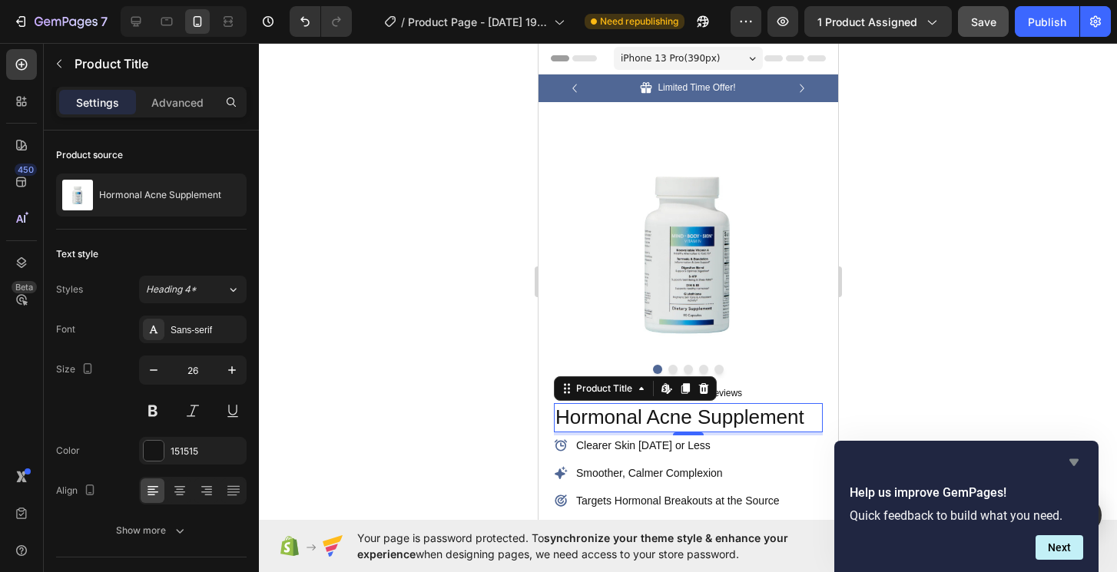
click at [1077, 458] on icon "Hide survey" at bounding box center [1074, 462] width 18 height 18
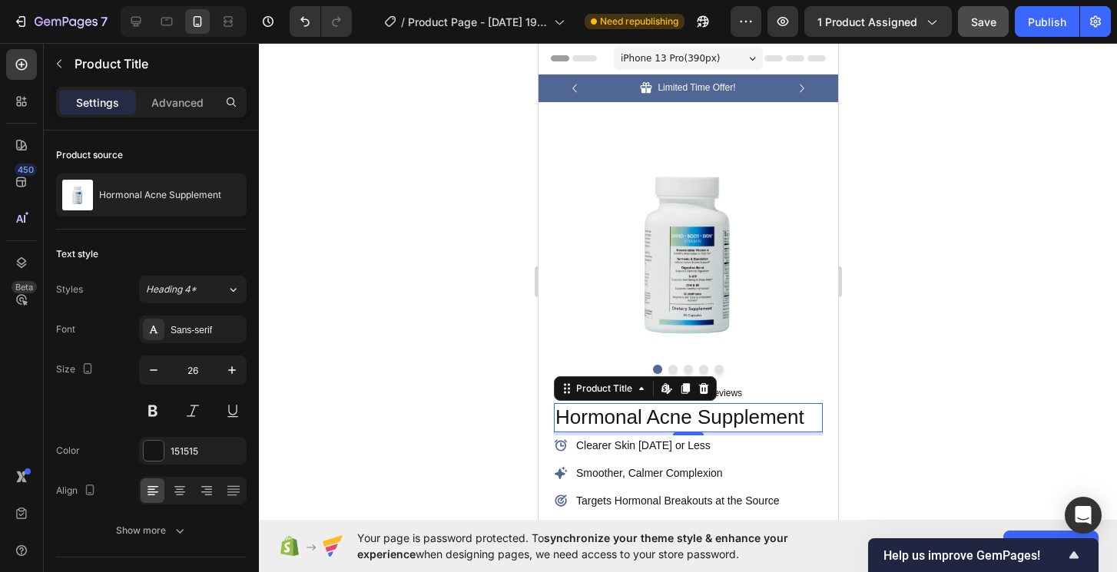
click at [703, 423] on h1 "Hormonal Acne Supplement" at bounding box center [687, 417] width 269 height 29
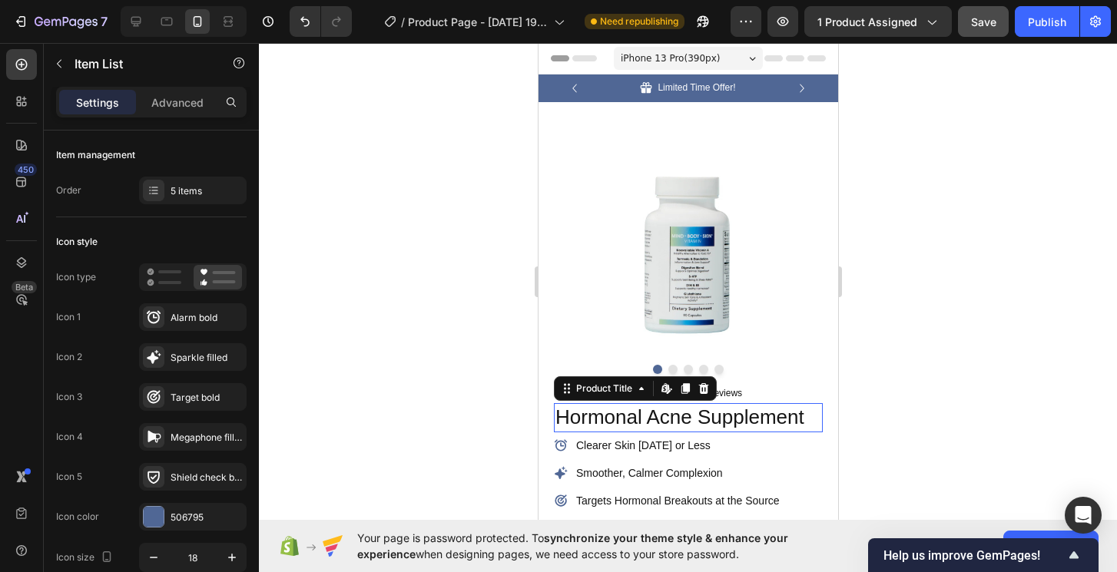
click at [706, 427] on h1 "Hormonal Acne Supplement" at bounding box center [687, 417] width 269 height 29
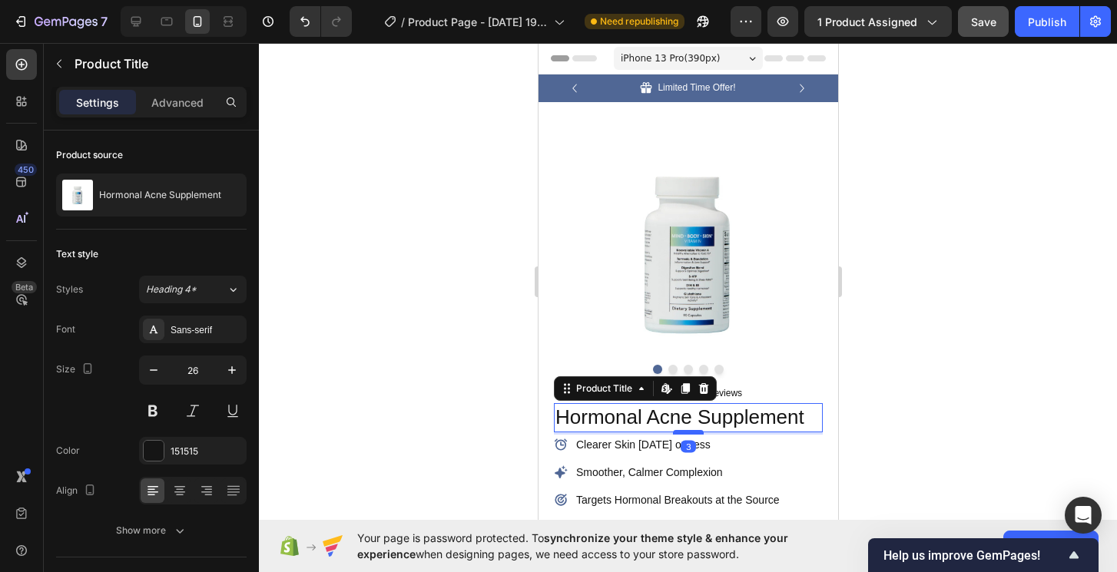
click at [687, 432] on div at bounding box center [687, 432] width 31 height 5
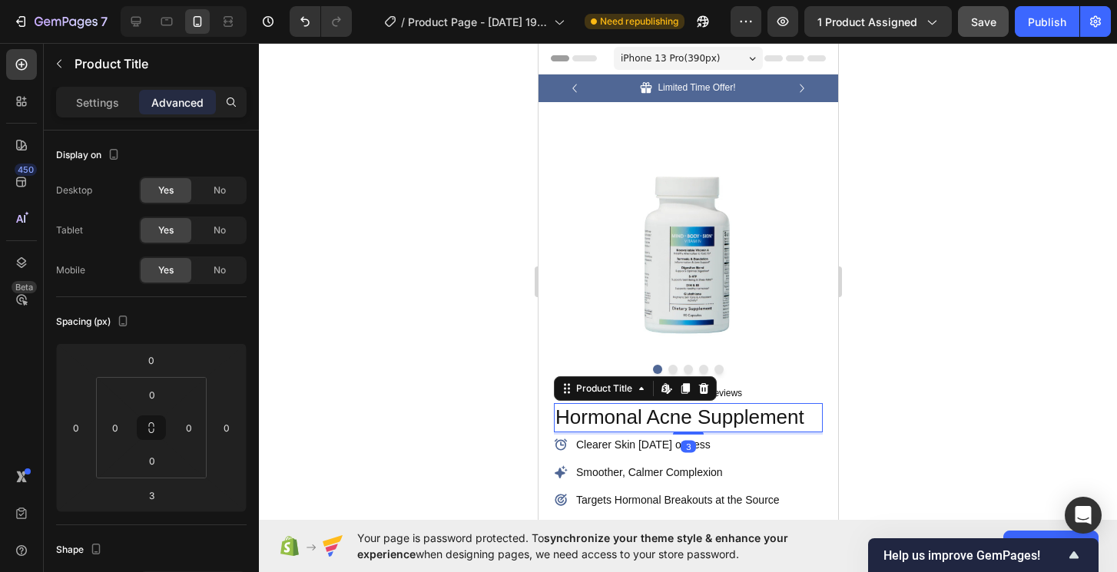
click at [663, 415] on h1 "Hormonal Acne Supplement" at bounding box center [687, 417] width 269 height 29
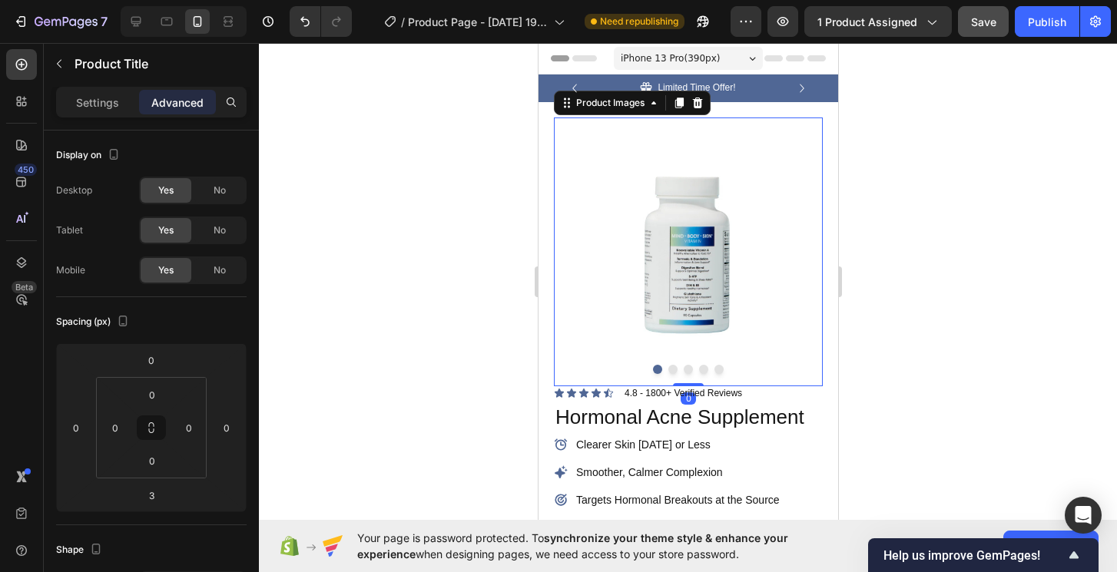
click at [717, 345] on img at bounding box center [687, 252] width 269 height 269
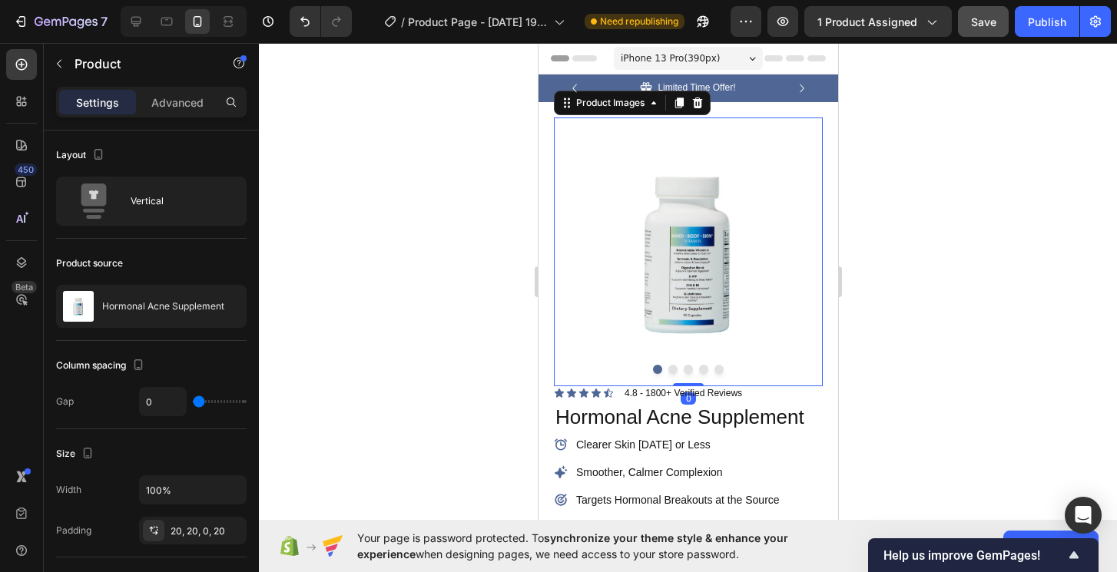
click at [795, 131] on img at bounding box center [687, 252] width 269 height 269
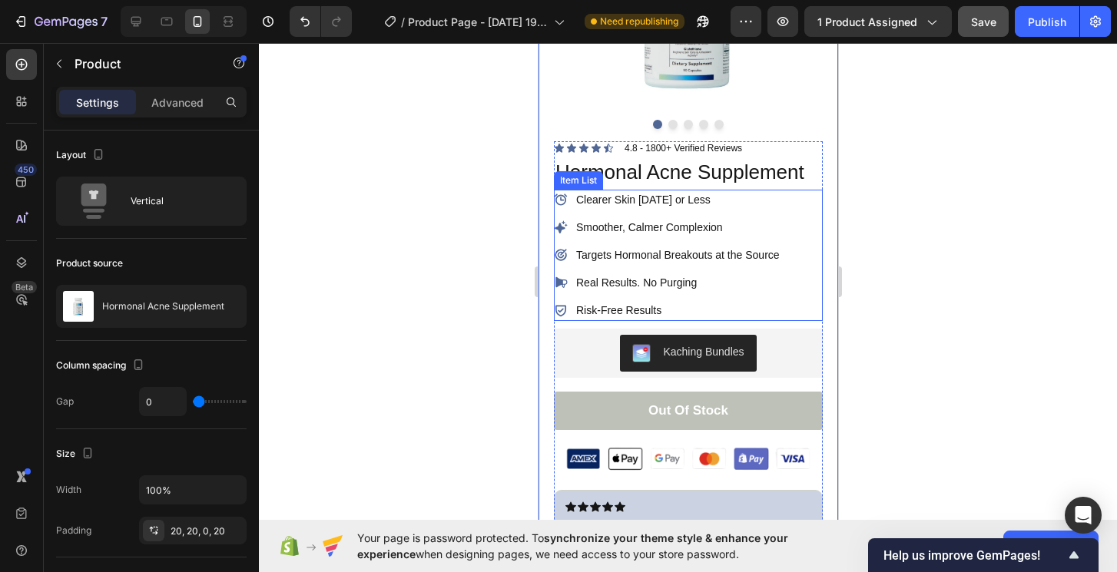
scroll to position [300, 0]
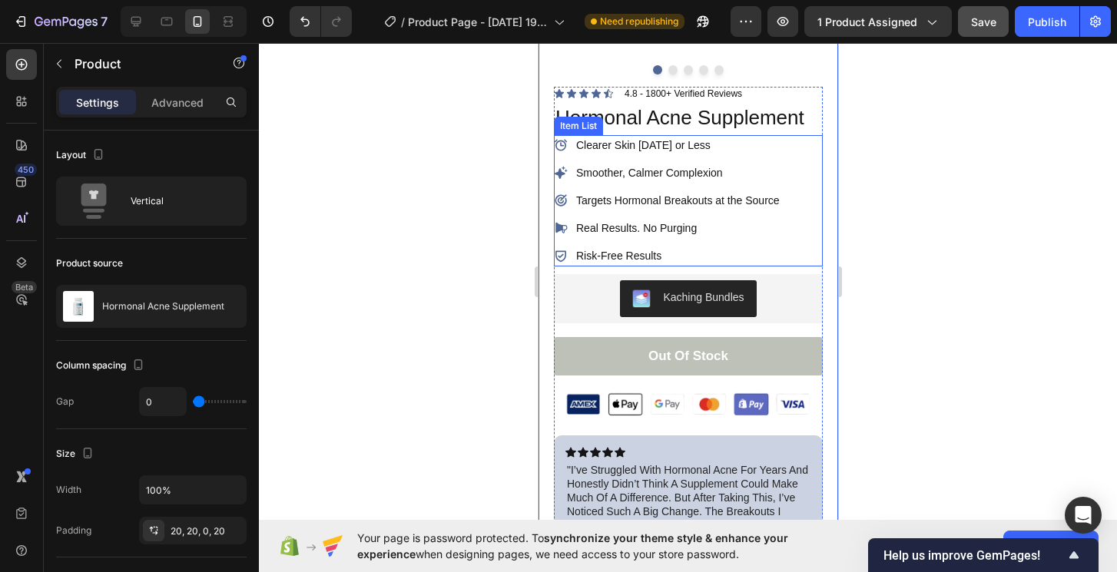
click at [741, 252] on p "Risk-Free Results" at bounding box center [678, 256] width 204 height 16
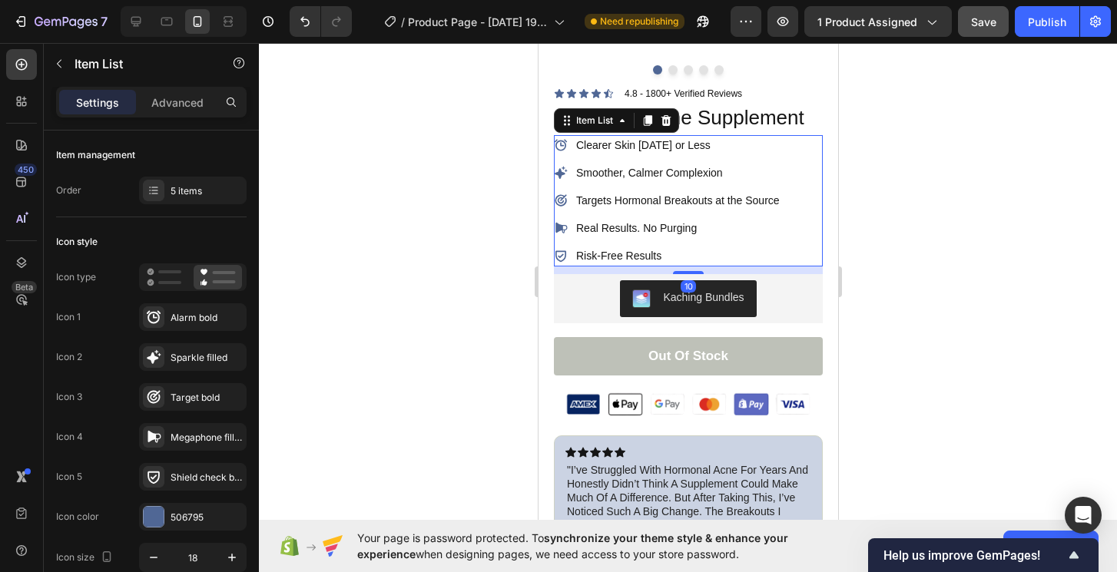
click at [784, 251] on div "Clearer Skin [DATE] or Less Smoother, Calmer Complexion Targets Hormonal Breako…" at bounding box center [687, 200] width 269 height 131
click at [602, 242] on div "Clearer Skin [DATE] or Less Smoother, Calmer Complexion Targets Hormonal Breako…" at bounding box center [667, 200] width 228 height 131
click at [604, 253] on p "Risk-Free Results" at bounding box center [678, 256] width 204 height 16
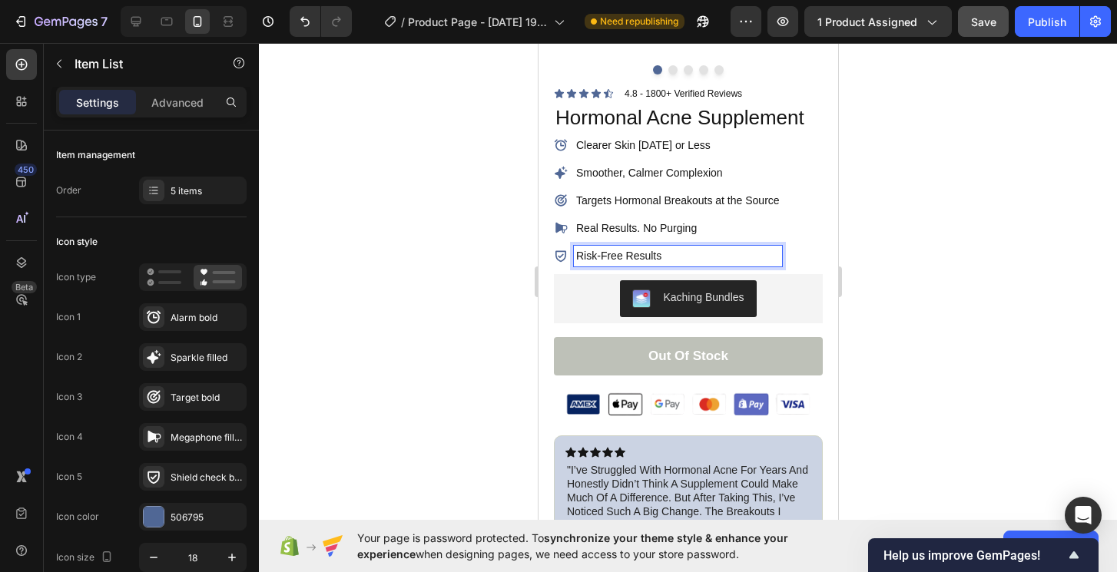
click at [599, 218] on div "Real Results. No Purging" at bounding box center [677, 228] width 208 height 21
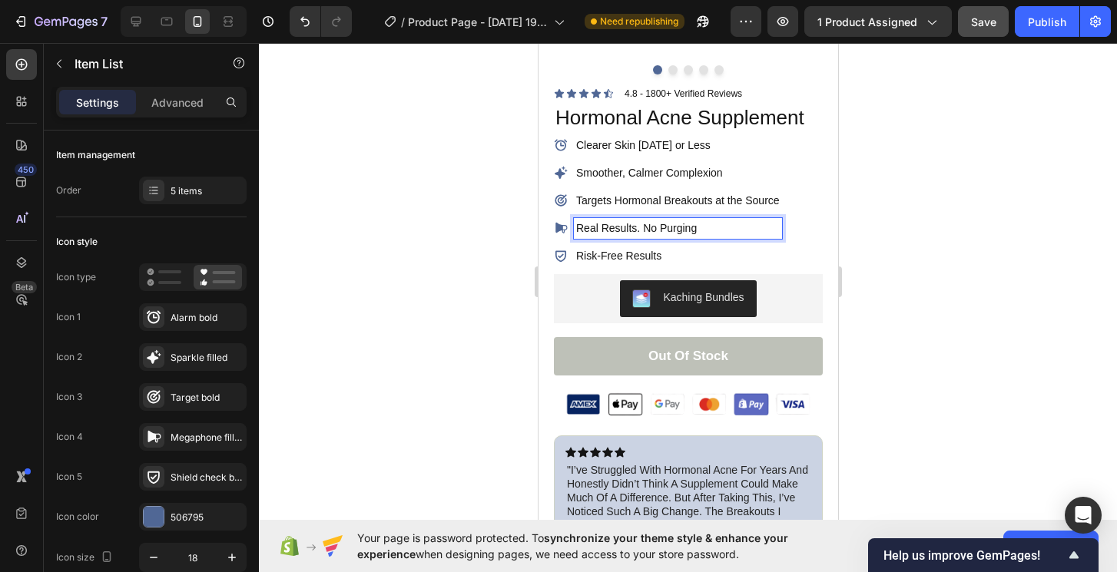
click at [588, 197] on p "Targets Hormonal Breakouts at the Source" at bounding box center [678, 201] width 204 height 16
click at [569, 181] on div "Smoother, Calmer Complexion" at bounding box center [667, 173] width 228 height 21
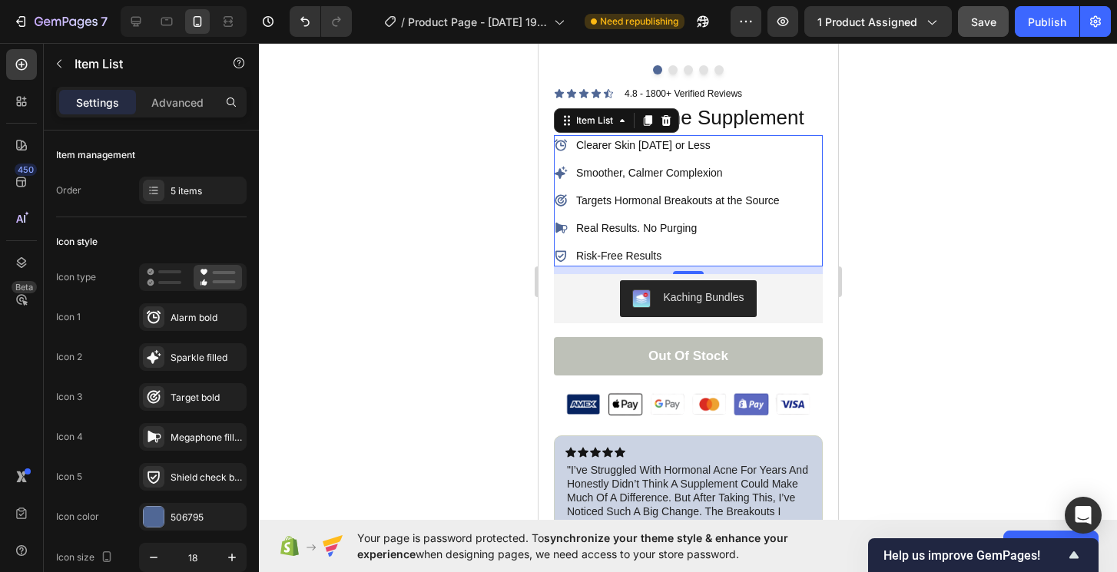
click at [584, 175] on p "Smoother, Calmer Complexion" at bounding box center [678, 173] width 204 height 16
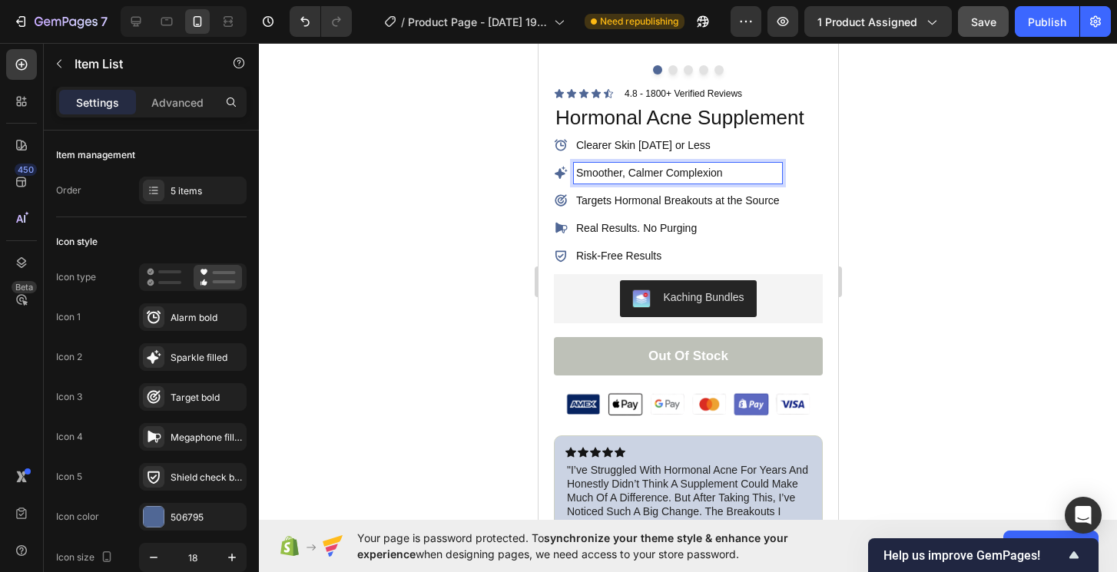
click at [564, 158] on div "Clearer Skin [DATE] or Less Smoother, Calmer Complexion Targets Hormonal Breako…" at bounding box center [667, 200] width 228 height 131
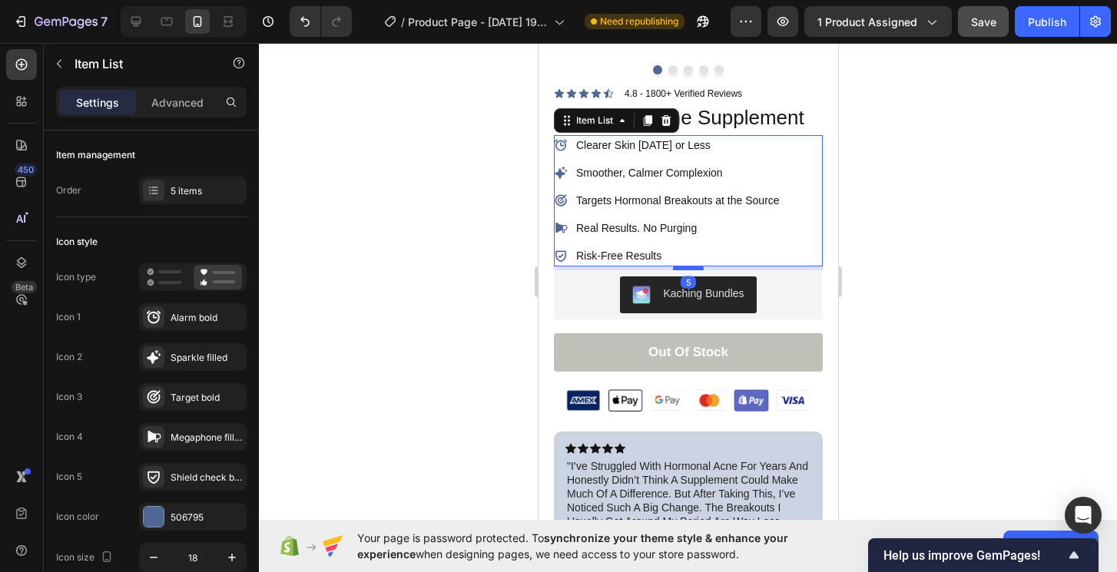
click at [694, 267] on div at bounding box center [687, 268] width 31 height 5
type input "100%"
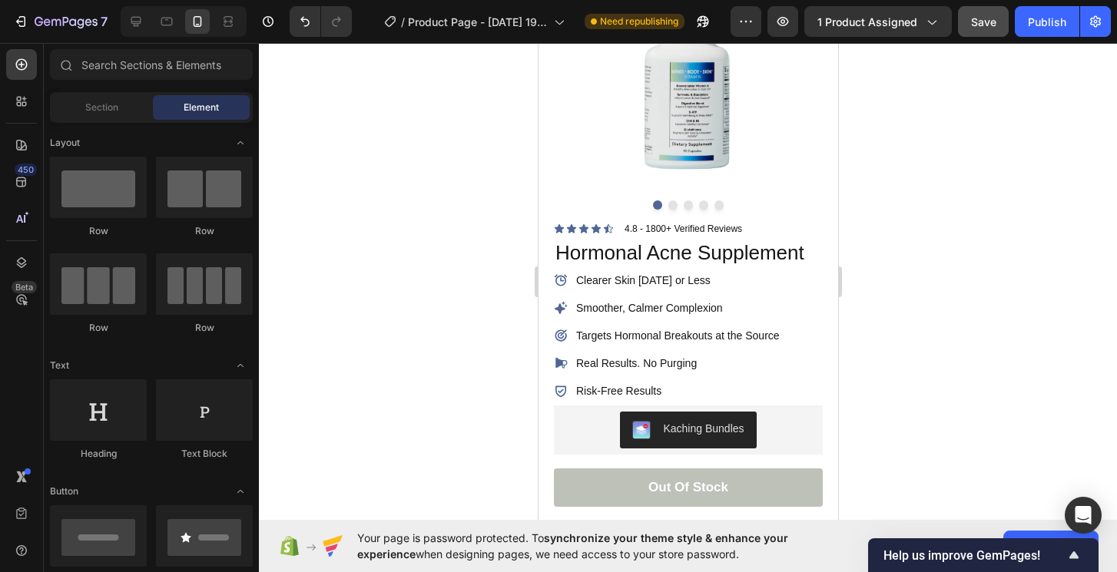
scroll to position [0, 0]
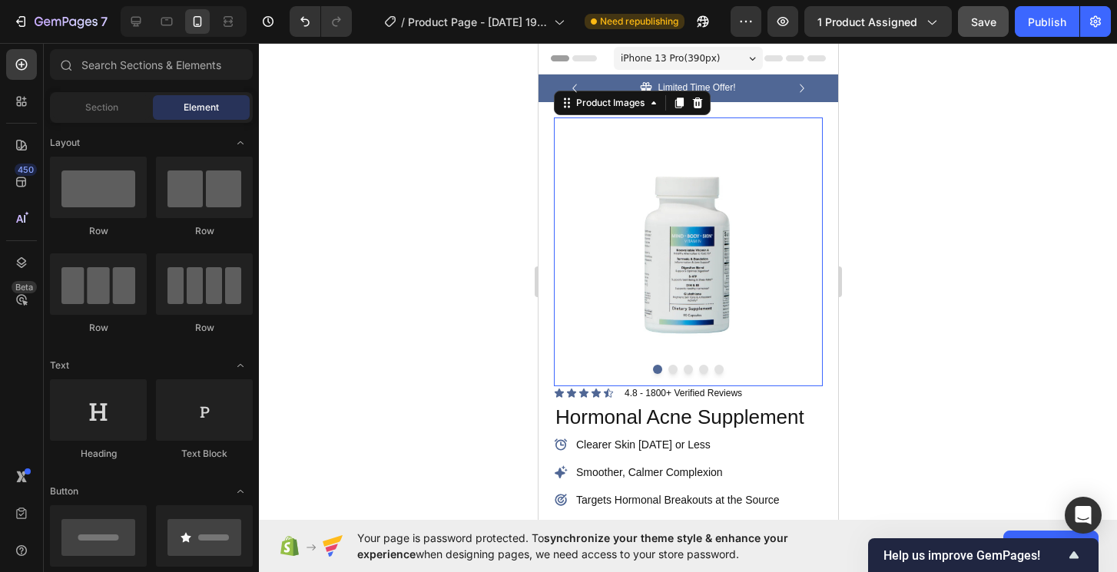
click at [655, 267] on img at bounding box center [687, 252] width 269 height 269
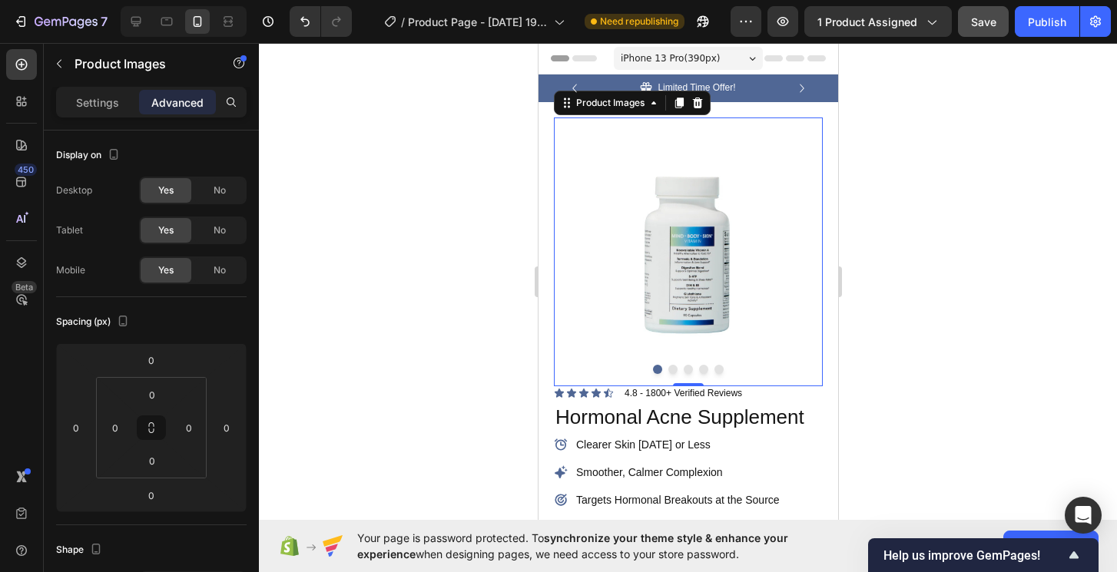
click at [675, 367] on button "Dot" at bounding box center [672, 369] width 9 height 9
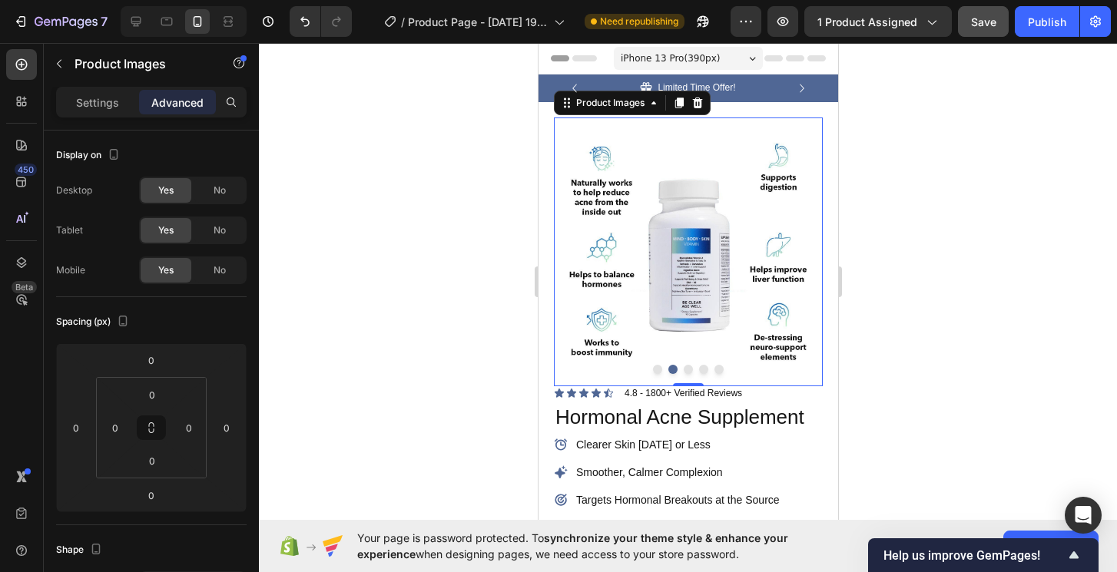
click at [685, 373] on div at bounding box center [687, 369] width 269 height 9
click at [688, 372] on button "Dot" at bounding box center [687, 369] width 9 height 9
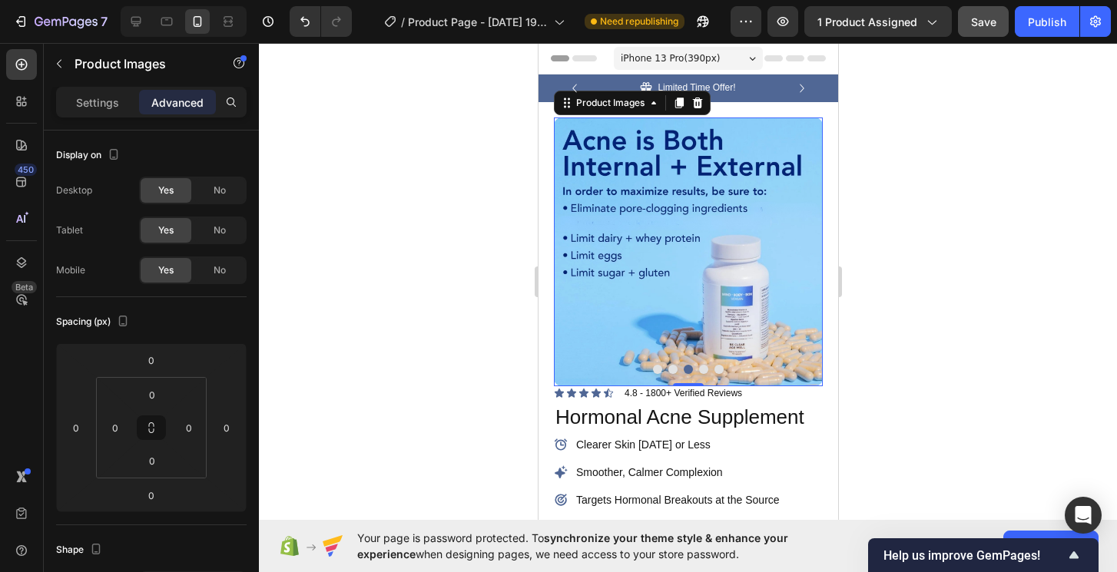
click at [705, 372] on button "Dot" at bounding box center [702, 369] width 9 height 9
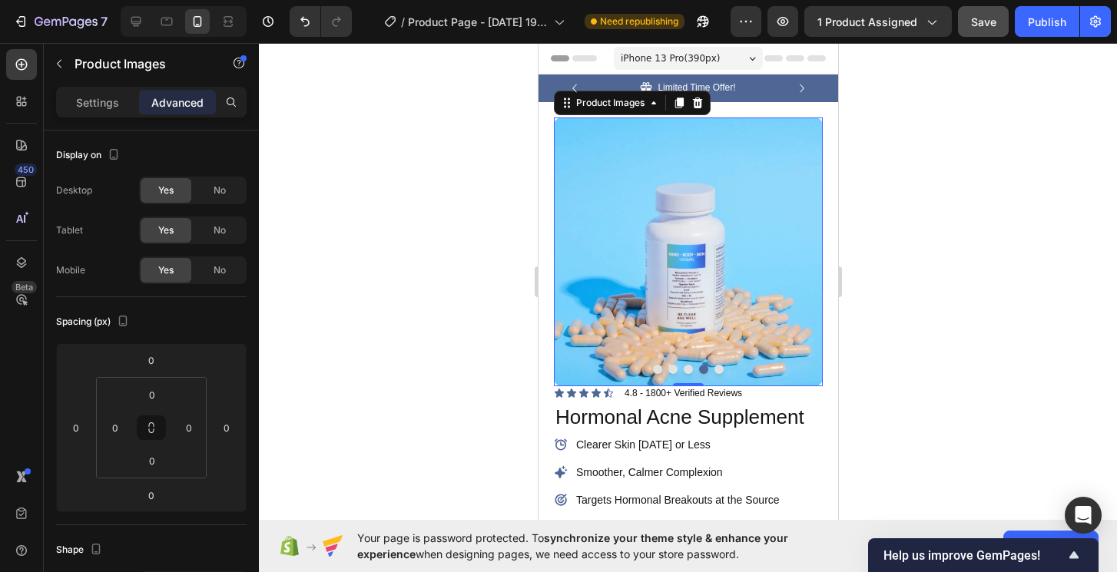
click at [718, 370] on button "Dot" at bounding box center [718, 369] width 9 height 9
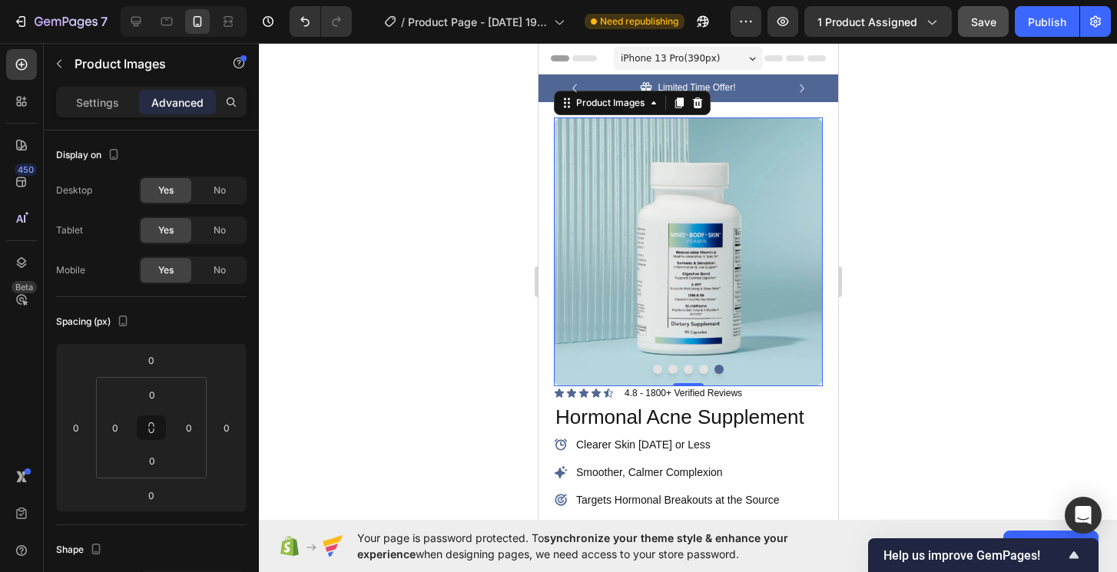
click at [660, 369] on button "Dot" at bounding box center [656, 369] width 9 height 9
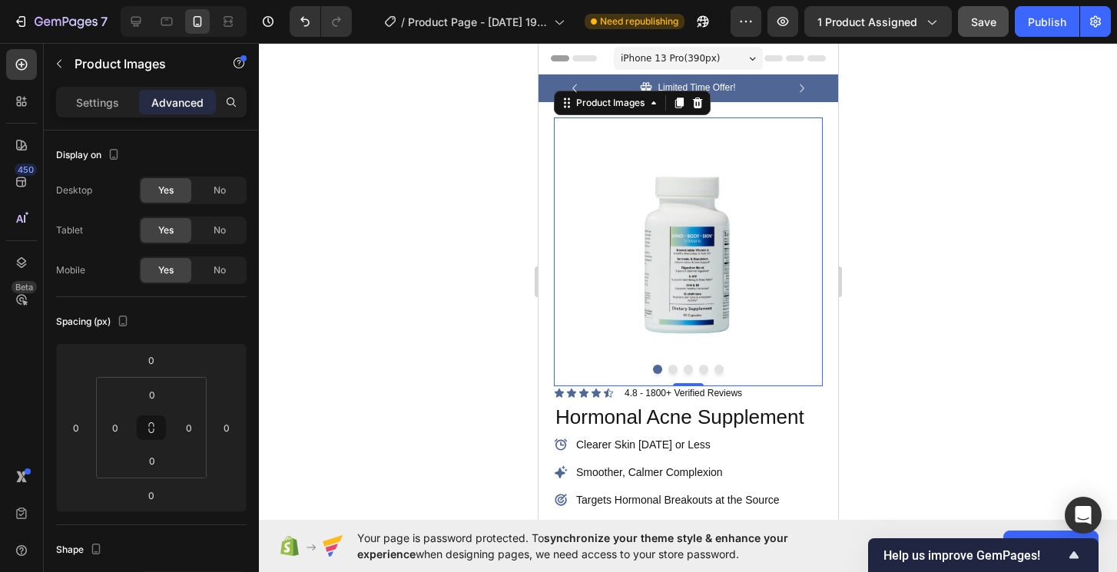
click at [668, 373] on div at bounding box center [687, 369] width 269 height 9
click at [674, 373] on button "Dot" at bounding box center [672, 369] width 9 height 9
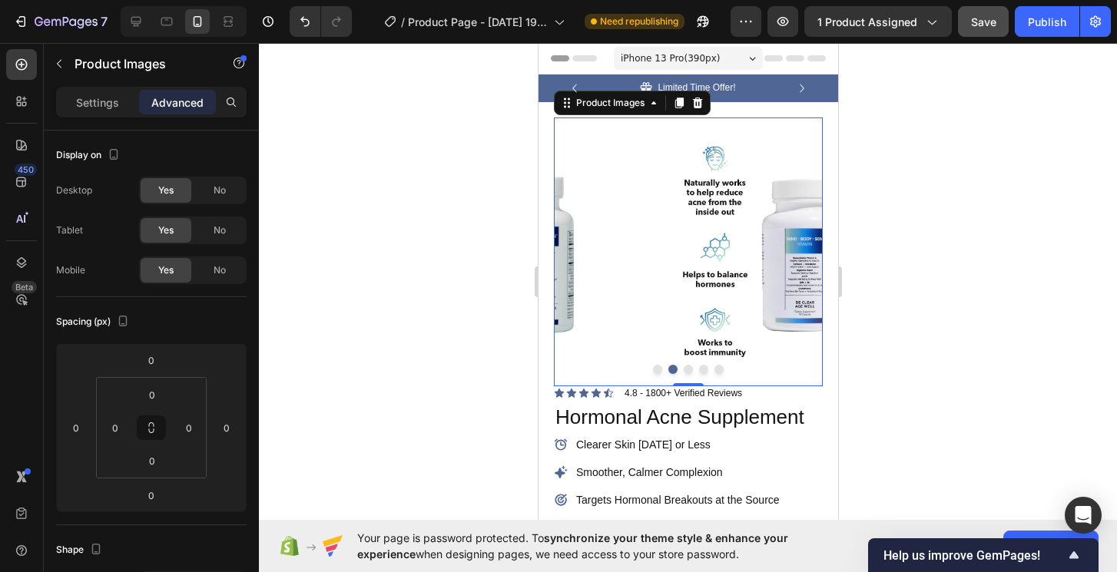
click at [685, 373] on button "Dot" at bounding box center [687, 369] width 9 height 9
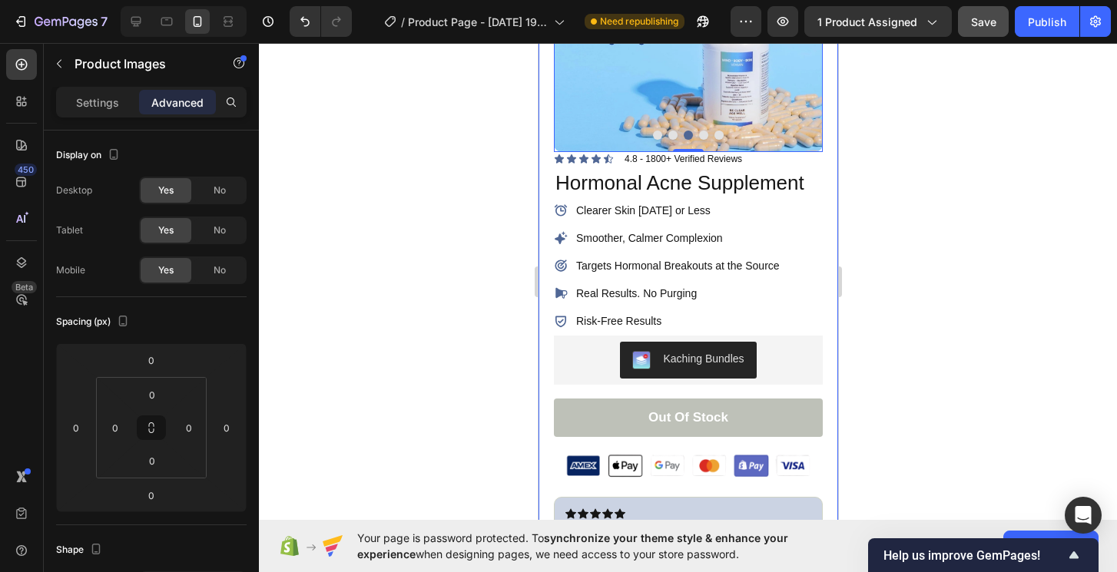
scroll to position [239, 0]
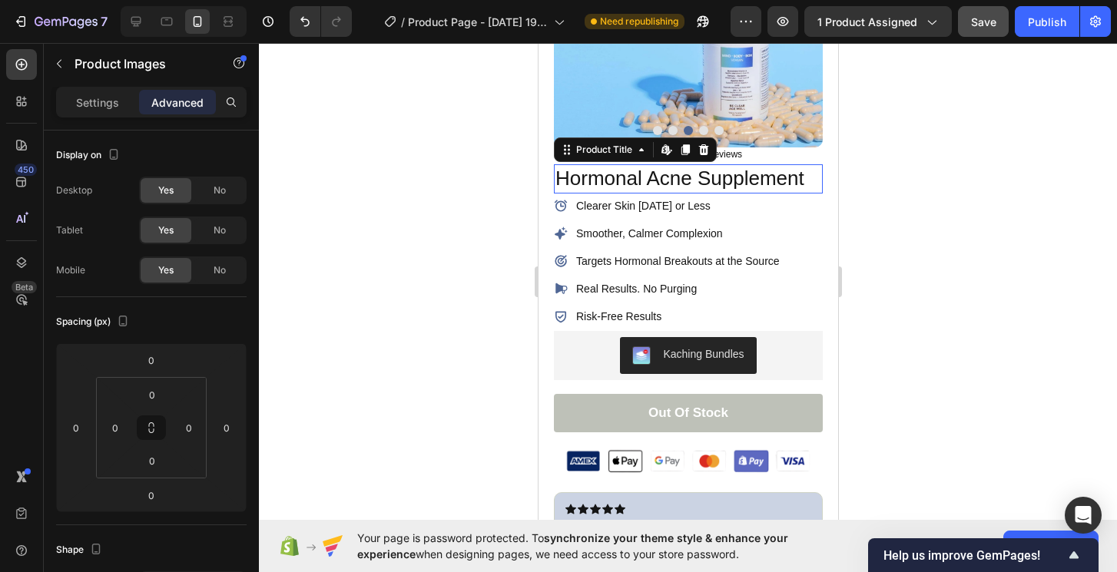
click at [776, 165] on h1 "Hormonal Acne Supplement" at bounding box center [687, 178] width 269 height 29
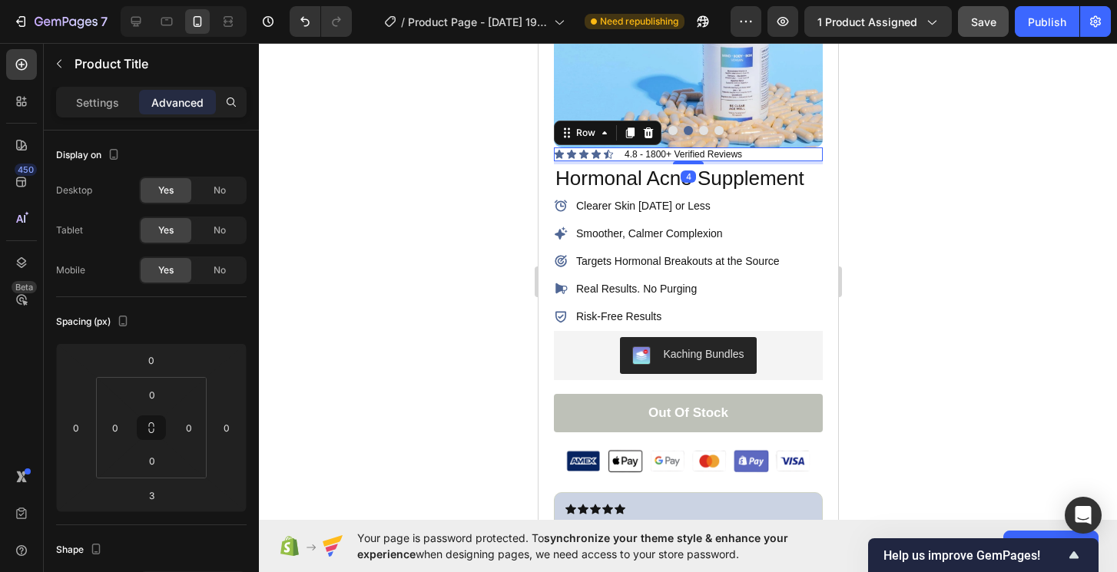
click at [776, 156] on div "Icon Icon Icon Icon Icon Icon List 4.8 - 1800+ Verified Reviews Text Block Row 4" at bounding box center [687, 155] width 269 height 14
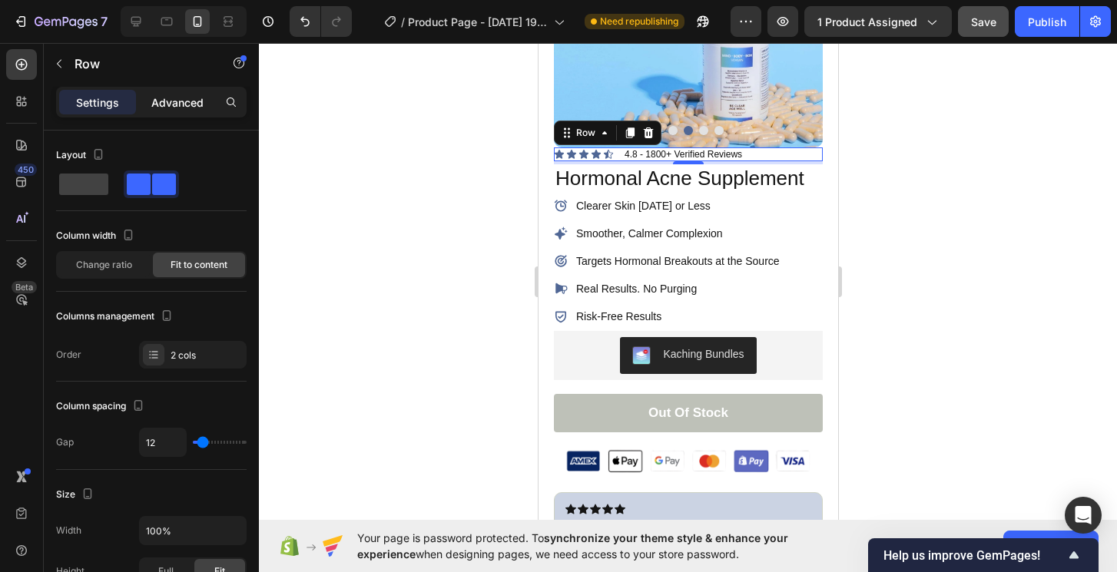
click at [174, 104] on p "Advanced" at bounding box center [177, 103] width 52 height 16
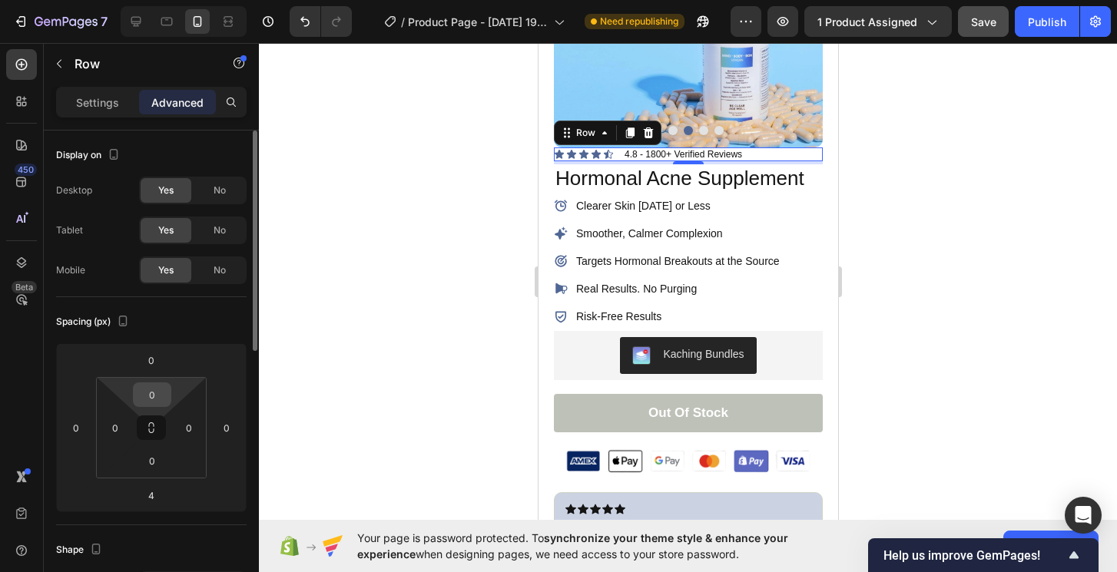
click at [144, 398] on input "0" at bounding box center [152, 394] width 31 height 23
type input "5"
type input "2"
type input "3"
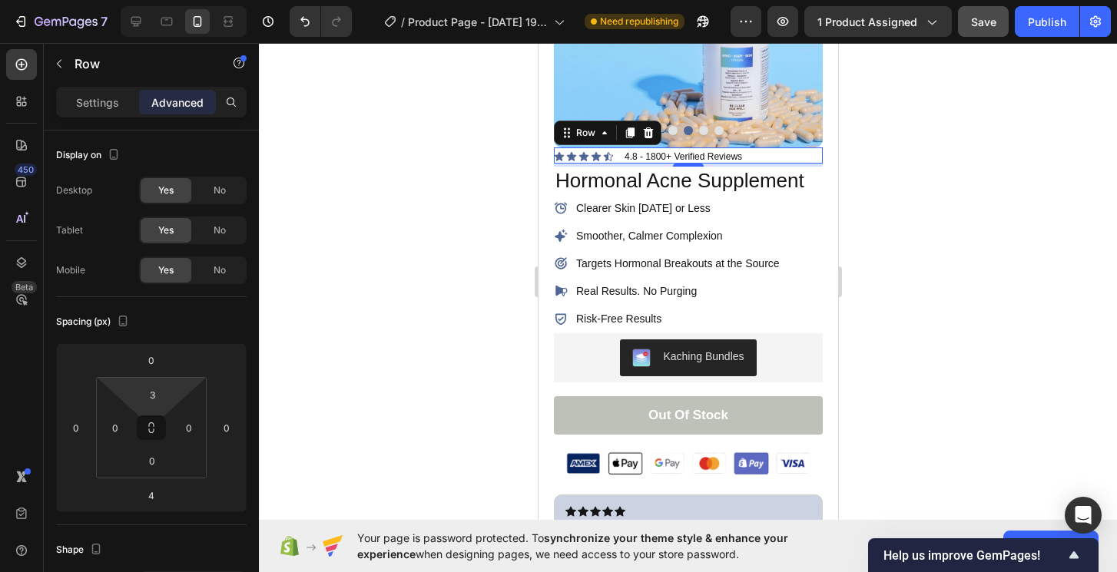
click at [360, 360] on div at bounding box center [688, 307] width 858 height 529
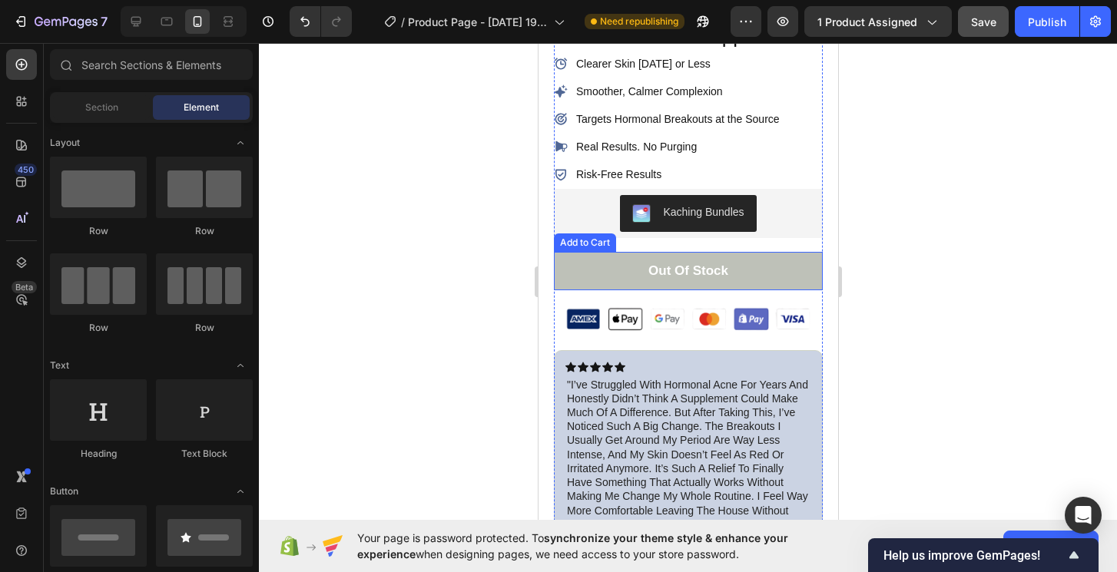
scroll to position [579, 0]
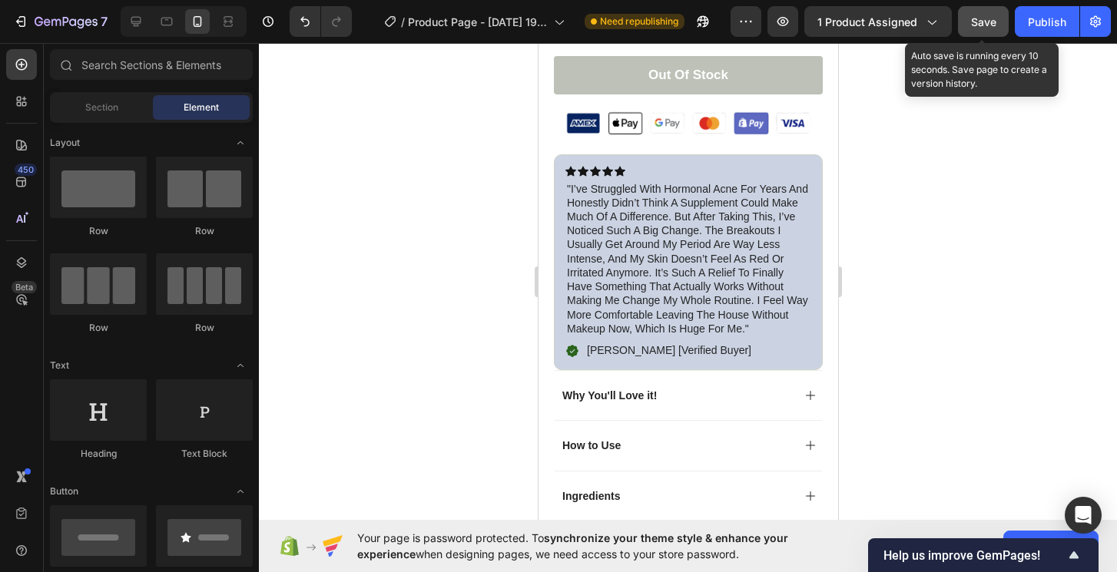
click at [977, 38] on div "7 / Product Page - [DATE] 19:57:20 Need republishing Preview 1 product assigned…" at bounding box center [558, 22] width 1117 height 44
click at [980, 32] on button "Save" at bounding box center [983, 21] width 51 height 31
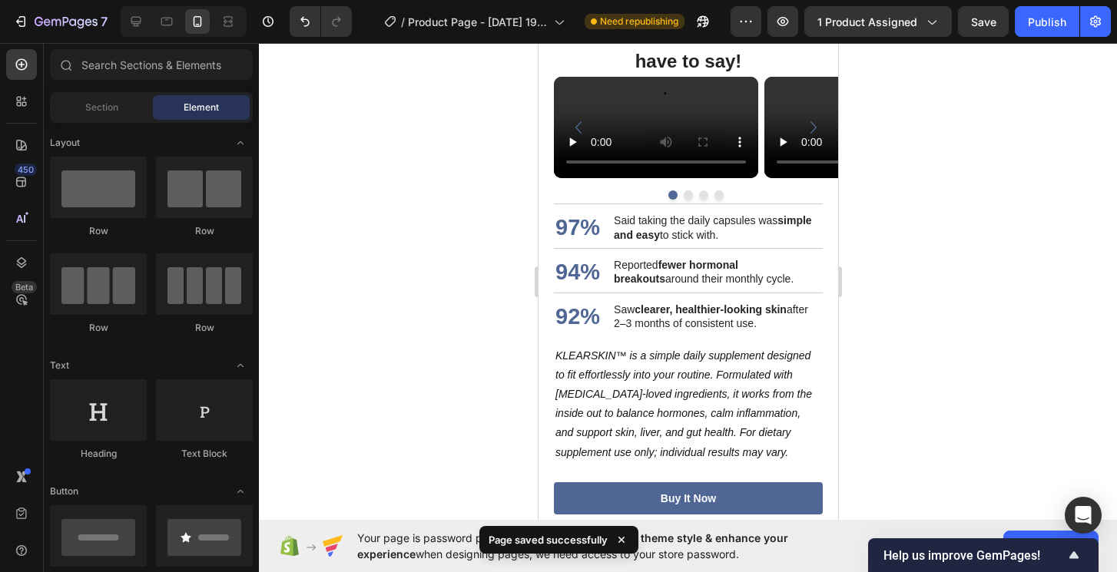
scroll to position [2571, 0]
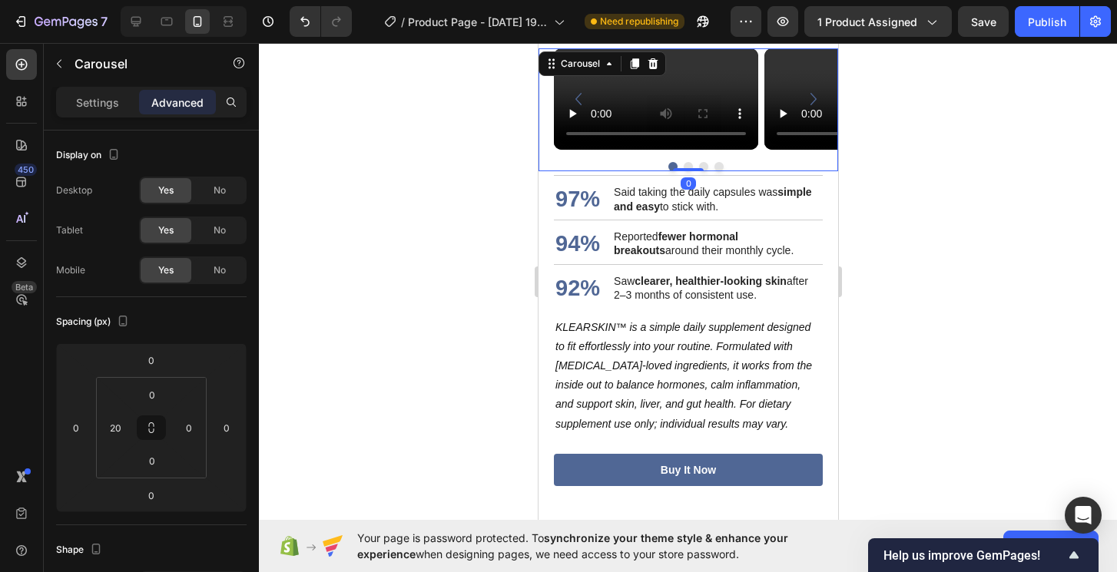
click at [543, 172] on div "Video Video Video Video Carousel 0" at bounding box center [688, 110] width 300 height 124
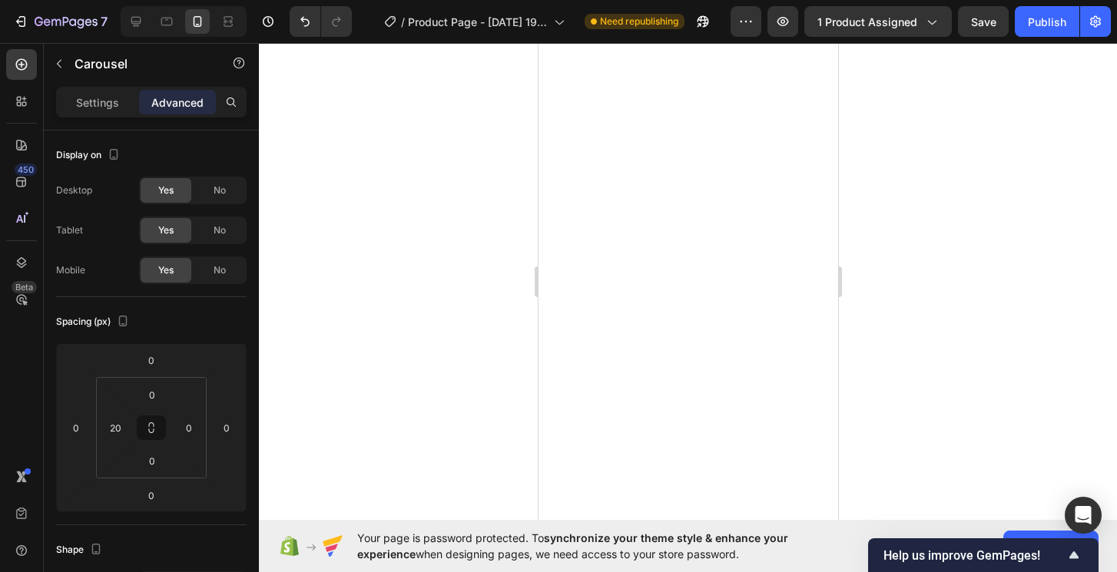
scroll to position [0, 0]
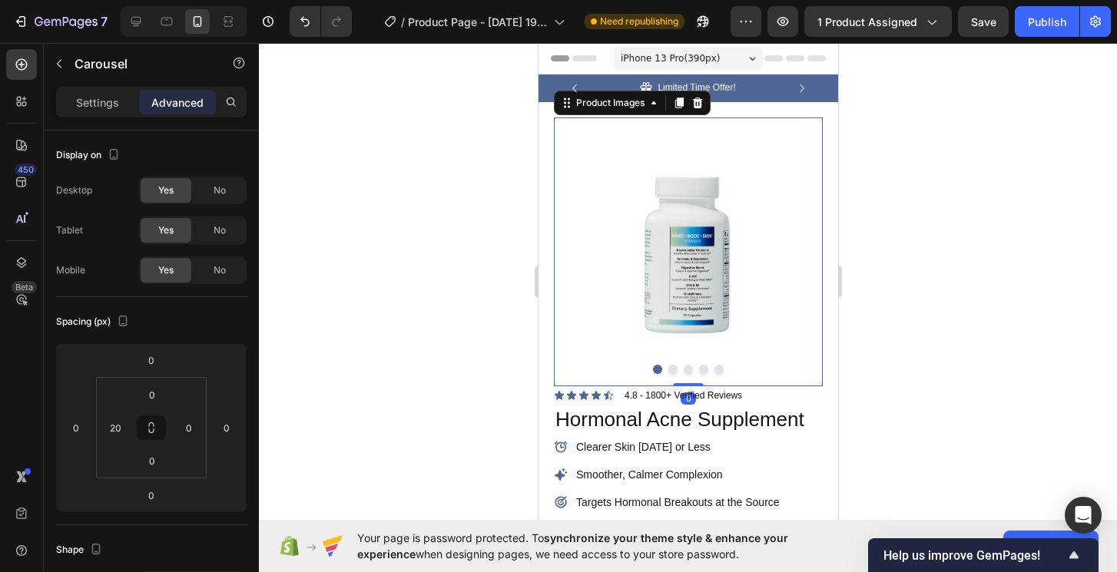
click at [665, 367] on div at bounding box center [687, 369] width 269 height 9
click at [669, 370] on button "Dot" at bounding box center [672, 369] width 9 height 9
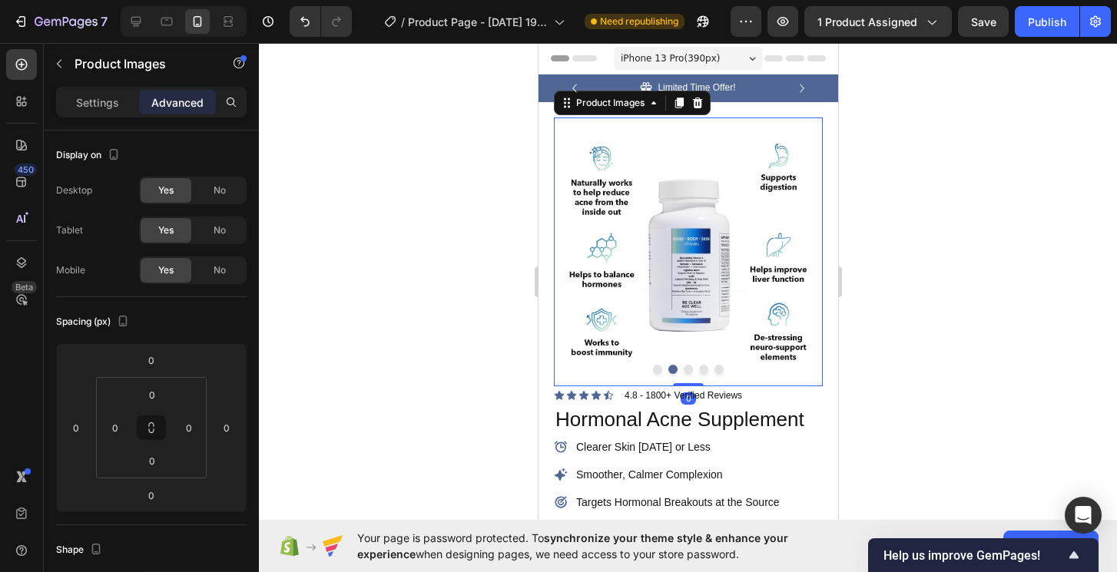
click at [684, 372] on button "Dot" at bounding box center [687, 369] width 9 height 9
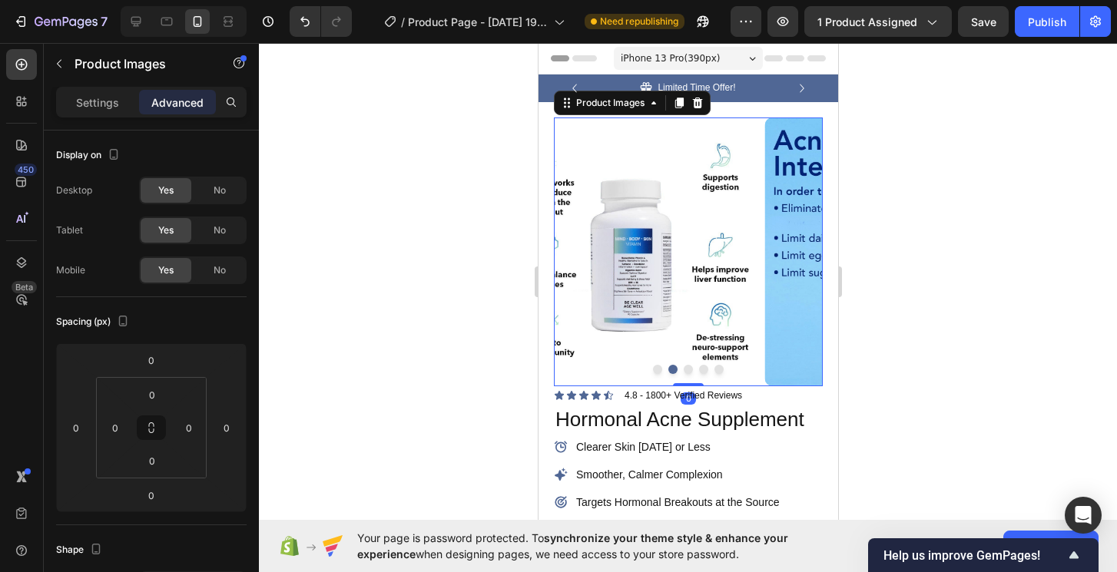
click at [658, 372] on button "Dot" at bounding box center [656, 369] width 9 height 9
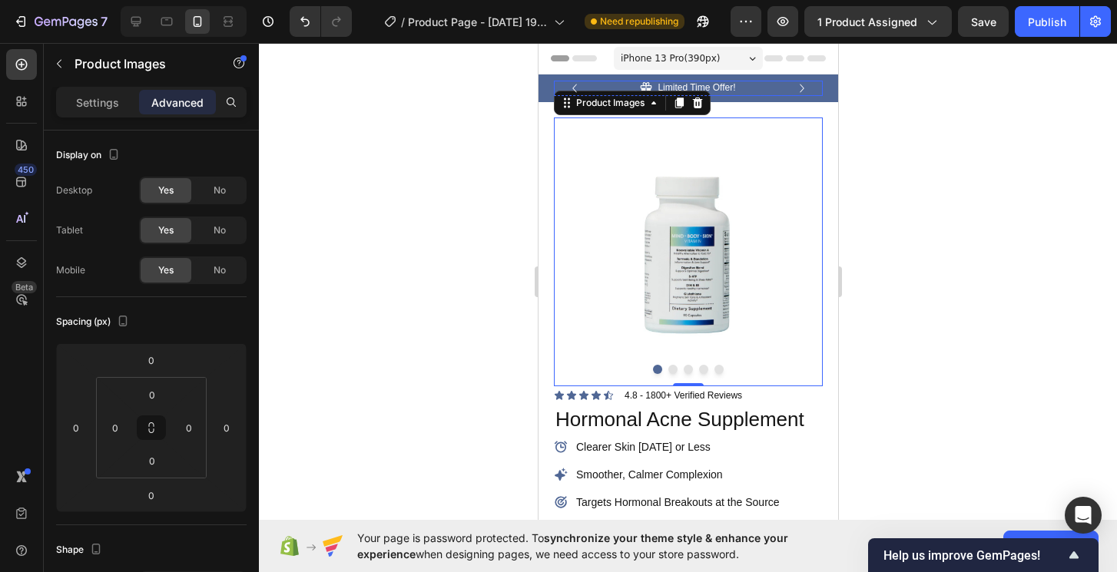
click at [815, 87] on div "Icon Limited Time Offer! Text Block Row" at bounding box center [687, 88] width 269 height 15
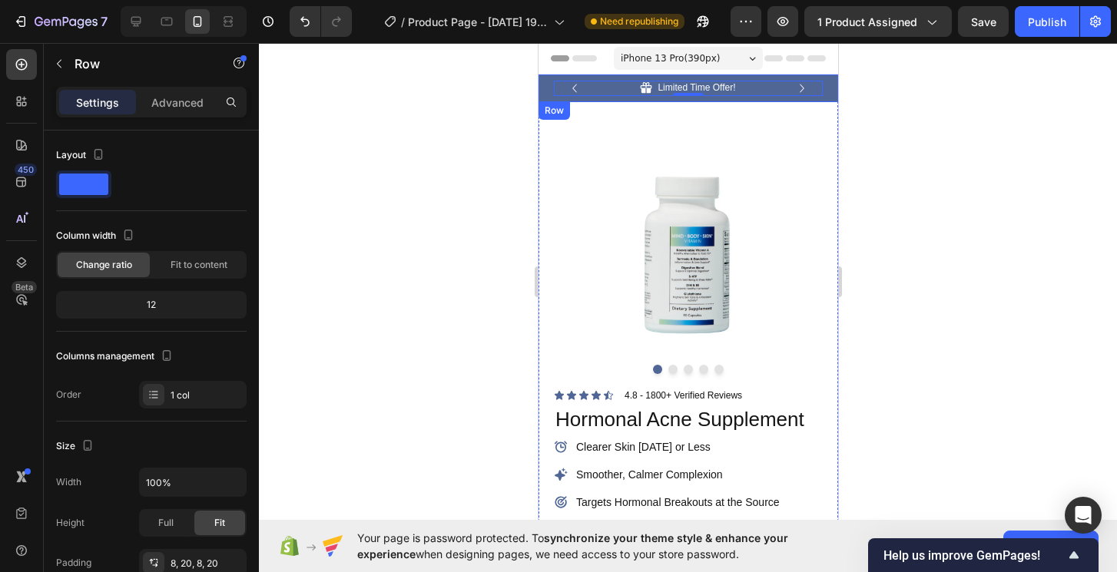
click at [824, 87] on div "Icon Limited Time Offer! Text Block Row 0 Icon 84,000+ Happy Customer Text Bloc…" at bounding box center [688, 89] width 300 height 28
click at [550, 88] on div "Icon Limited Time Offer! Text Block Row Icon 84,000+ Happy Customer Text Block …" at bounding box center [688, 89] width 300 height 28
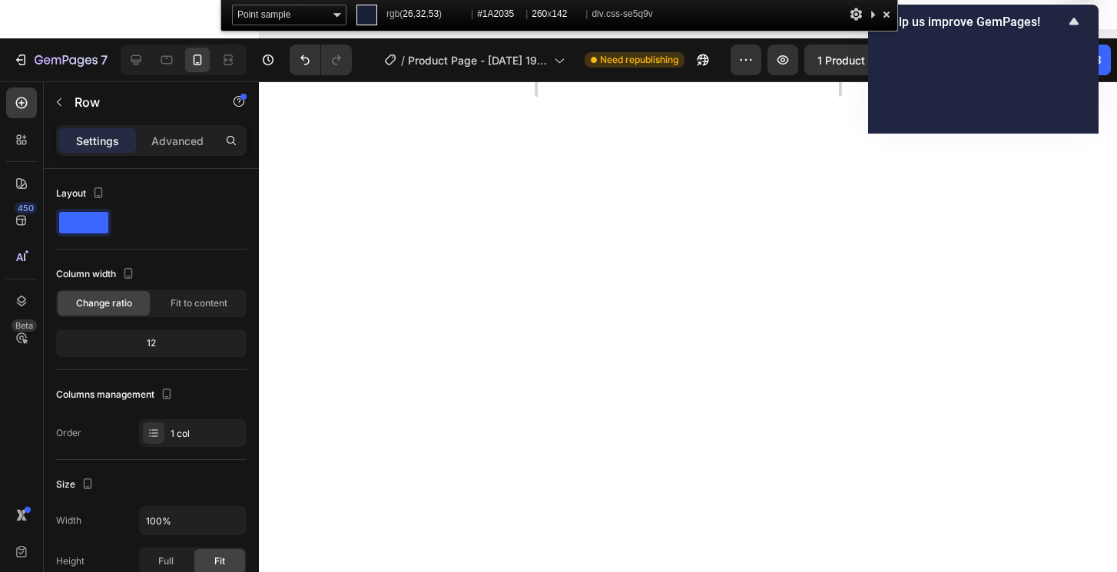
click at [888, 18] on div at bounding box center [886, 14] width 15 height 19
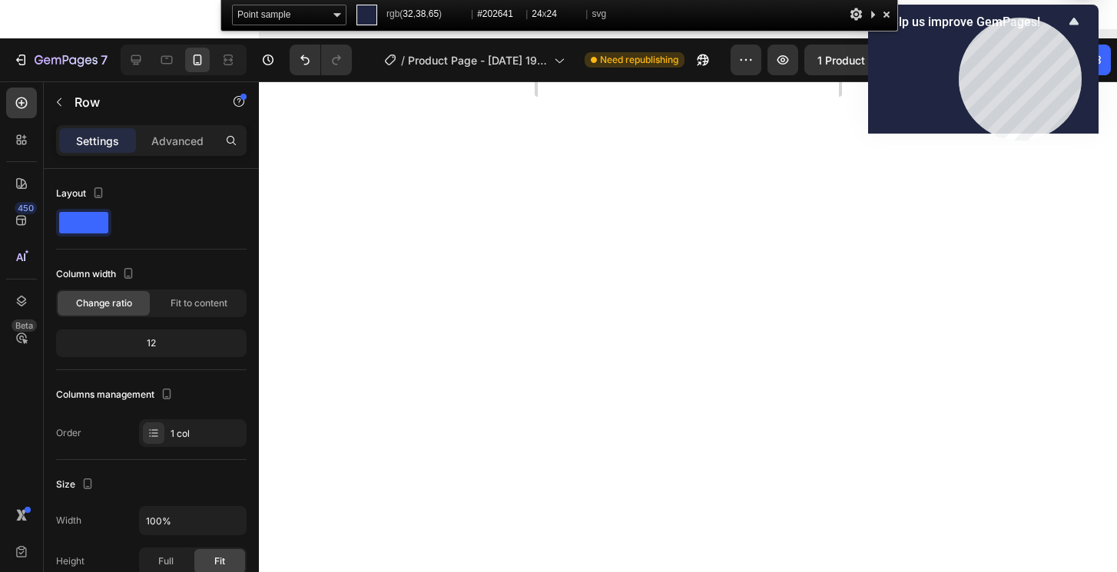
click at [1087, 10] on div "Help us improve GemPages! Help us improve GemPages! Quick feedback to build wha…" at bounding box center [983, 69] width 231 height 129
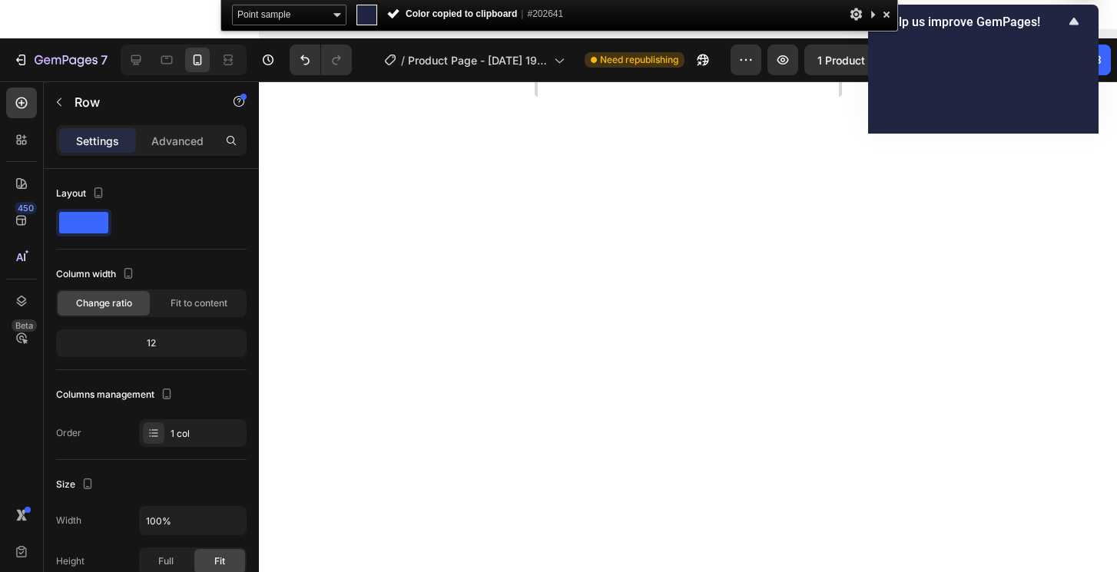
click at [1088, 22] on div "Help us improve GemPages! Help us improve GemPages! Quick feedback to build wha…" at bounding box center [983, 69] width 231 height 129
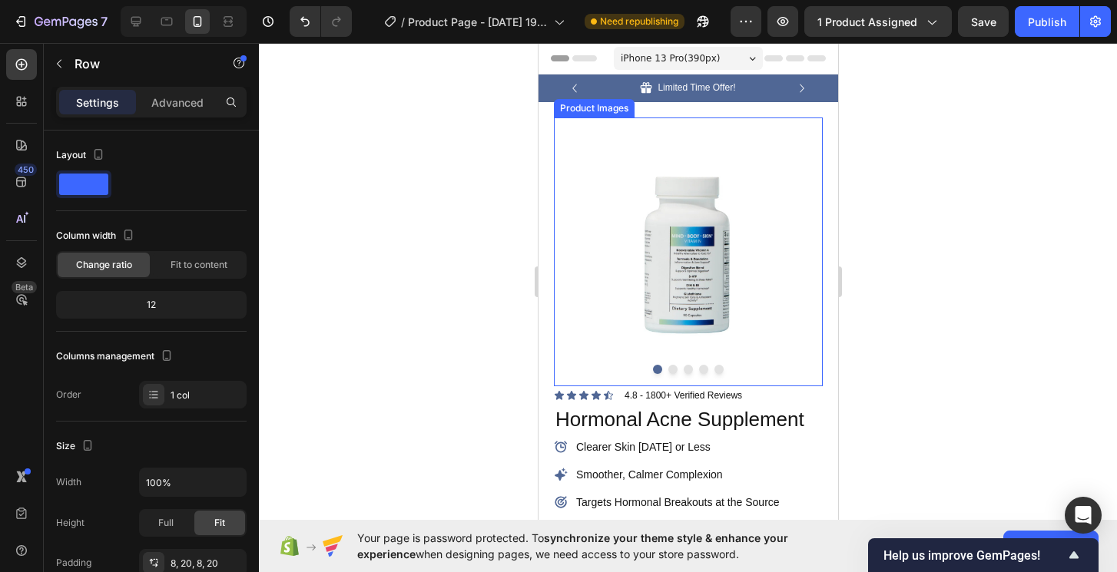
click at [649, 372] on div at bounding box center [687, 369] width 269 height 9
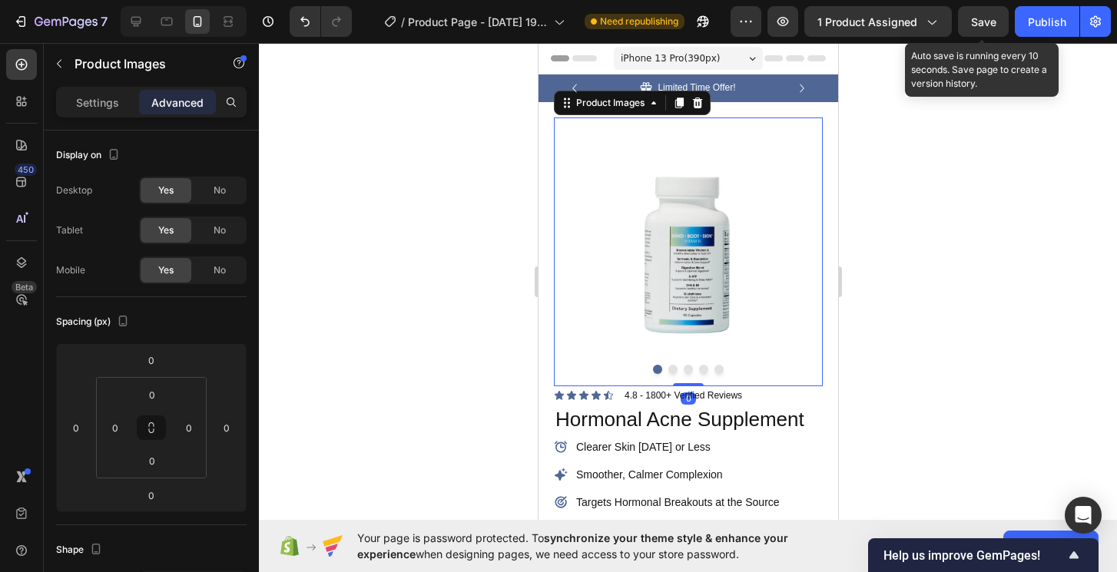
click at [991, 26] on span "Save" at bounding box center [983, 21] width 25 height 13
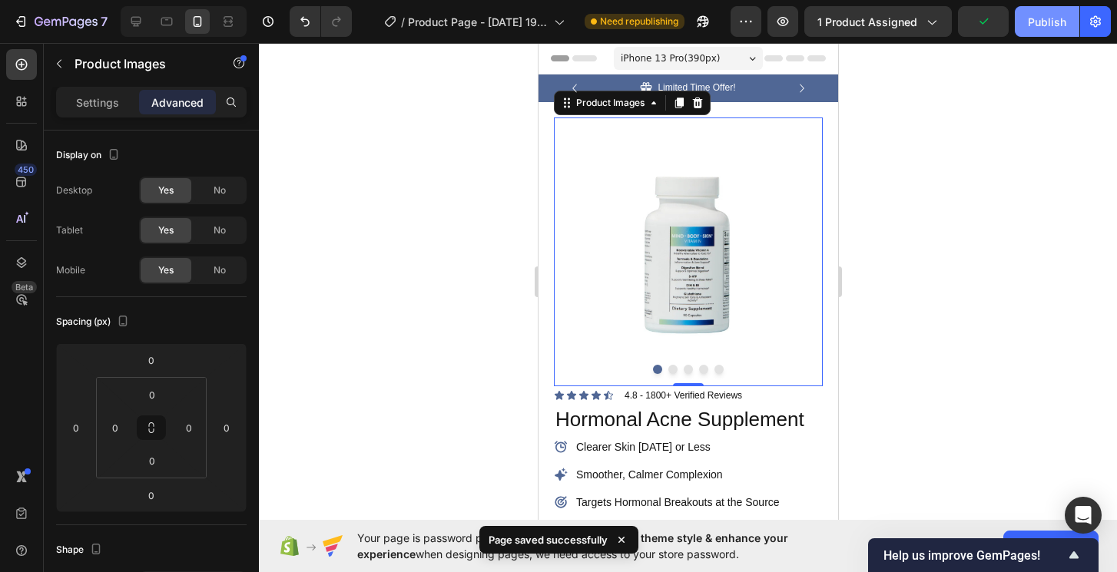
click at [1067, 17] on button "Publish" at bounding box center [1047, 21] width 65 height 31
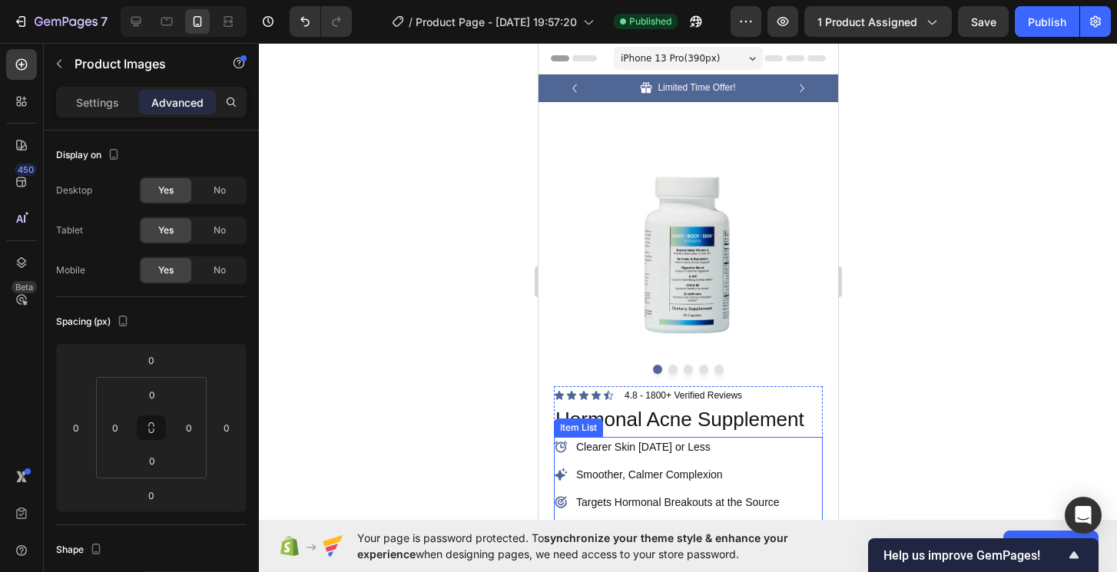
click at [622, 448] on p "Clearer Skin [DATE] or Less" at bounding box center [678, 448] width 204 height 16
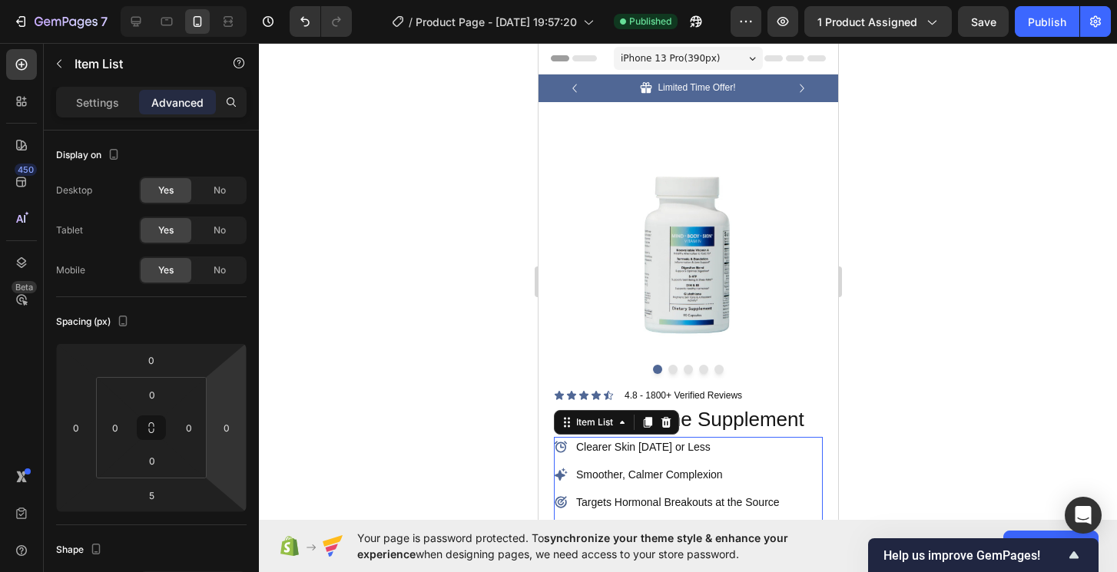
click at [718, 462] on div "Clearer Skin [DATE] or Less Smoother, Calmer Complexion Targets Hormonal Breako…" at bounding box center [667, 502] width 228 height 131
click at [656, 458] on div "Clearer Skin [DATE] or Less Smoother, Calmer Complexion Targets Hormonal Breako…" at bounding box center [667, 502] width 228 height 131
click at [647, 469] on p "Smoother, Calmer Complexion" at bounding box center [678, 475] width 204 height 16
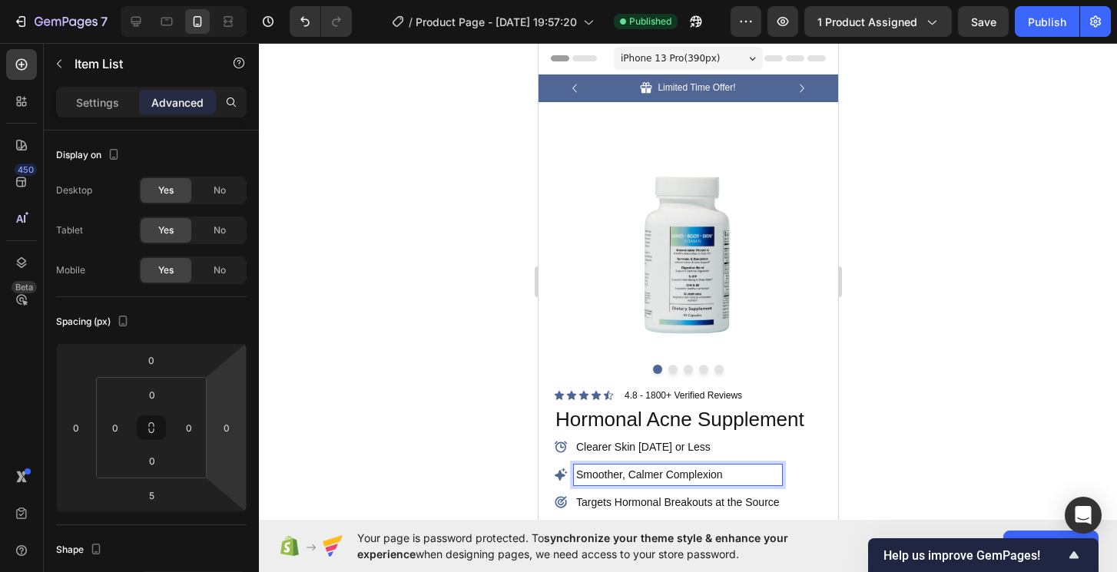
click at [557, 466] on div "Smoother, Calmer Complexion" at bounding box center [667, 475] width 228 height 21
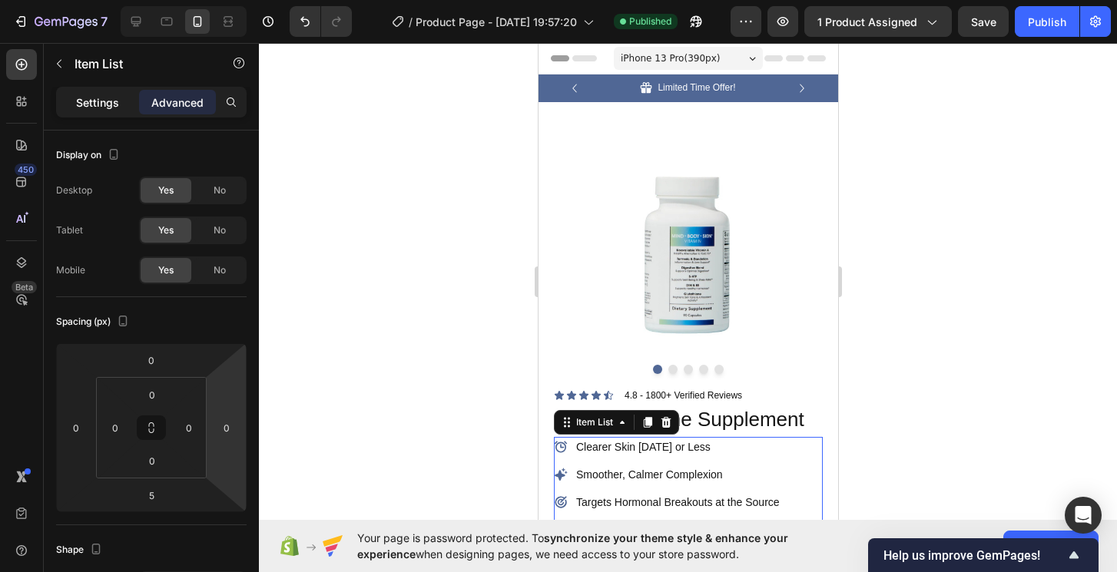
click at [115, 112] on div "Settings" at bounding box center [97, 102] width 77 height 25
type input "8"
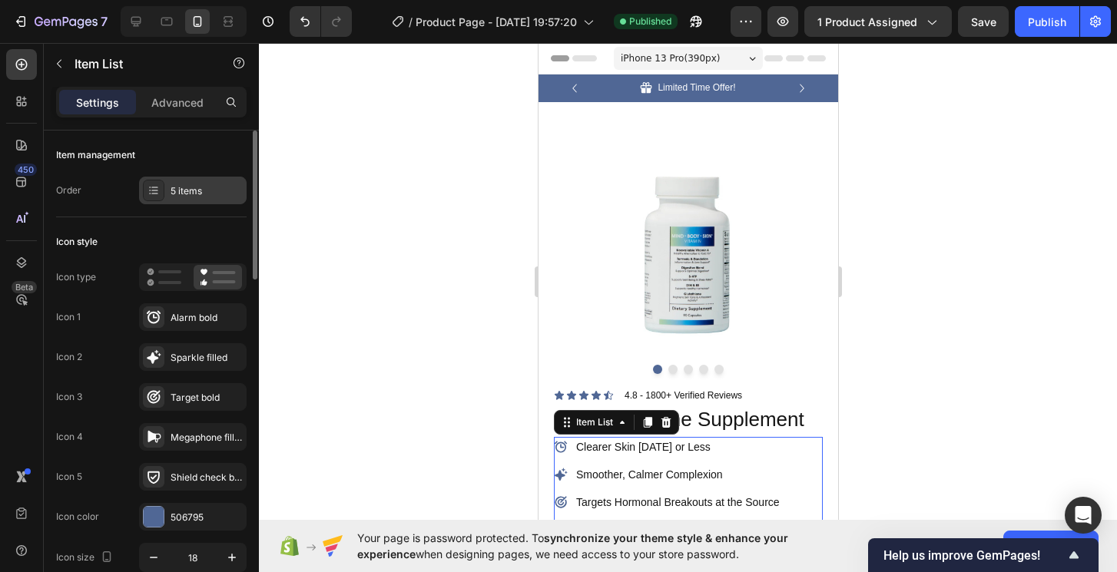
click at [178, 197] on div "5 items" at bounding box center [207, 191] width 72 height 14
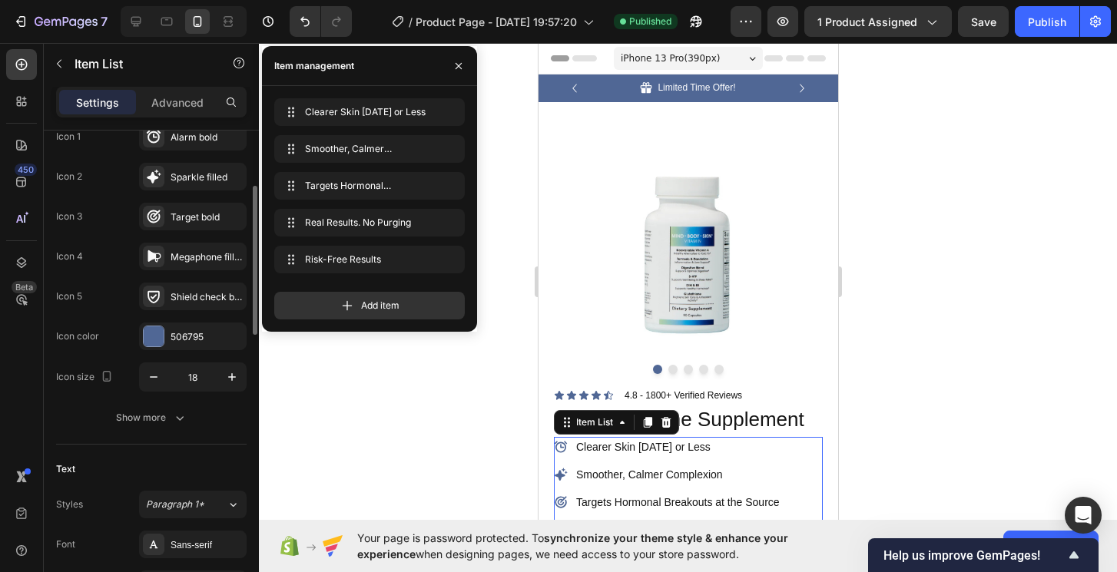
scroll to position [214, 0]
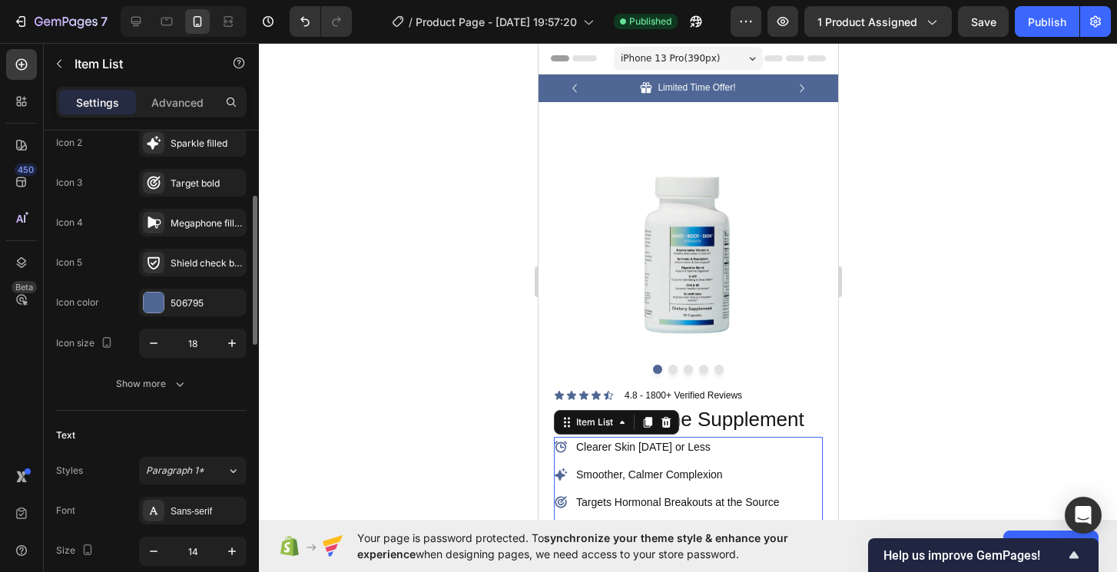
click at [147, 401] on div "Icon style Icon type Icon 1 Alarm bold Icon 2 Sparkle filled Icon 3 Target bold…" at bounding box center [151, 207] width 191 height 408
click at [147, 383] on div "Show more" at bounding box center [151, 384] width 71 height 15
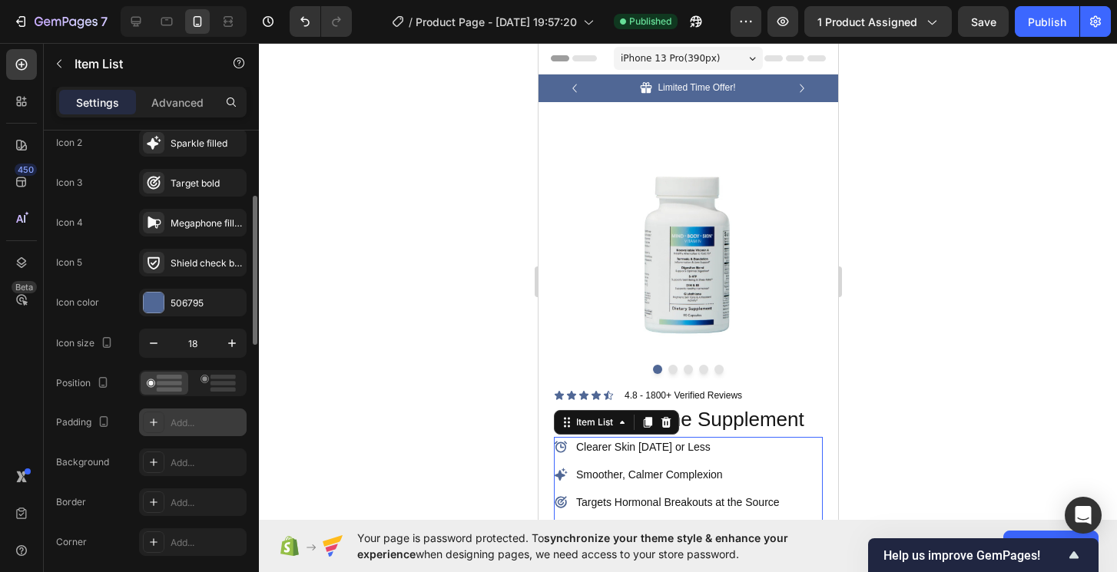
scroll to position [278, 0]
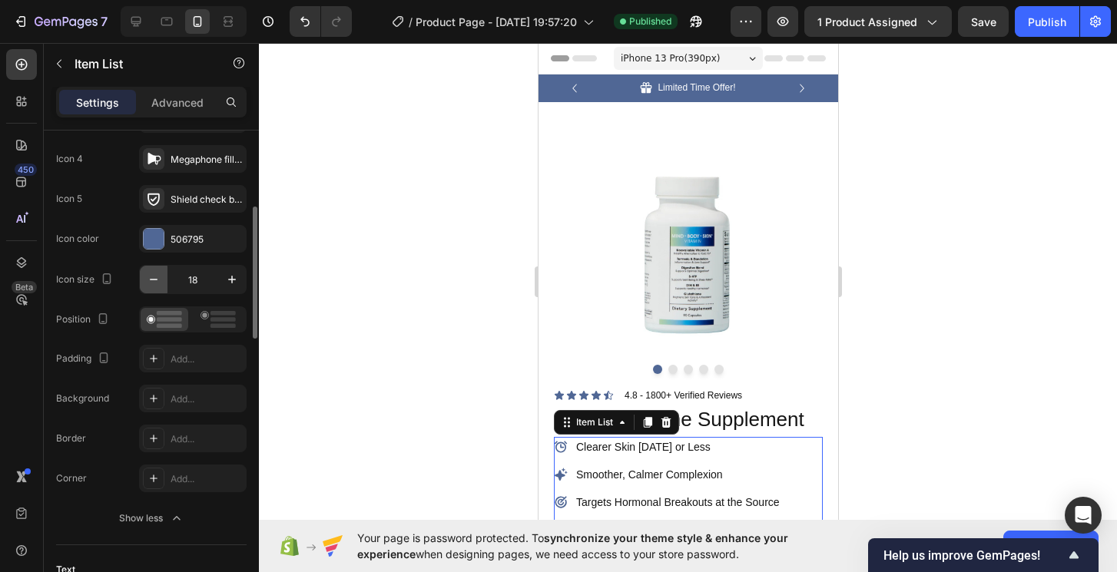
click at [161, 287] on icon "button" at bounding box center [153, 279] width 15 height 15
click at [224, 289] on button "button" at bounding box center [232, 280] width 28 height 28
type input "18"
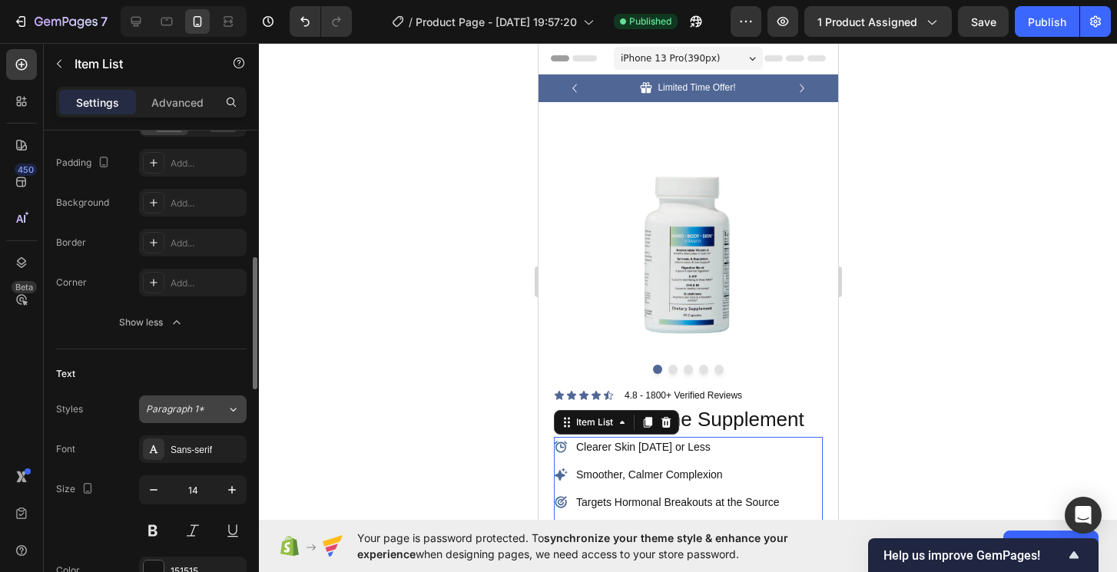
scroll to position [476, 0]
click at [159, 491] on icon "button" at bounding box center [153, 488] width 15 height 15
click at [236, 489] on icon "button" at bounding box center [231, 488] width 15 height 15
type input "14"
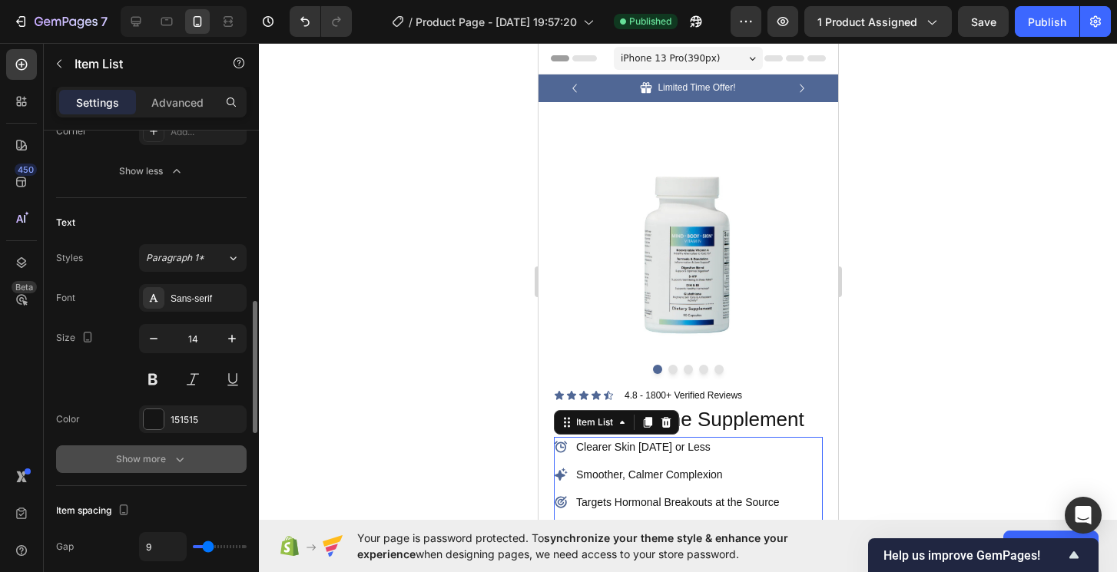
click at [215, 459] on button "Show more" at bounding box center [151, 460] width 191 height 28
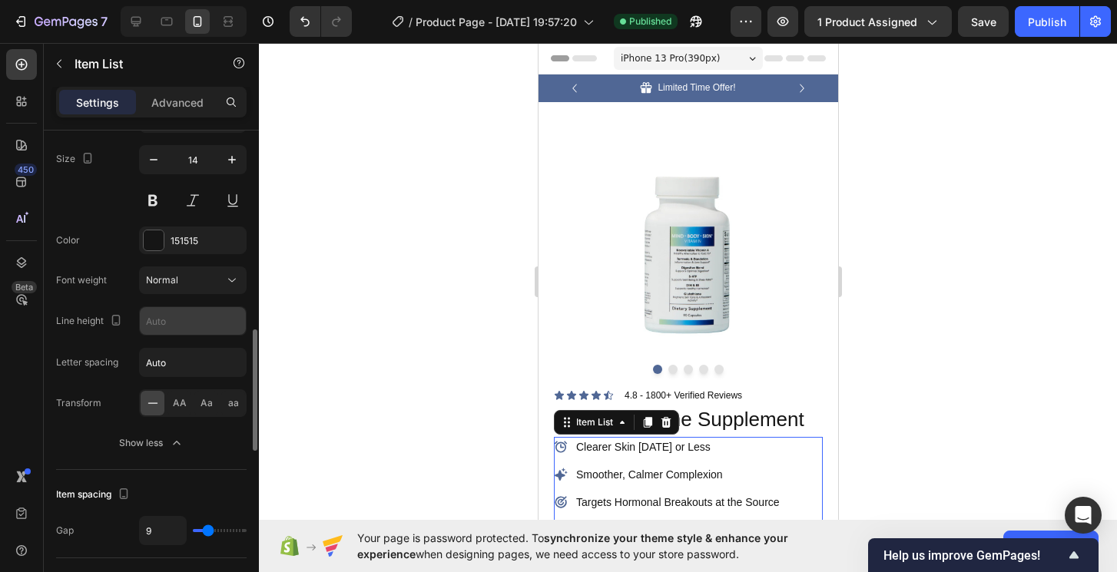
scroll to position [803, 0]
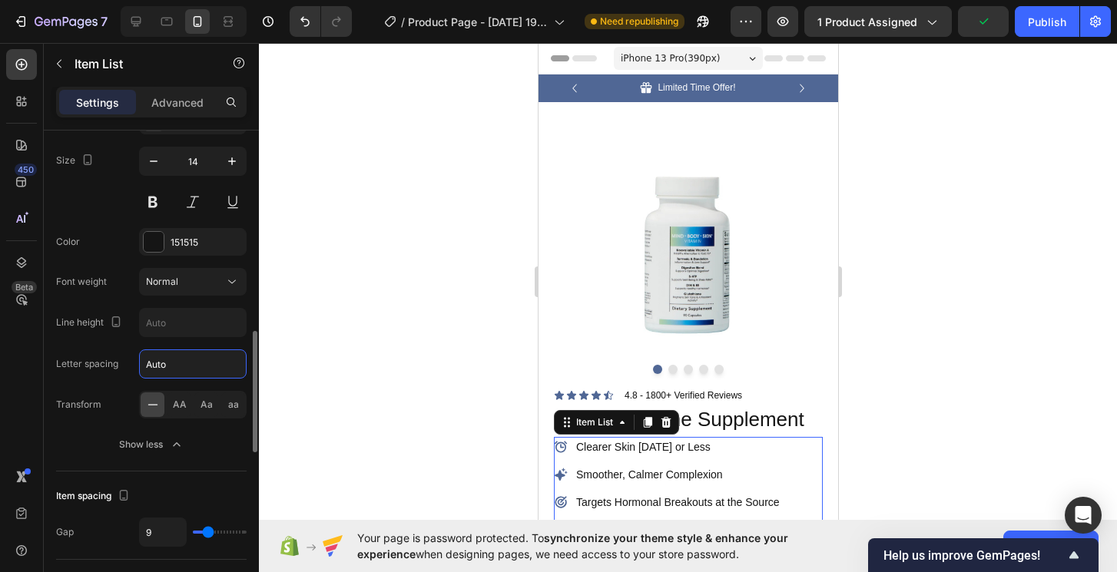
click at [173, 377] on input "Auto" at bounding box center [193, 364] width 106 height 28
click at [115, 398] on div "Transform AA Aa aa" at bounding box center [151, 405] width 191 height 28
click at [178, 289] on div "Normal" at bounding box center [193, 281] width 94 height 15
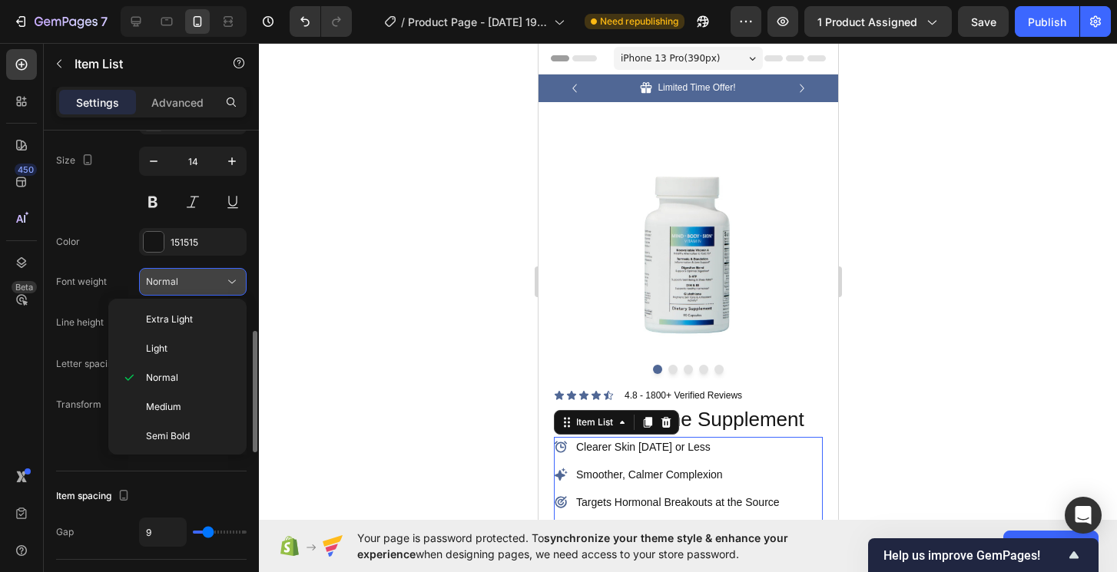
click at [178, 289] on div "Normal" at bounding box center [193, 281] width 94 height 15
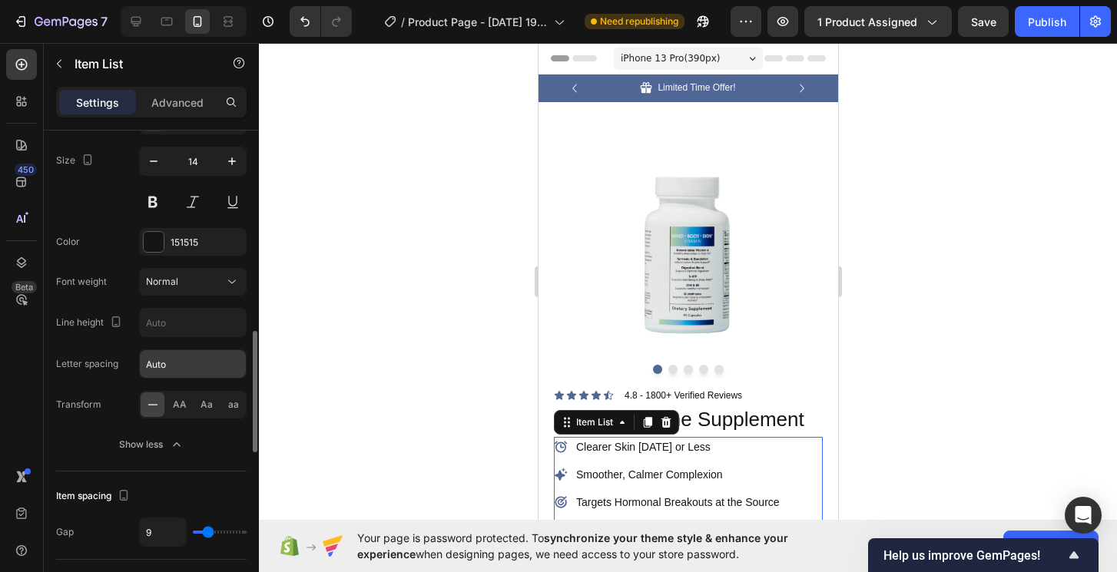
click at [169, 367] on input "Auto" at bounding box center [193, 364] width 106 height 28
click at [115, 384] on div "Font Sans-serif Size 14 Color 151515 Font weight Normal Line height Letter spac…" at bounding box center [151, 283] width 191 height 352
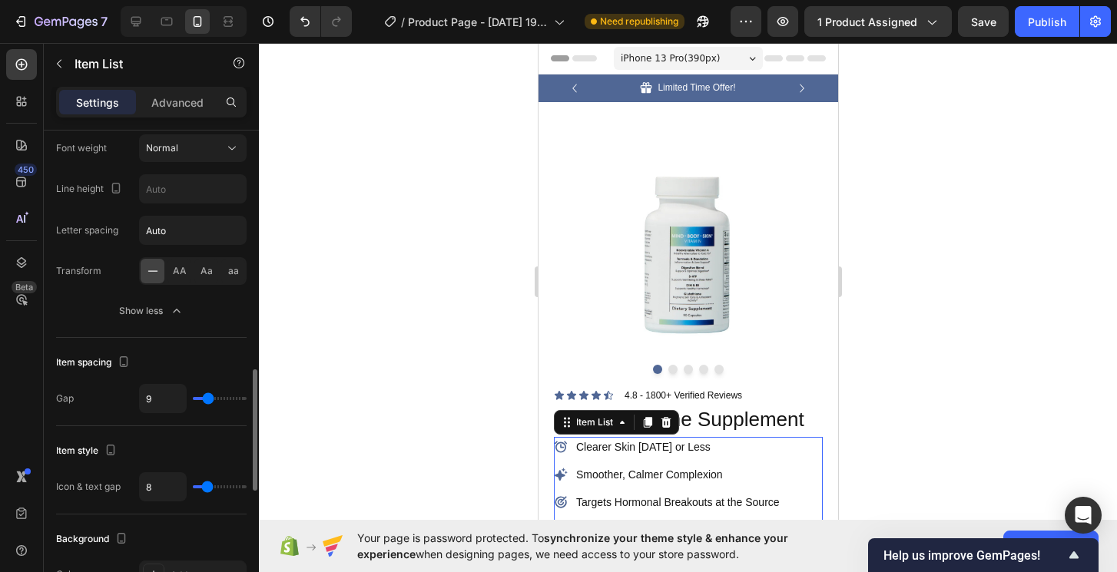
scroll to position [941, 0]
type input "2"
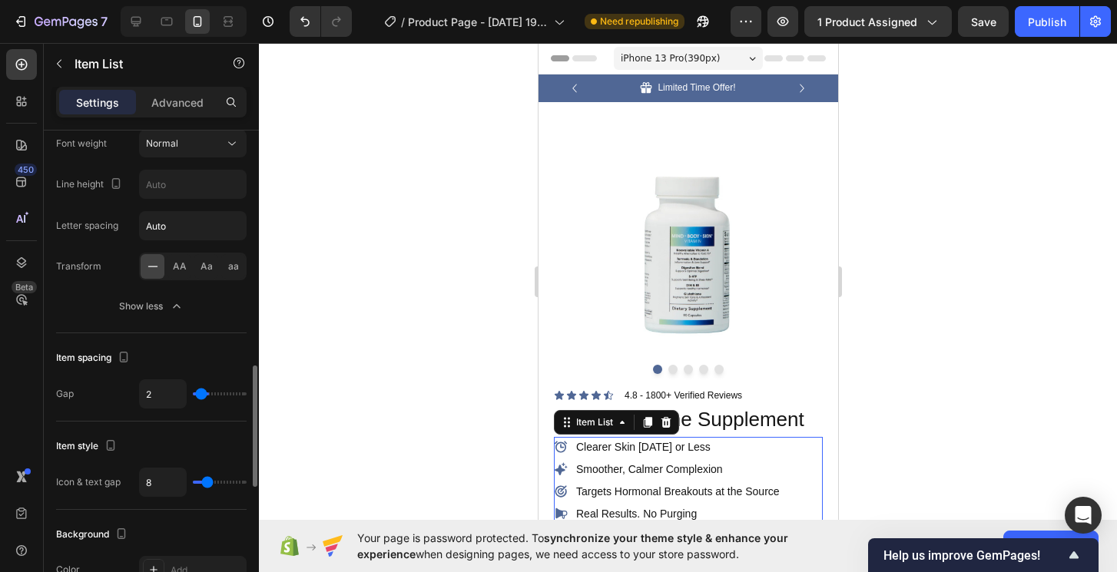
type input "1"
type input "0"
type input "1"
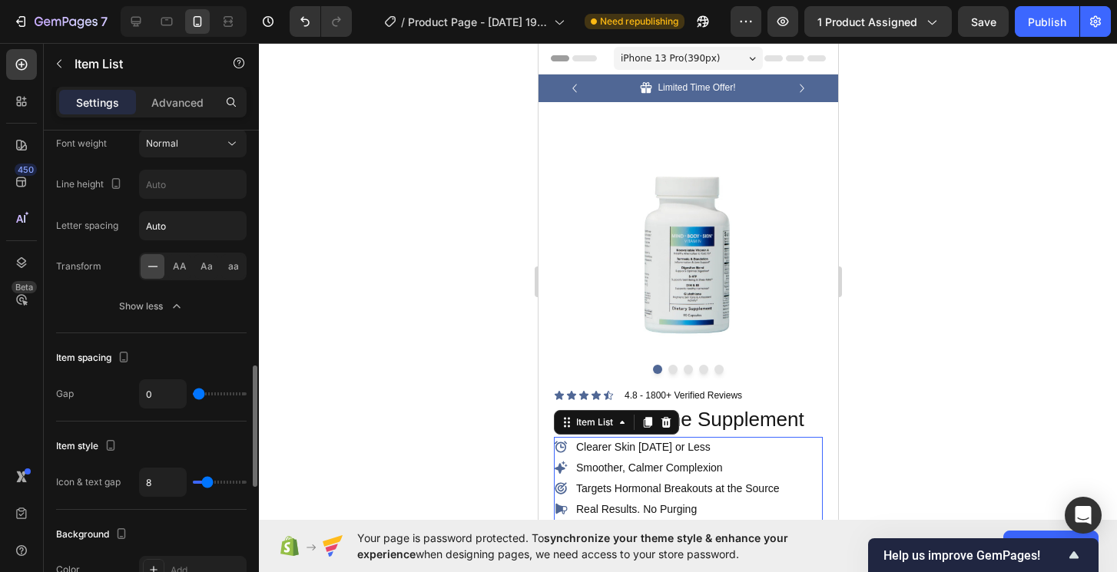
type input "1"
type input "2"
type input "3"
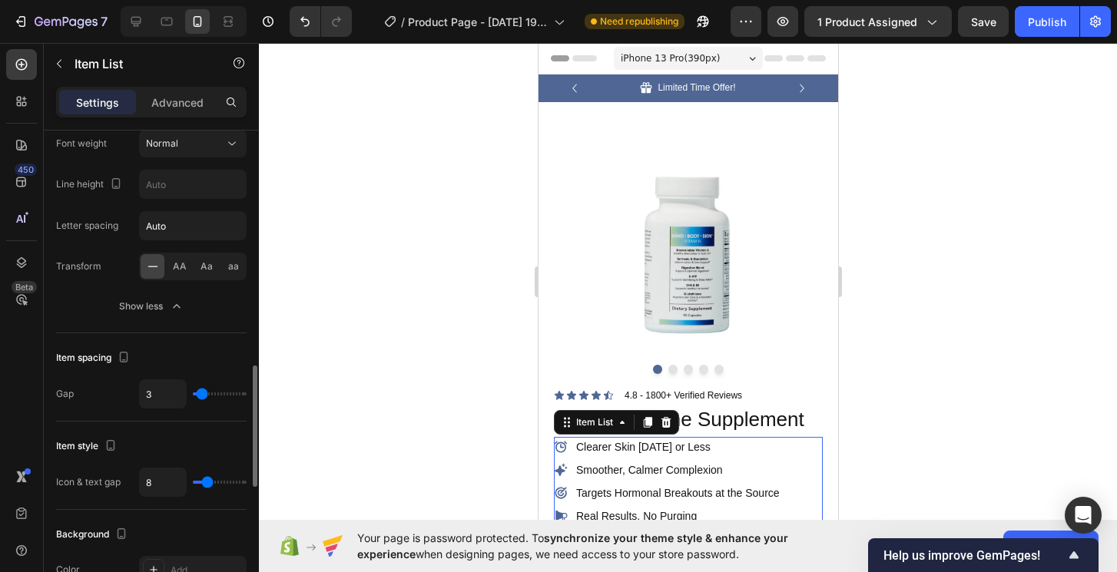
type input "2"
type input "1"
click at [200, 396] on input "range" at bounding box center [220, 394] width 54 height 3
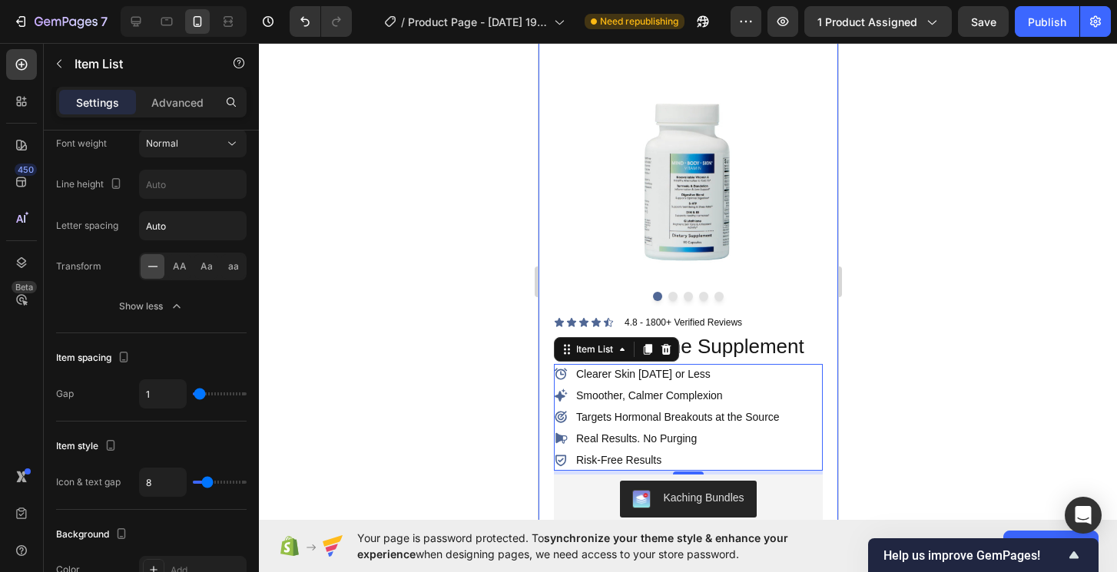
scroll to position [94, 0]
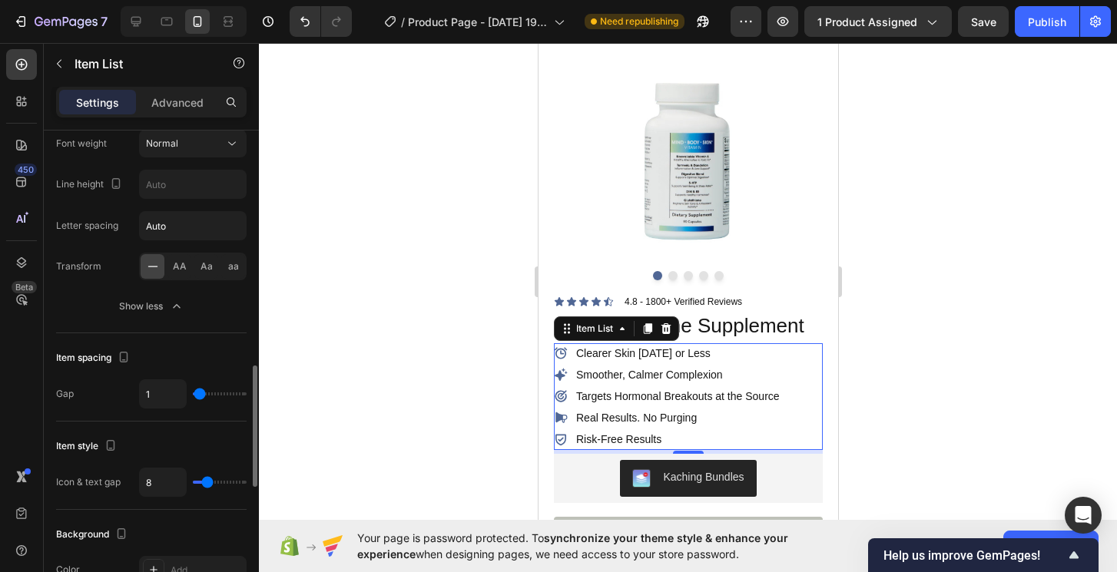
type input "2"
type input "0"
type input "2"
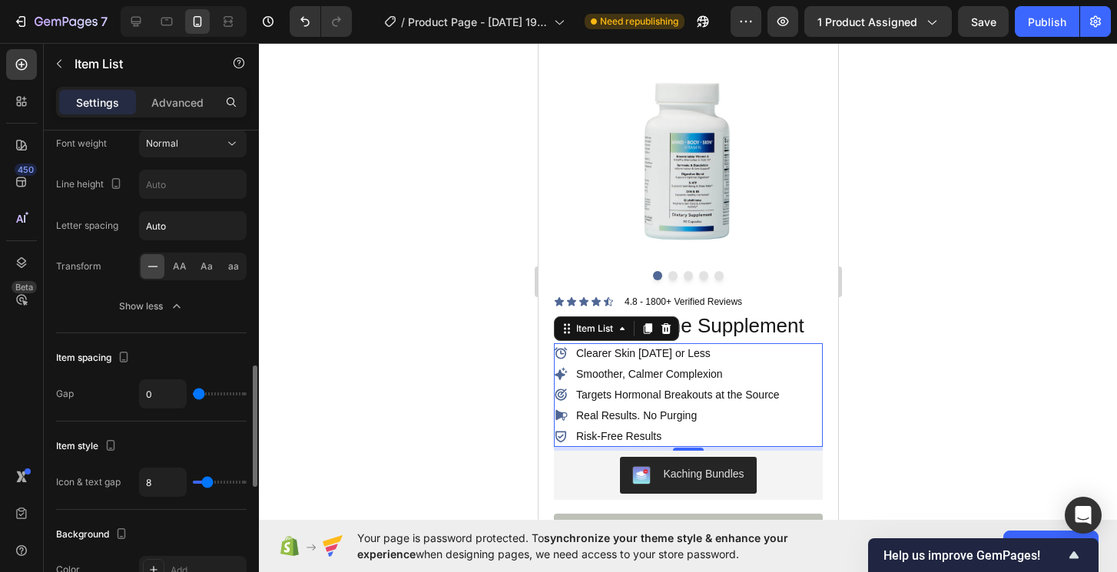
type input "2"
type input "4"
type input "6"
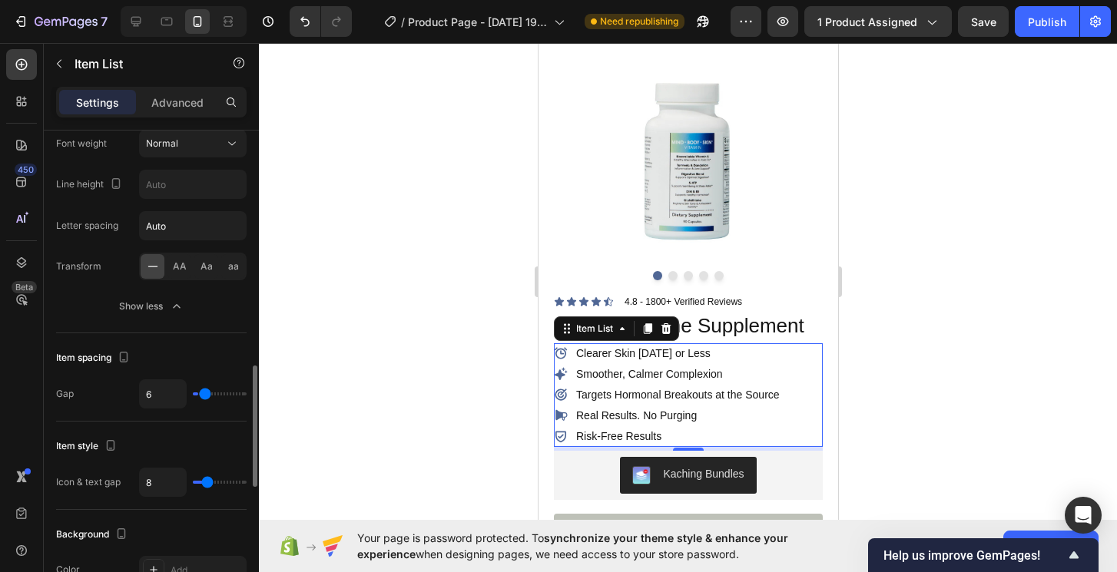
type input "8"
type input "9"
type input "10"
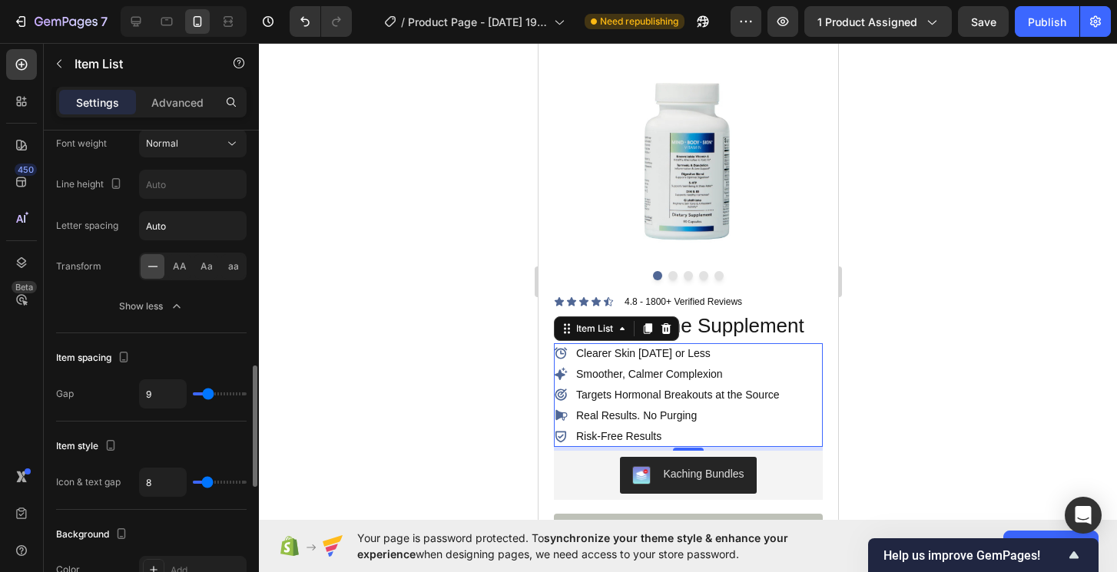
type input "10"
type input "11"
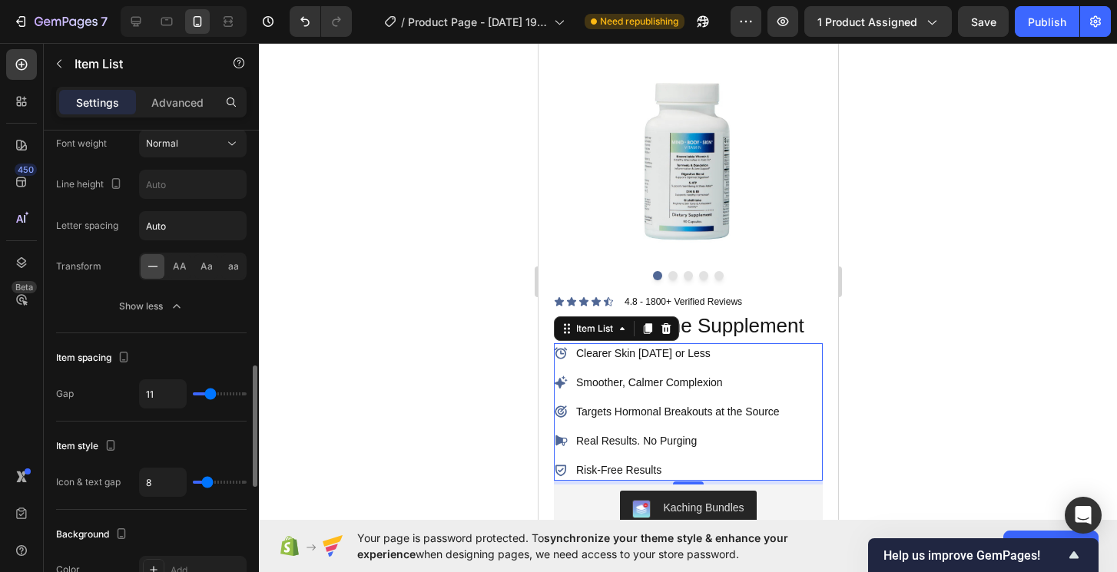
type input "12"
type input "13"
type input "14"
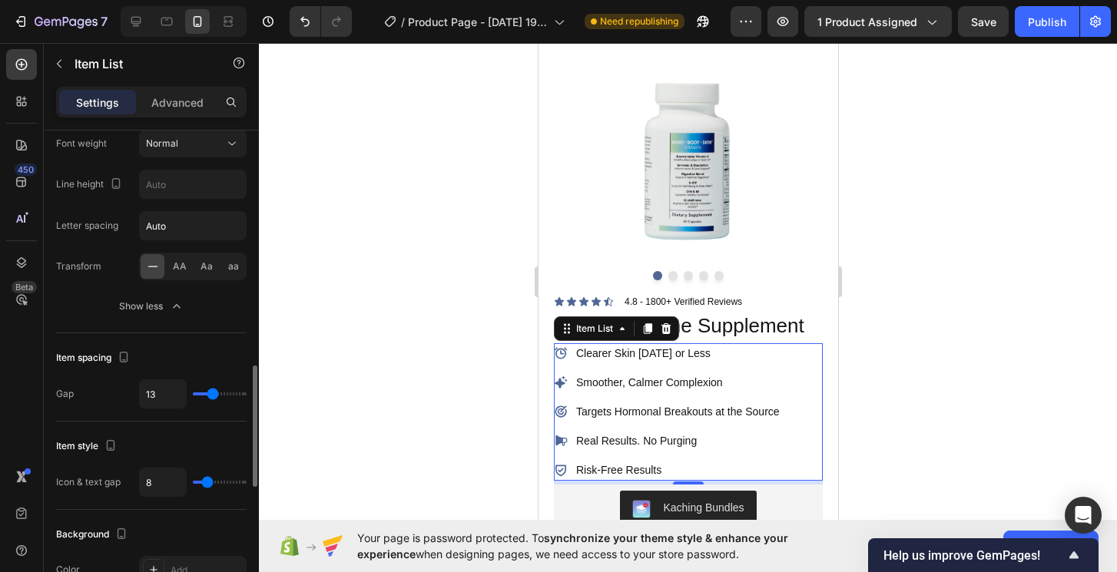
type input "14"
type input "15"
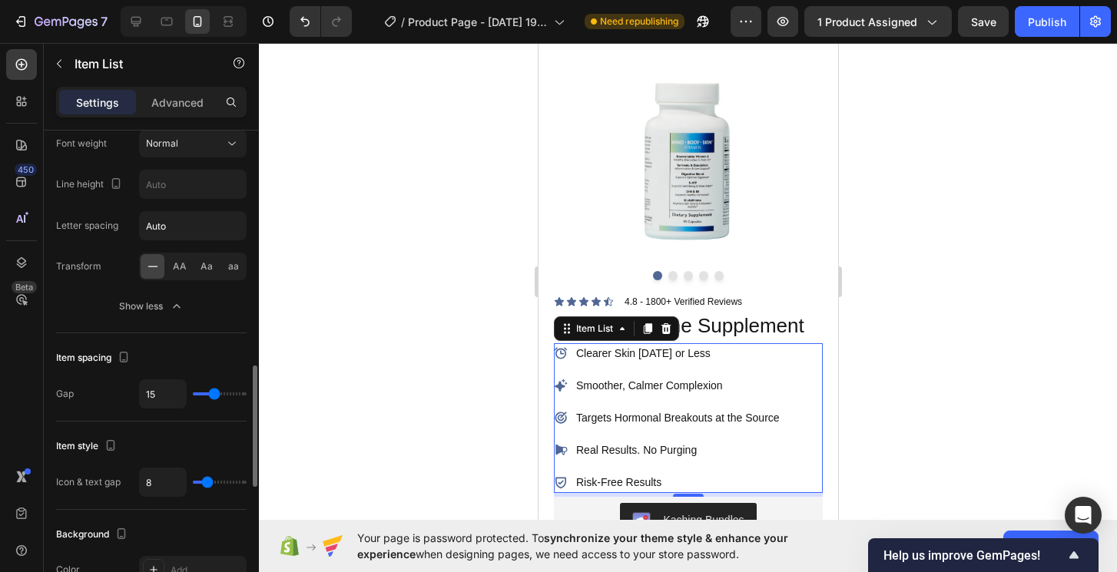
type input "14"
type input "1"
type input "0"
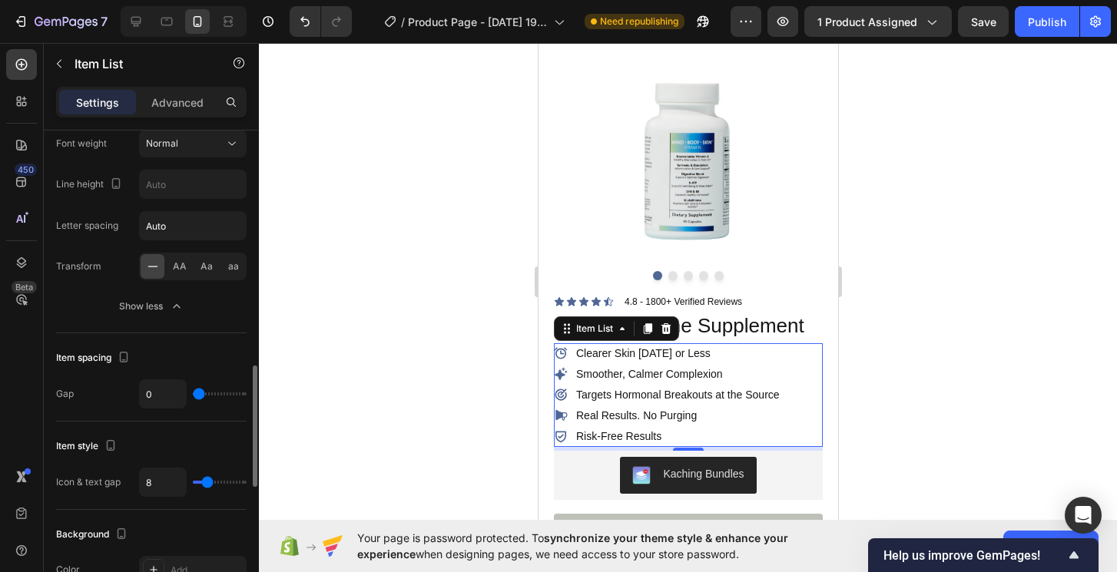
drag, startPoint x: 204, startPoint y: 392, endPoint x: 189, endPoint y: 396, distance: 15.1
type input "0"
click at [193, 396] on input "range" at bounding box center [220, 394] width 54 height 3
click at [166, 393] on input "0" at bounding box center [163, 394] width 46 height 28
type input "1"
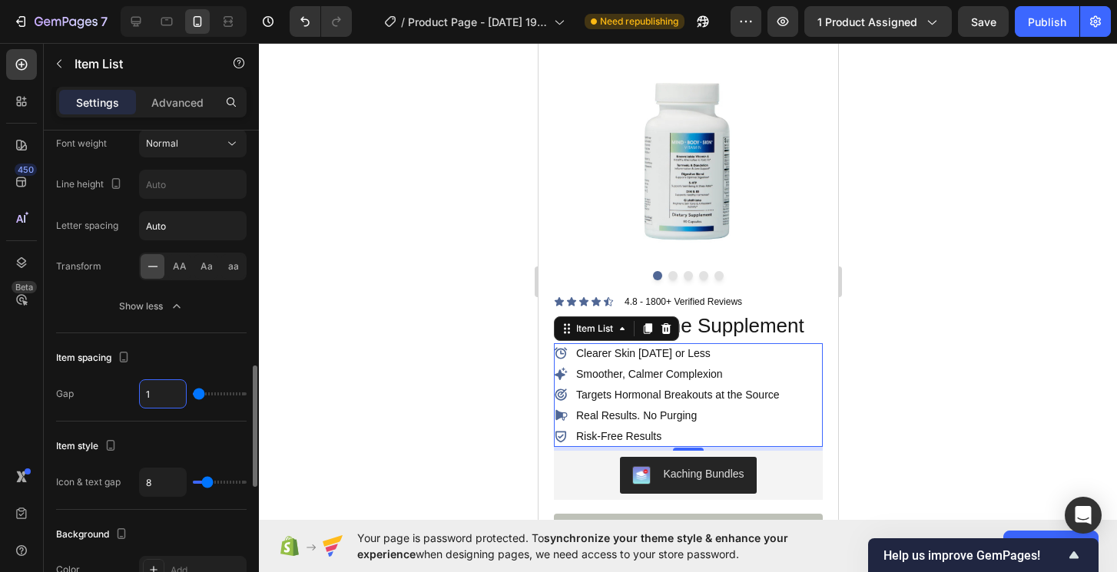
type input "1"
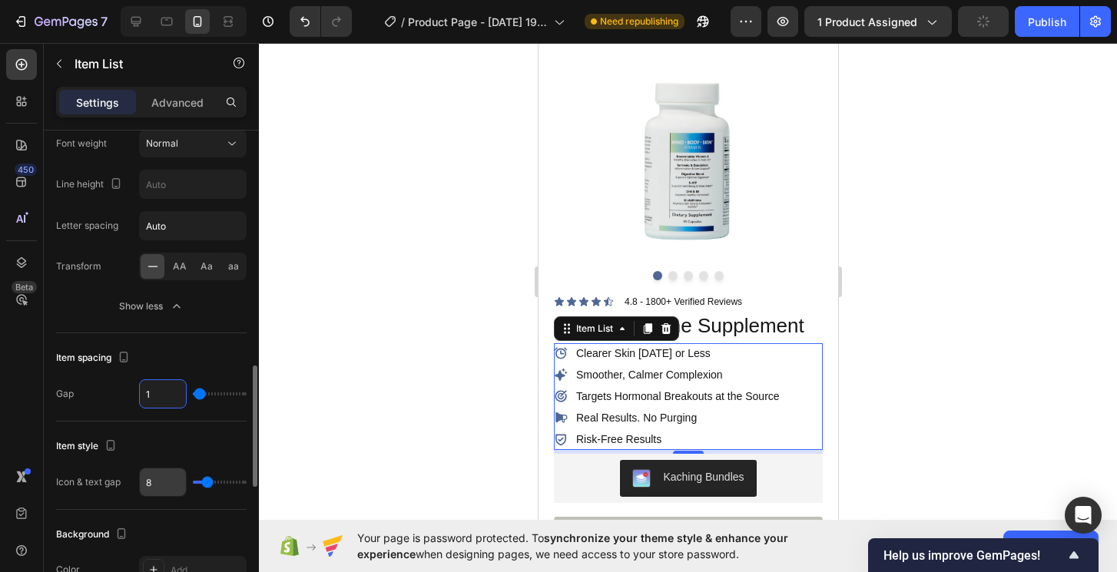
type input "1"
click at [175, 469] on input "8" at bounding box center [163, 483] width 46 height 28
click at [165, 489] on input "8" at bounding box center [163, 483] width 46 height 28
type input "7"
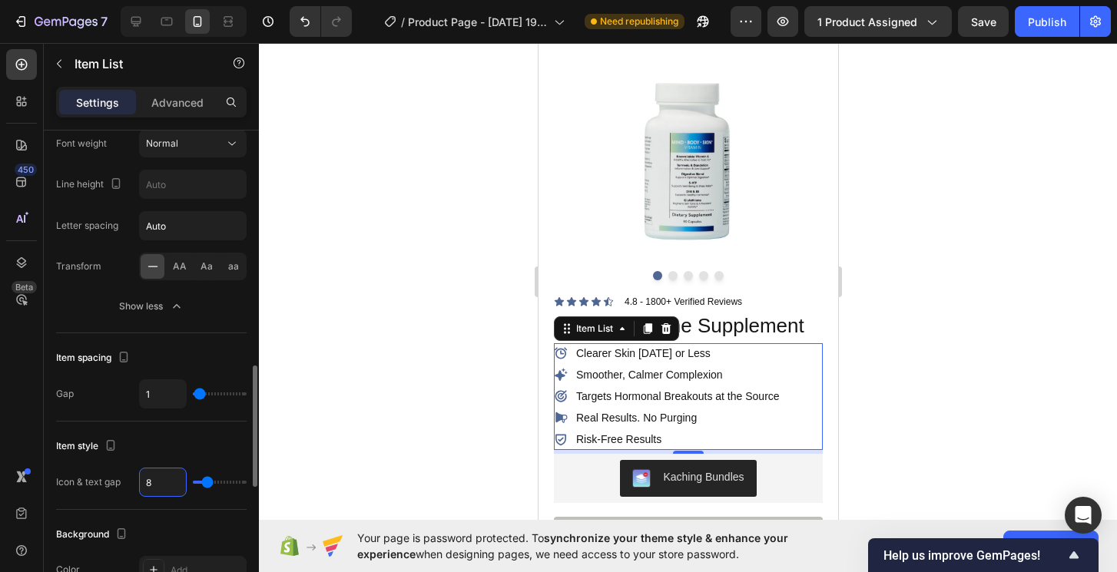
type input "7"
click at [994, 26] on span "Save" at bounding box center [983, 21] width 25 height 13
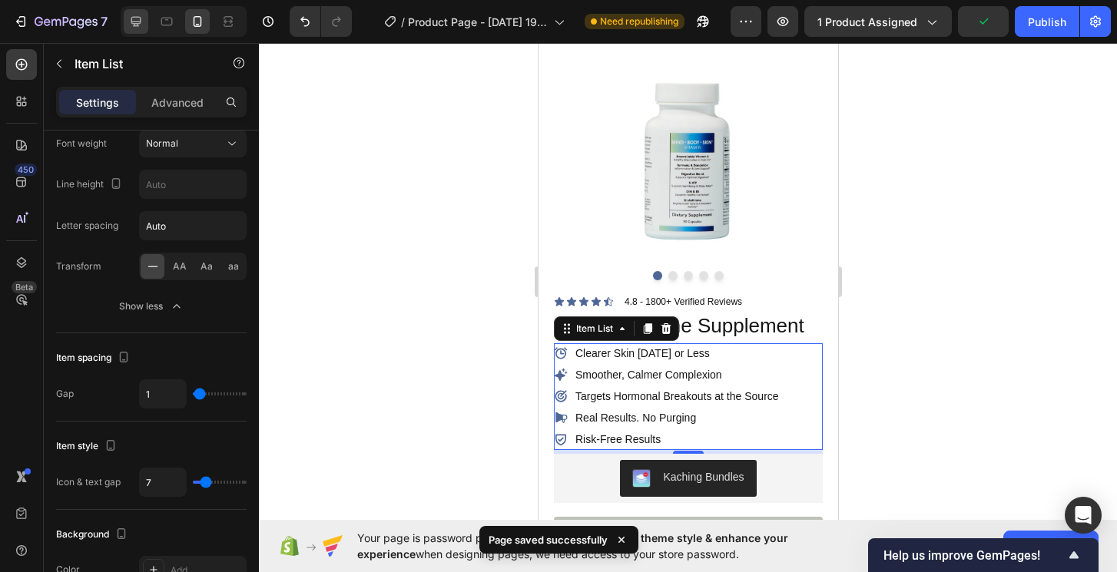
click at [148, 25] on div at bounding box center [136, 21] width 25 height 25
type input "8"
type input "24"
type input "16"
type input "9"
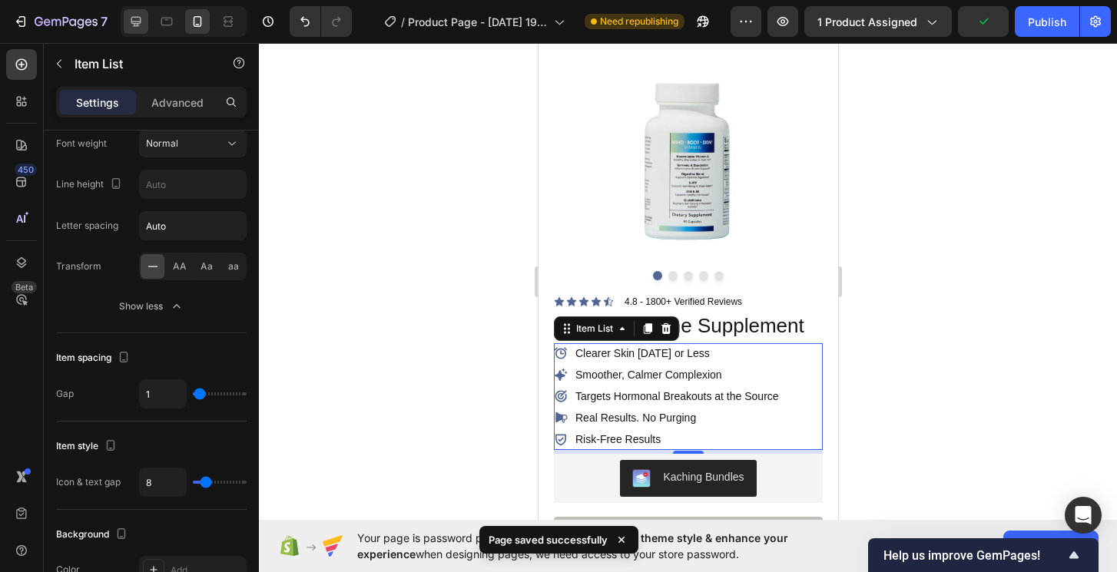
type input "9"
type input "8"
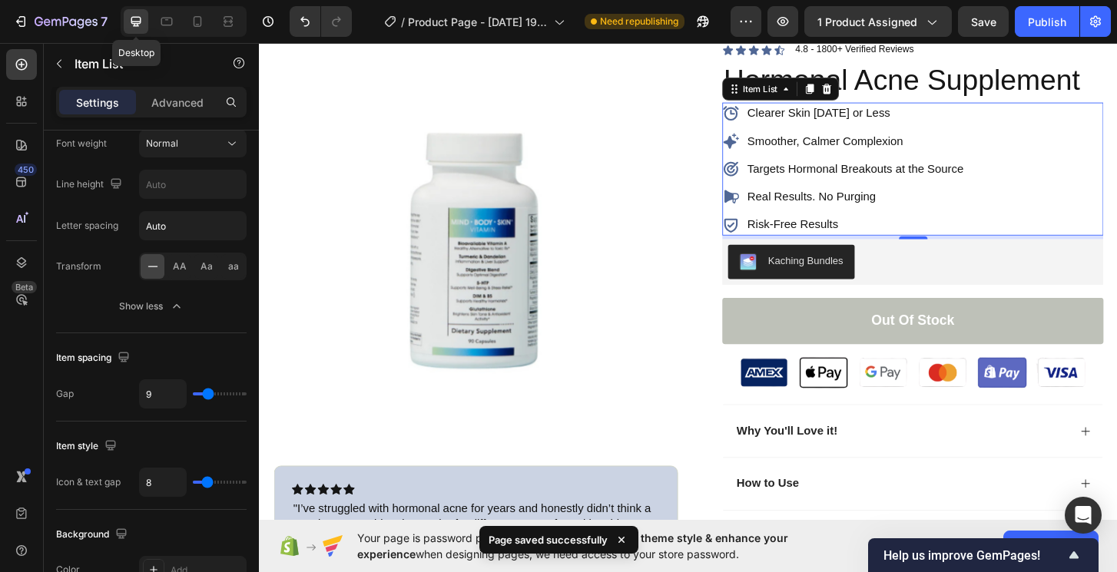
scroll to position [105, 0]
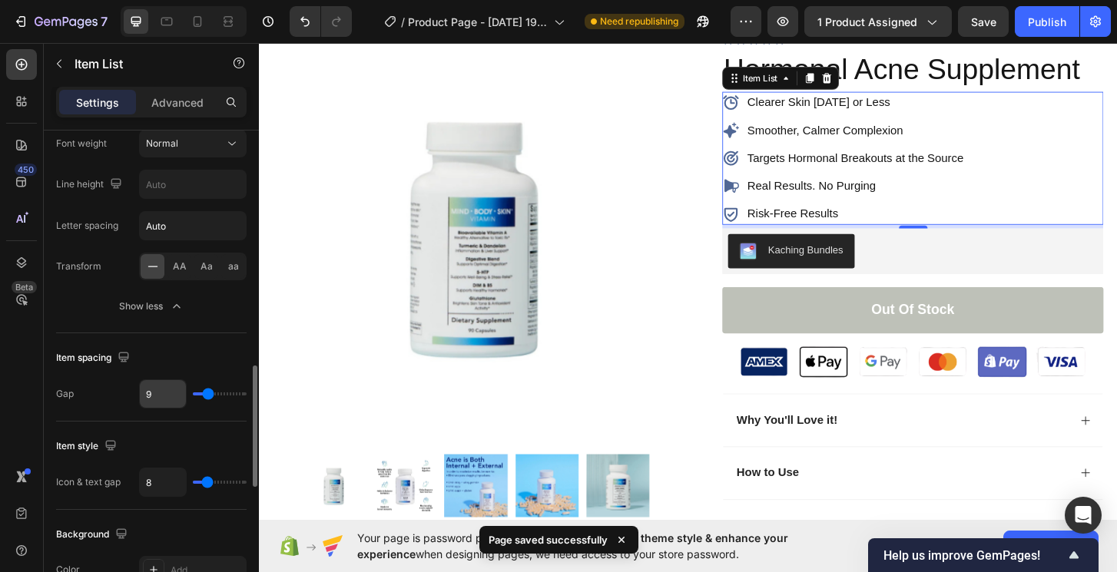
click at [163, 391] on input "9" at bounding box center [163, 394] width 46 height 28
type input "5"
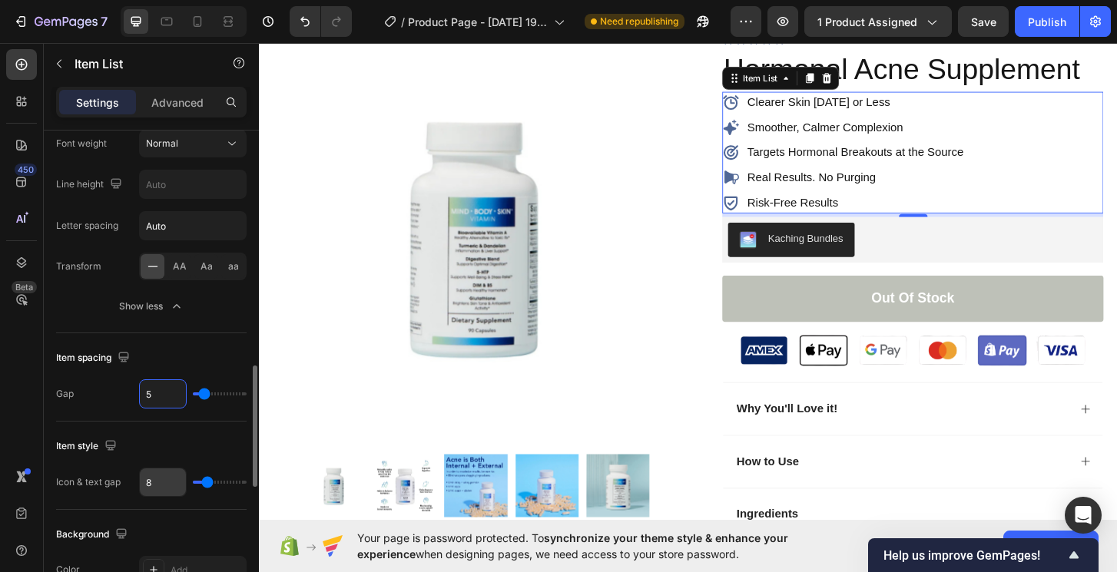
type input "5"
click at [144, 494] on input "8" at bounding box center [163, 483] width 46 height 28
type input "5"
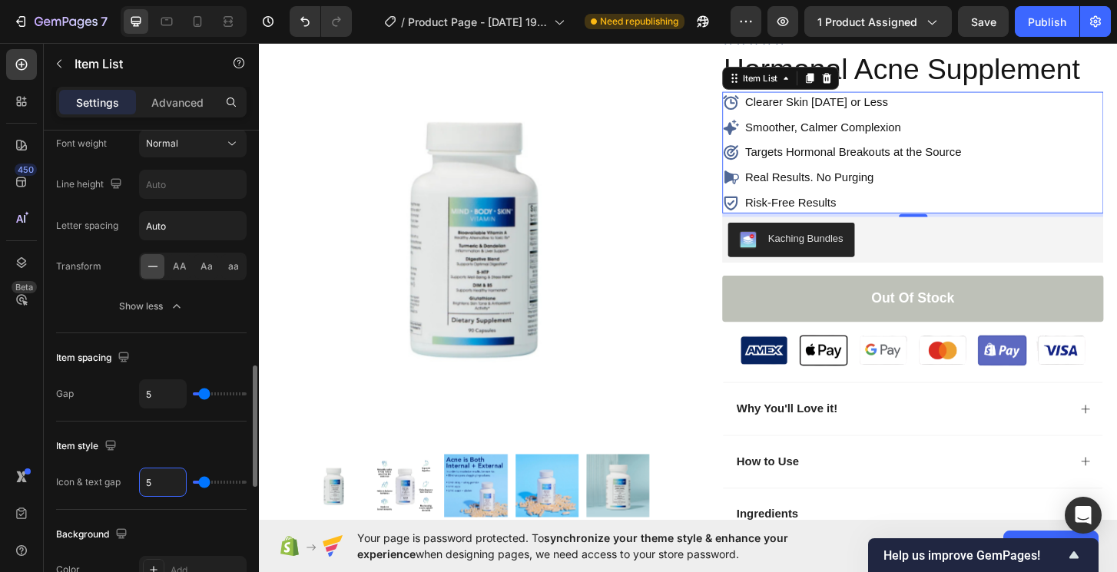
click at [177, 490] on input "5" at bounding box center [163, 483] width 46 height 28
type input "7"
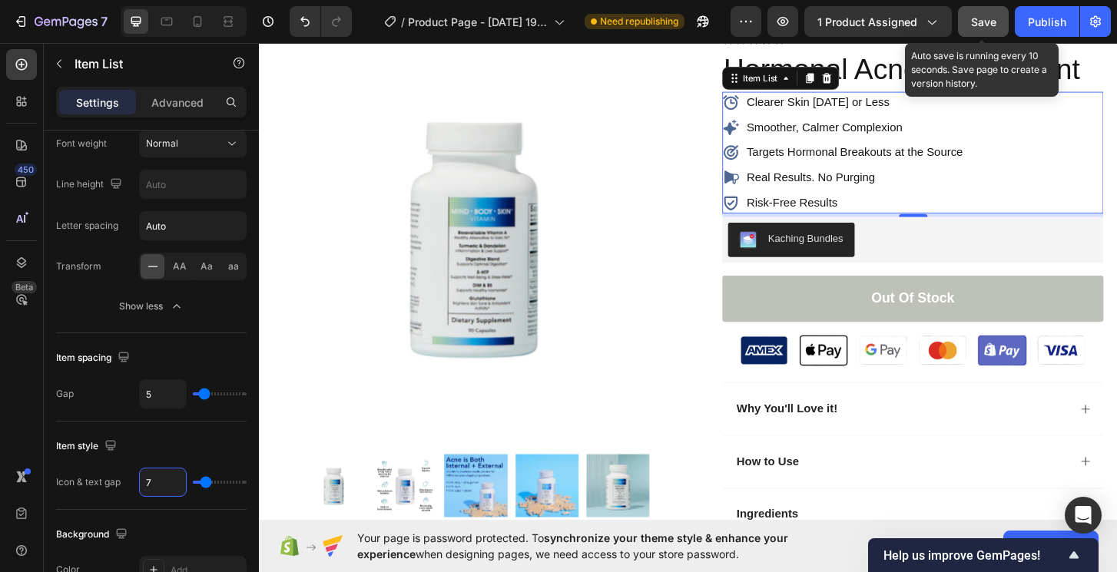
type input "7"
click at [999, 18] on button "Save" at bounding box center [983, 21] width 51 height 31
